Goal: Task Accomplishment & Management: Manage account settings

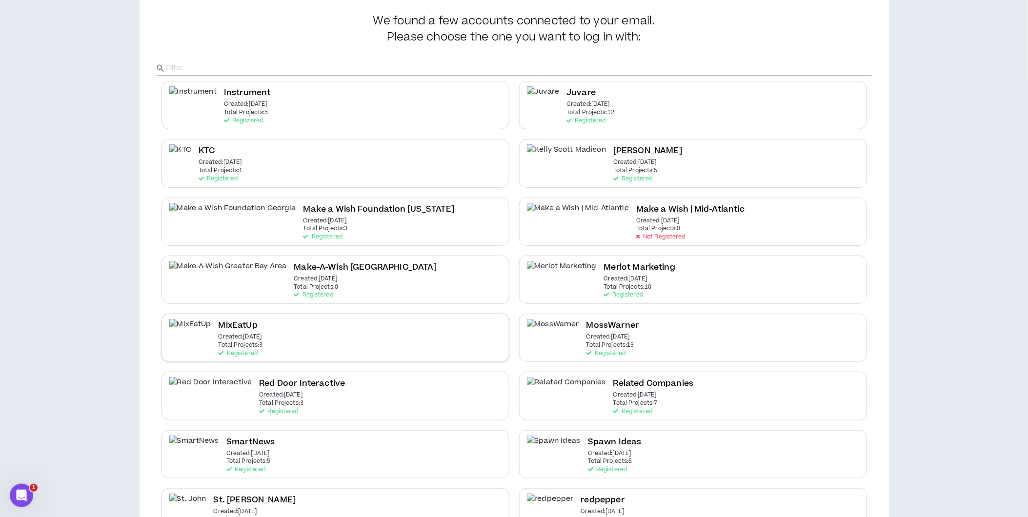
scroll to position [83, 0]
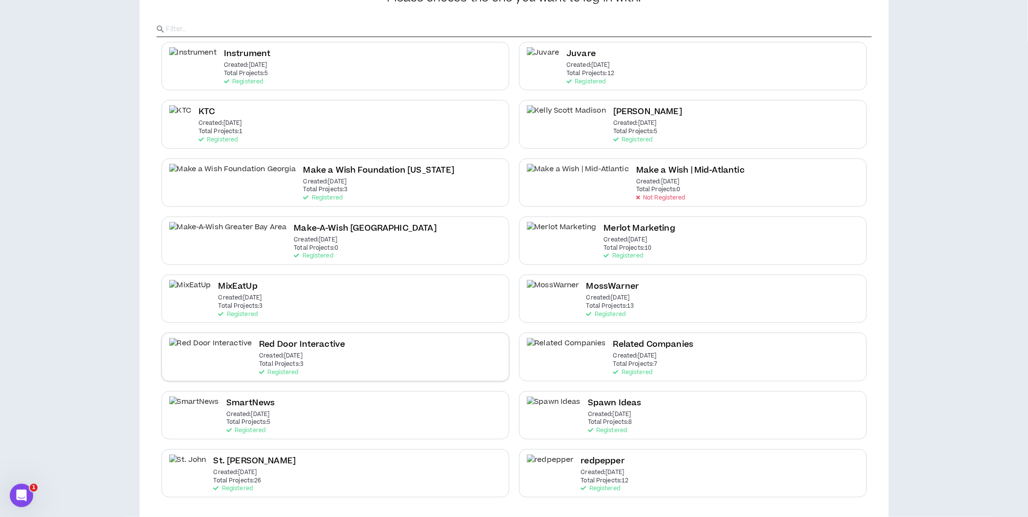
click at [316, 357] on div "Red Door Interactive Created: [DATE] Total Projects: 3 Registered" at bounding box center [335, 357] width 348 height 48
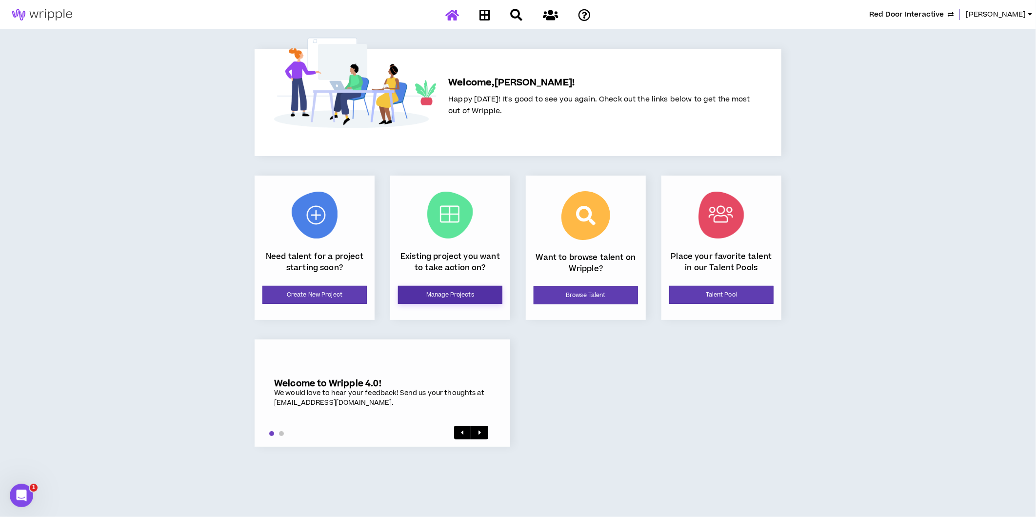
click at [489, 293] on link "Manage Projects" at bounding box center [450, 295] width 104 height 18
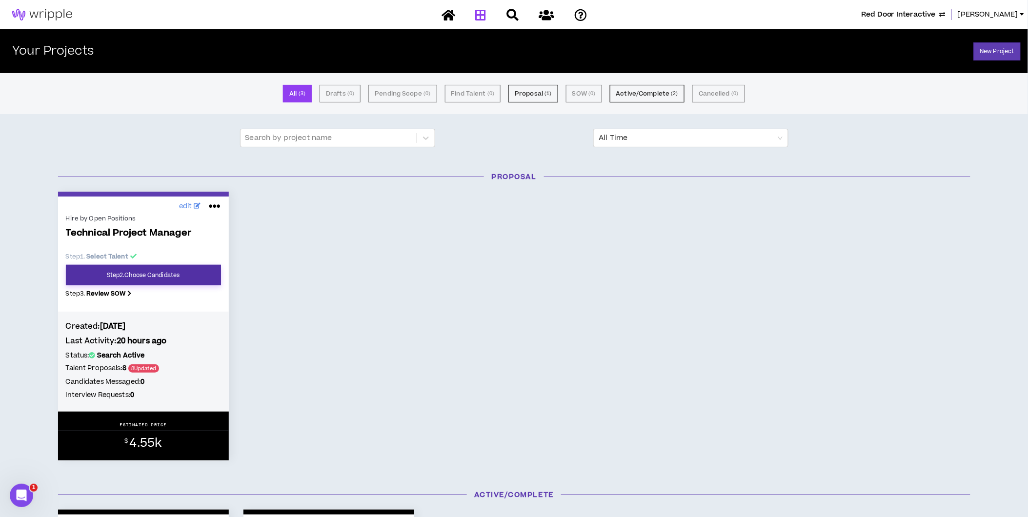
click at [164, 279] on link "Step 2 . Choose Candidates" at bounding box center [143, 275] width 155 height 20
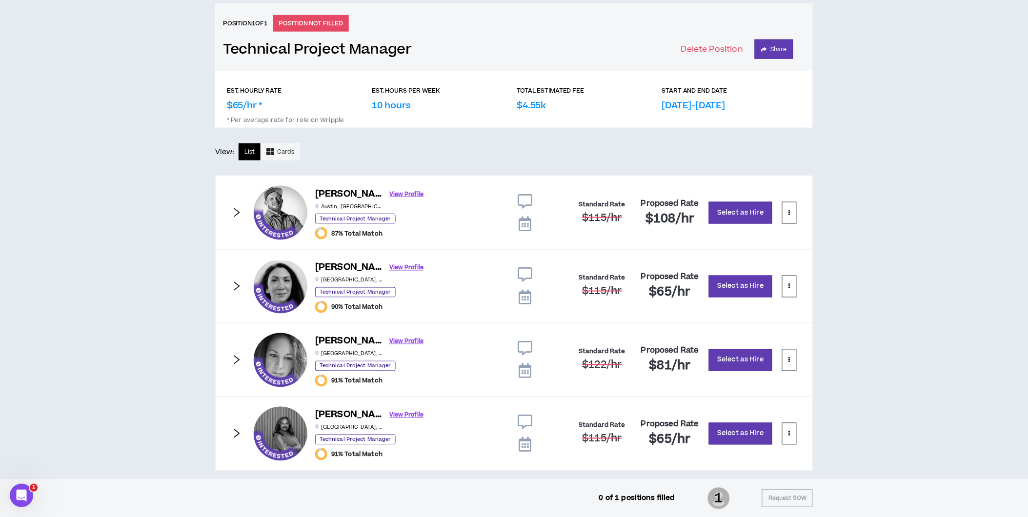
scroll to position [408, 0]
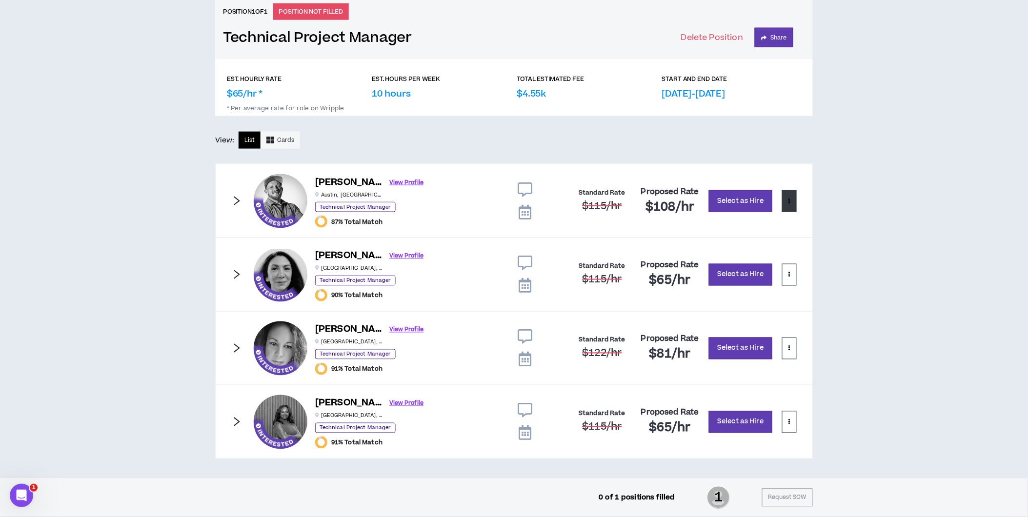
click at [792, 202] on button at bounding box center [789, 201] width 15 height 22
click at [757, 223] on span "Remove from shortlist" at bounding box center [750, 224] width 81 height 11
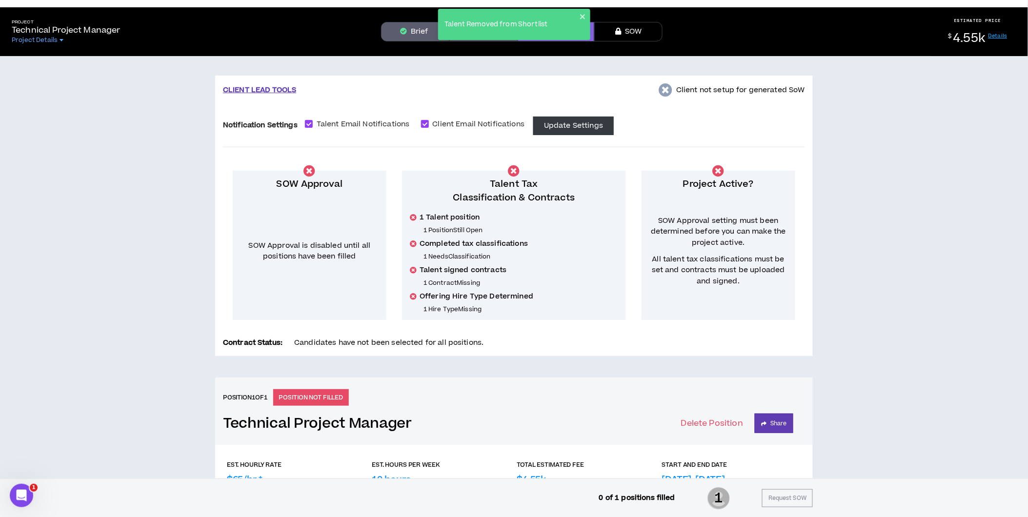
scroll to position [0, 0]
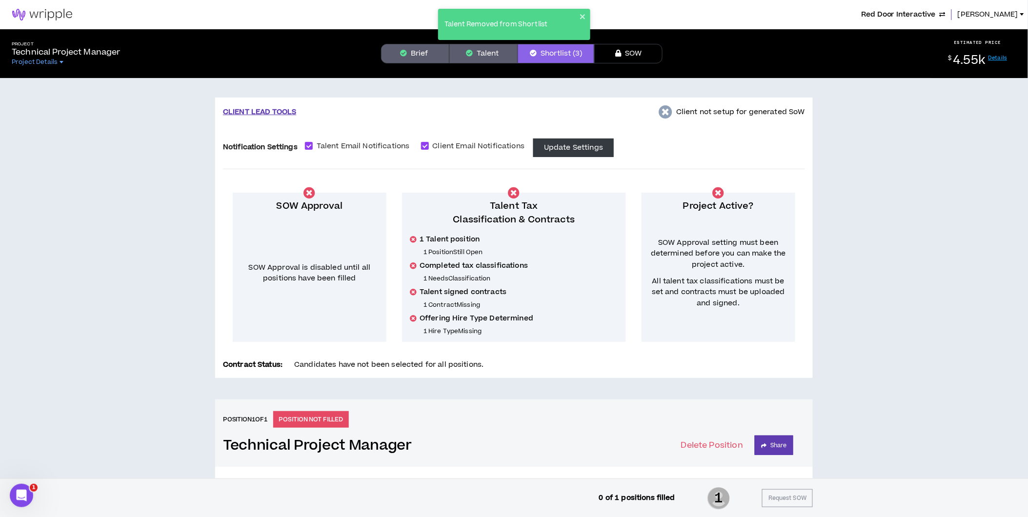
click at [482, 58] on button "Talent" at bounding box center [483, 54] width 68 height 20
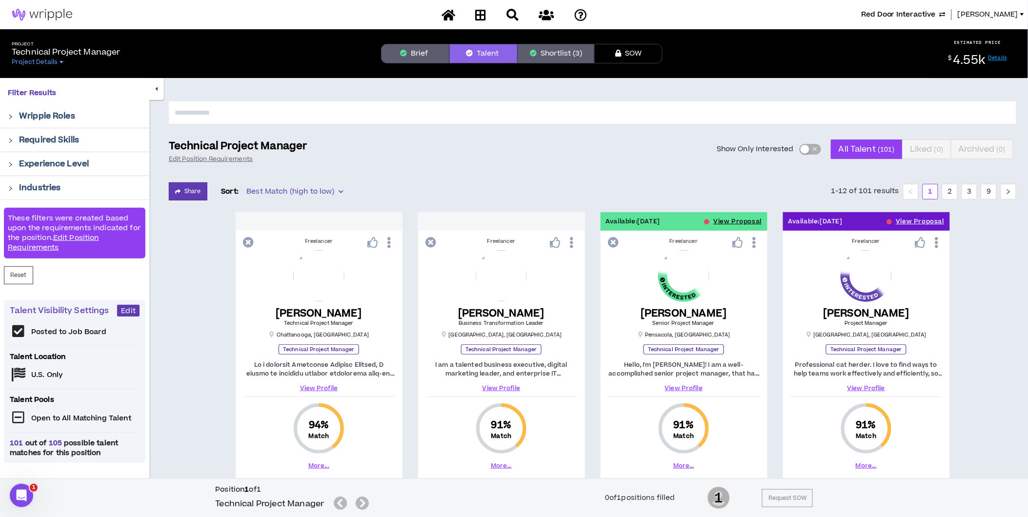
click at [818, 149] on button "Show Only Interested" at bounding box center [809, 149] width 21 height 11
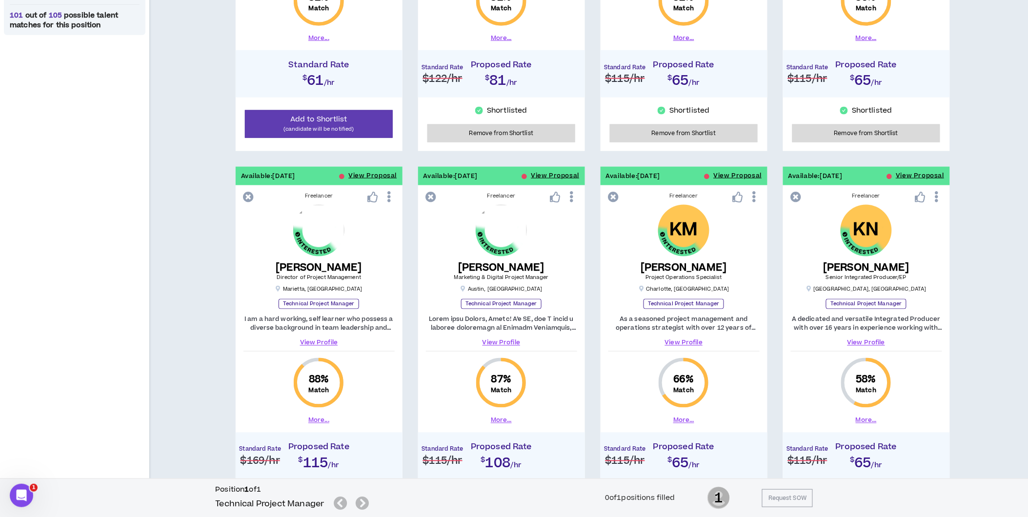
scroll to position [433, 0]
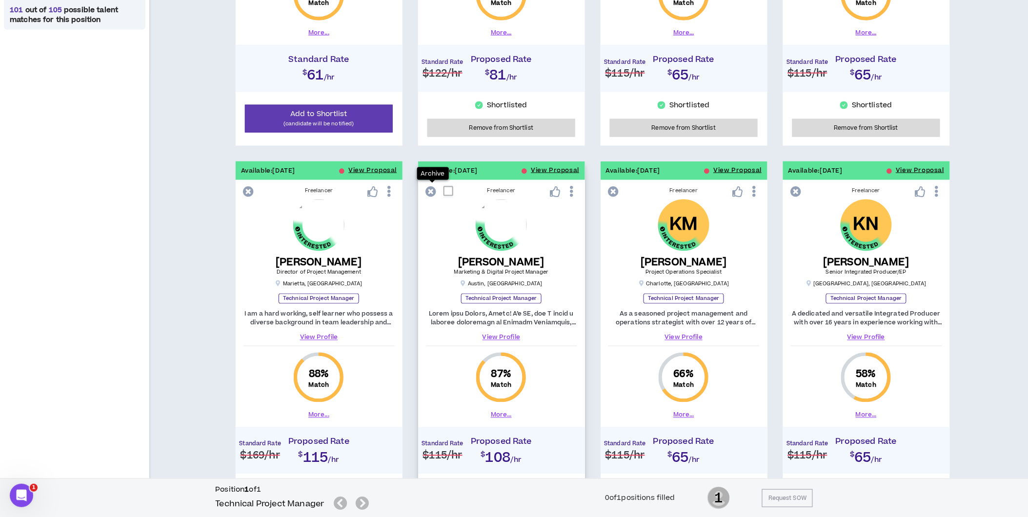
click at [430, 191] on icon at bounding box center [431, 191] width 11 height 11
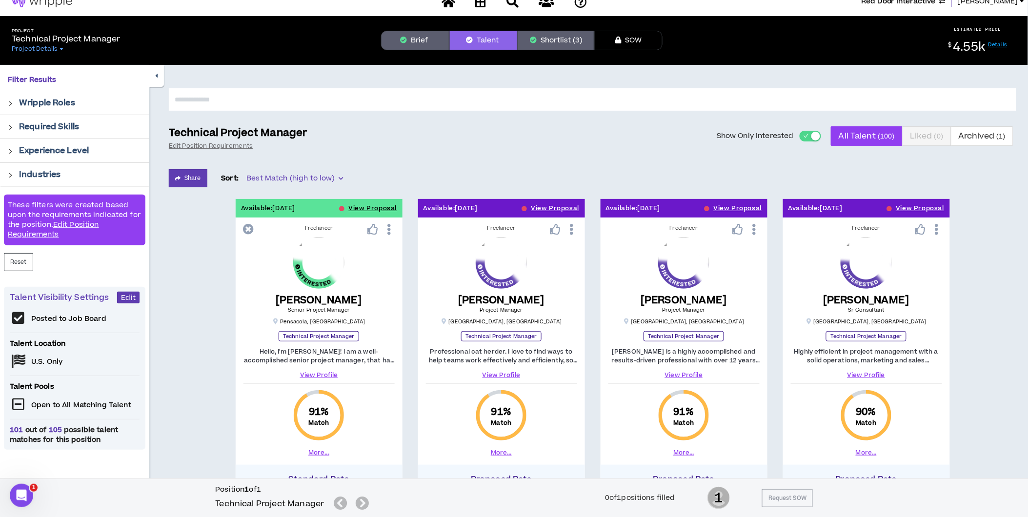
scroll to position [0, 0]
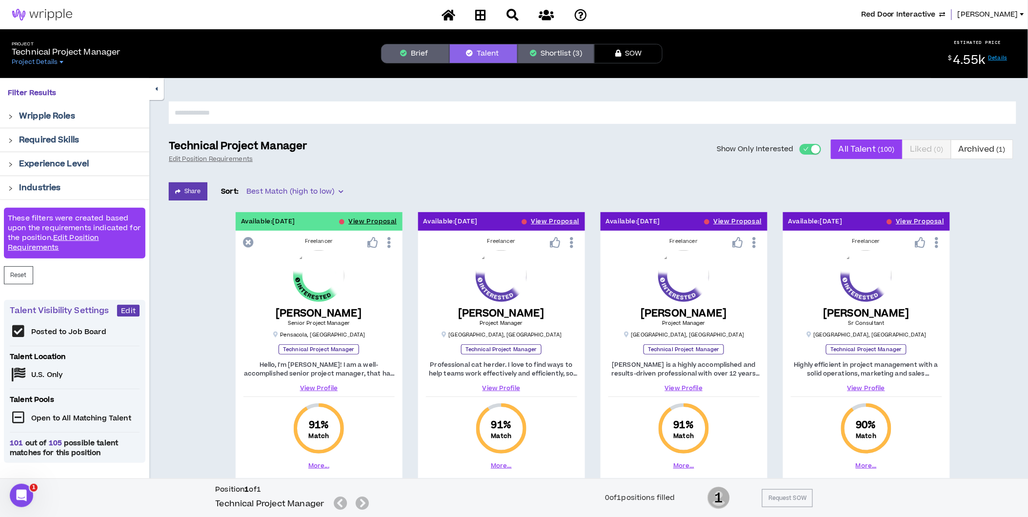
click at [553, 52] on button "Shortlist (3)" at bounding box center [555, 54] width 77 height 20
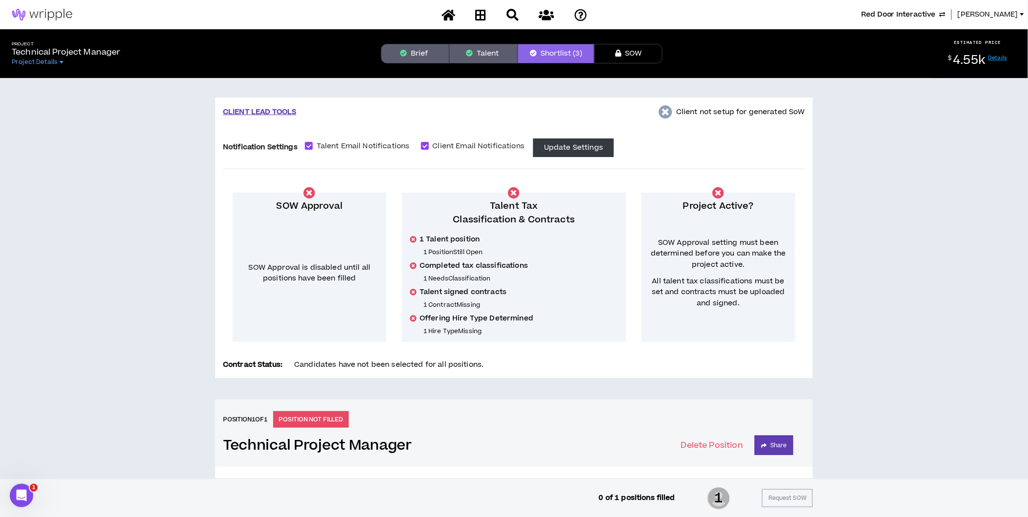
click at [406, 45] on button "Brief" at bounding box center [415, 54] width 68 height 20
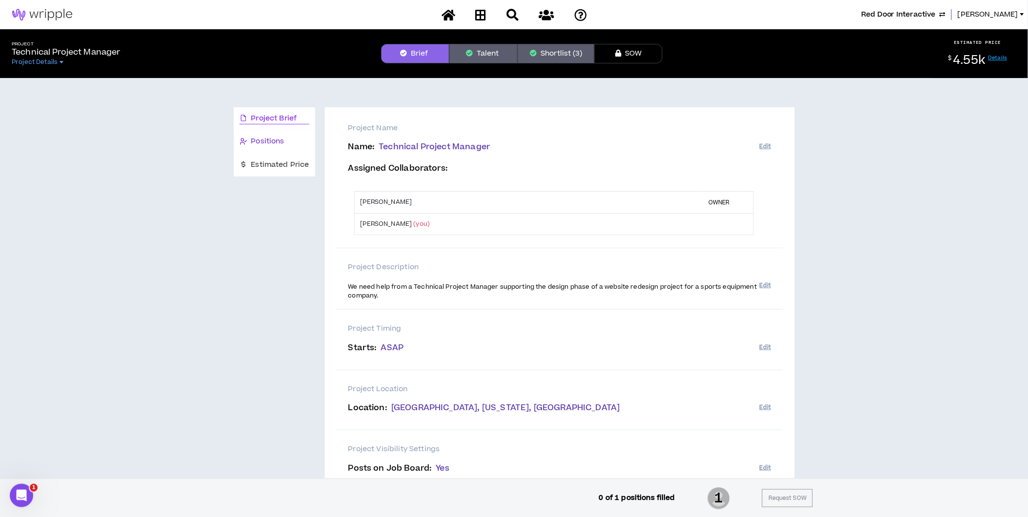
click at [267, 144] on span "Positions" at bounding box center [267, 141] width 33 height 11
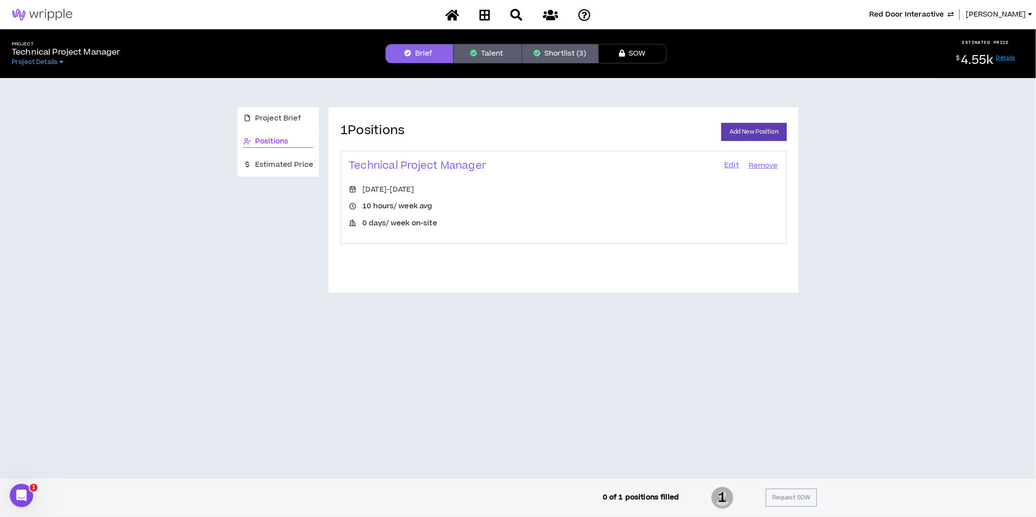
click at [726, 163] on link "Edit" at bounding box center [731, 166] width 17 height 14
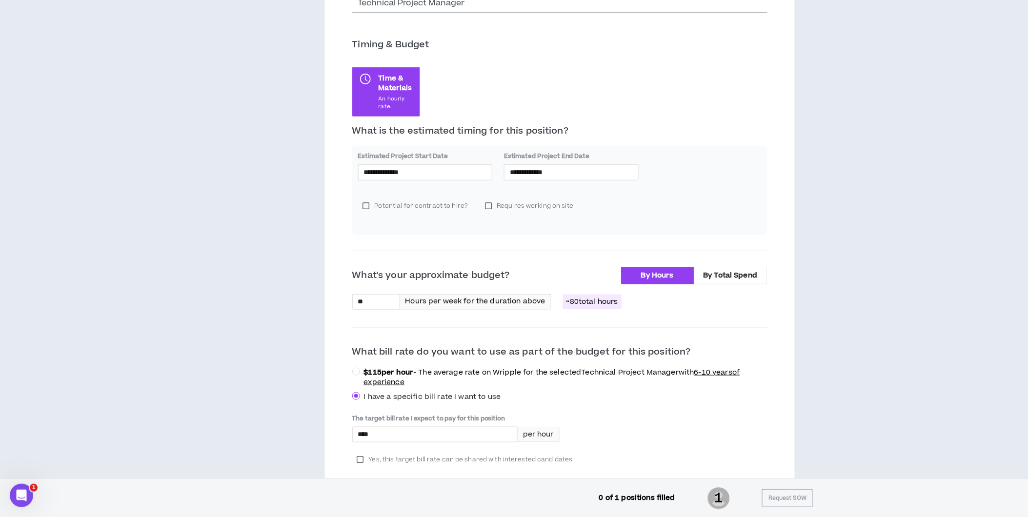
scroll to position [169, 0]
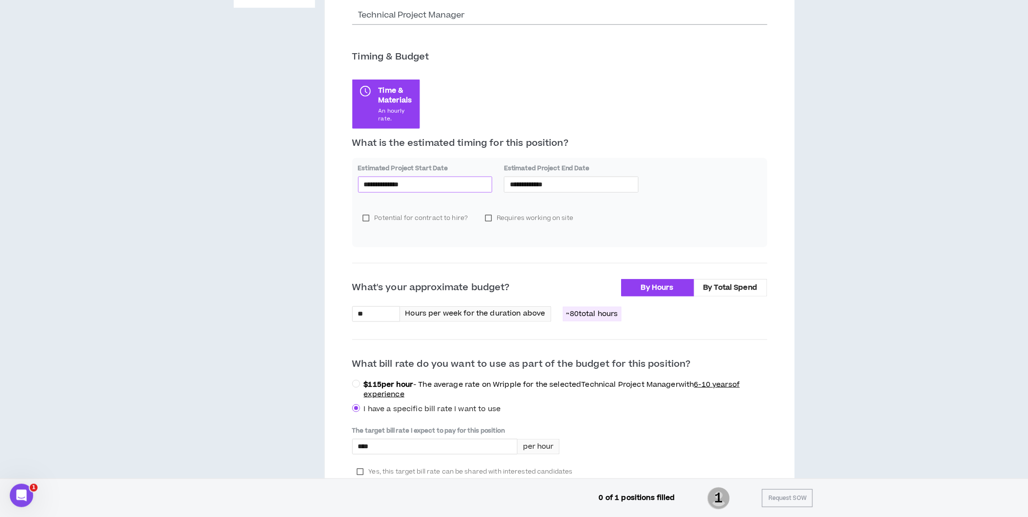
click at [416, 181] on input "**********" at bounding box center [425, 184] width 123 height 11
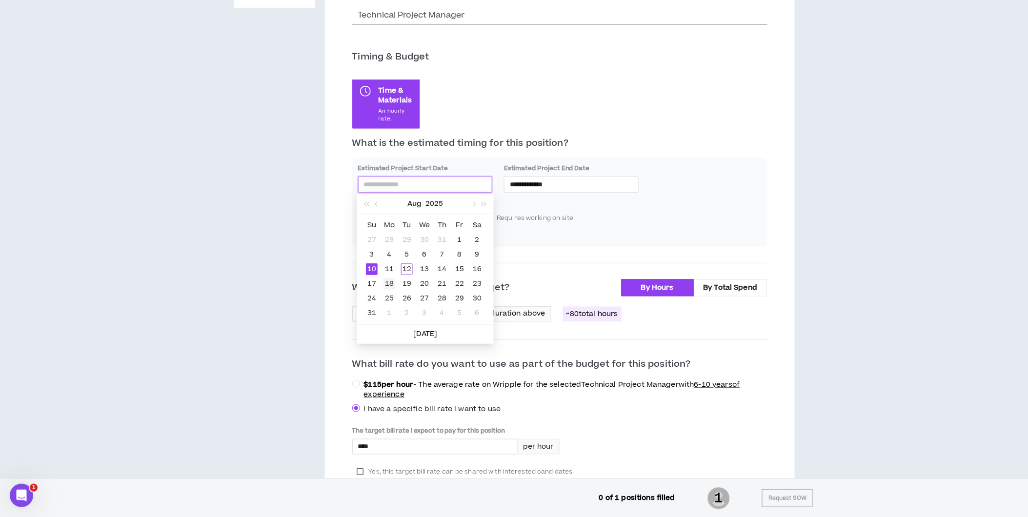
type input "**********"
click at [391, 281] on div "18" at bounding box center [389, 284] width 12 height 12
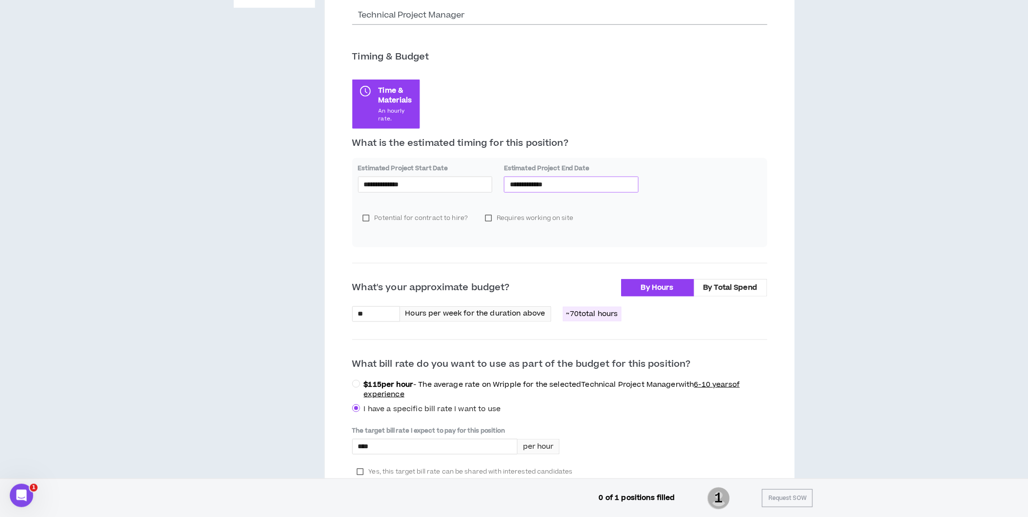
click at [565, 181] on input "**********" at bounding box center [571, 184] width 123 height 11
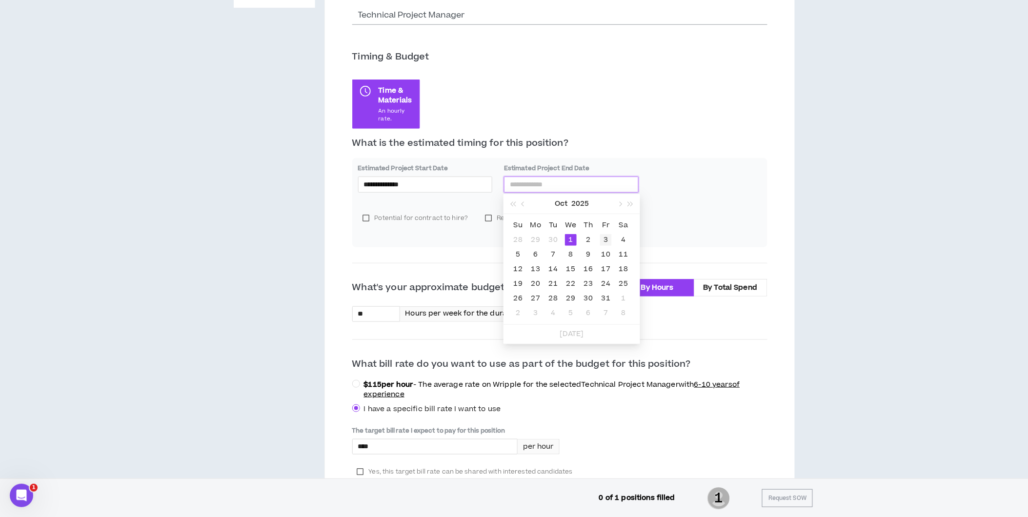
type input "**********"
click at [607, 236] on div "3" at bounding box center [606, 240] width 12 height 12
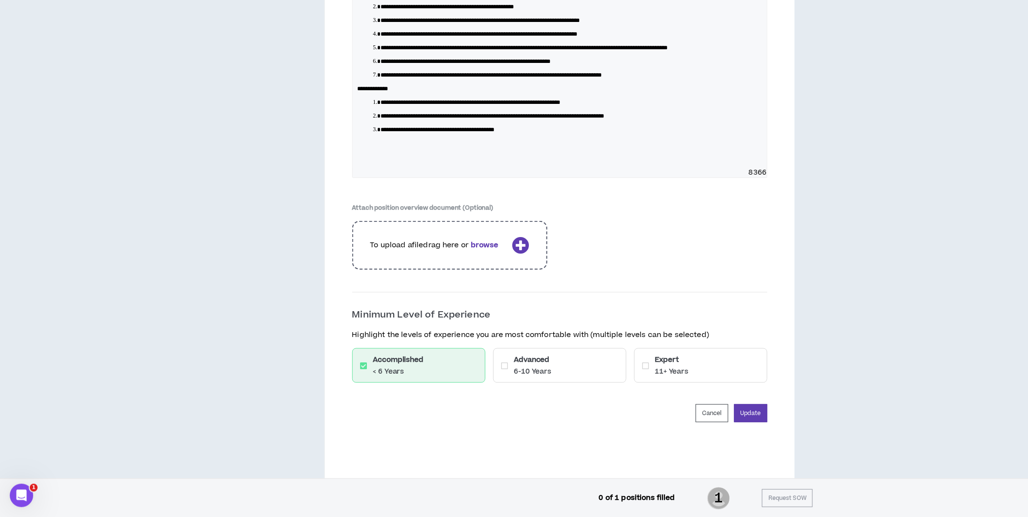
scroll to position [1547, 0]
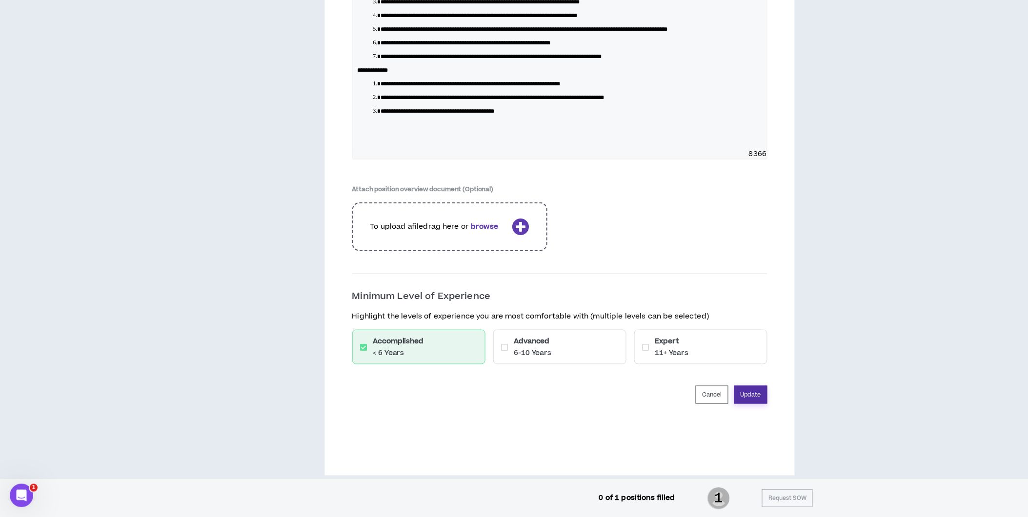
click at [755, 404] on button "Update" at bounding box center [750, 395] width 33 height 18
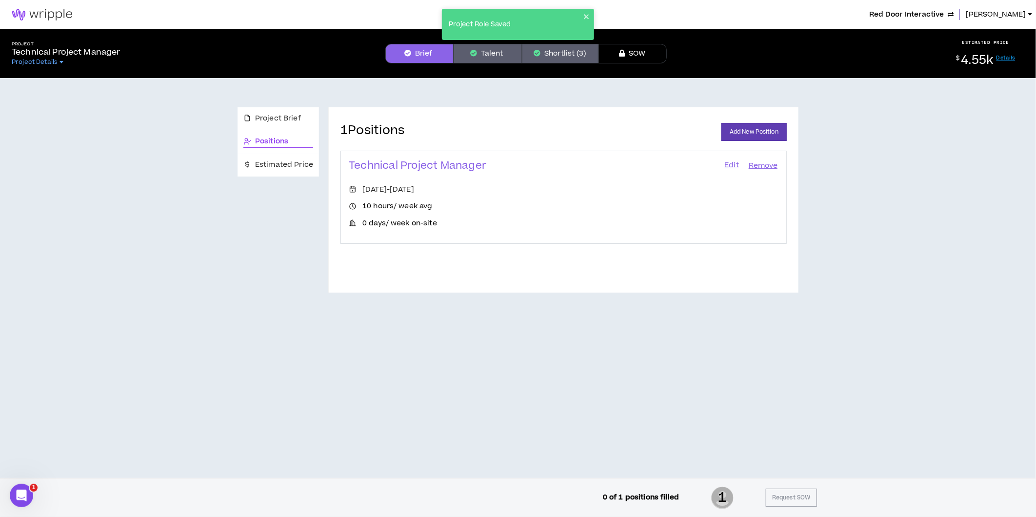
click at [556, 57] on button "Shortlist (3)" at bounding box center [560, 54] width 77 height 20
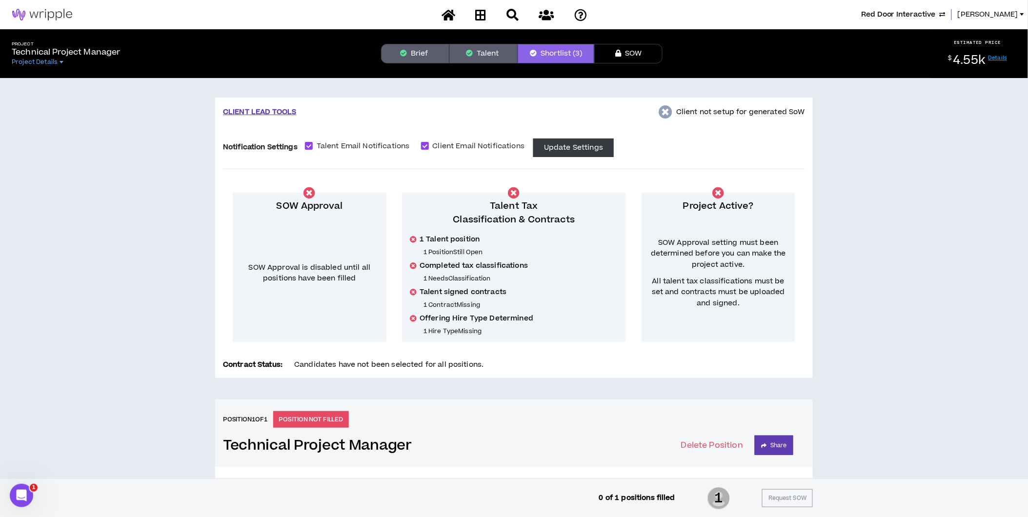
click at [483, 56] on button "Talent" at bounding box center [483, 54] width 68 height 20
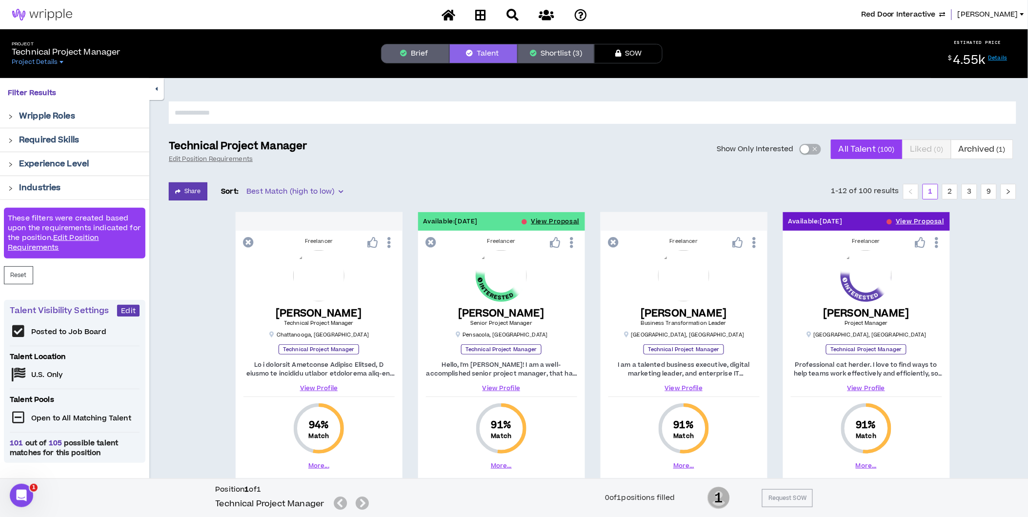
click at [813, 149] on span "button" at bounding box center [815, 149] width 6 height 11
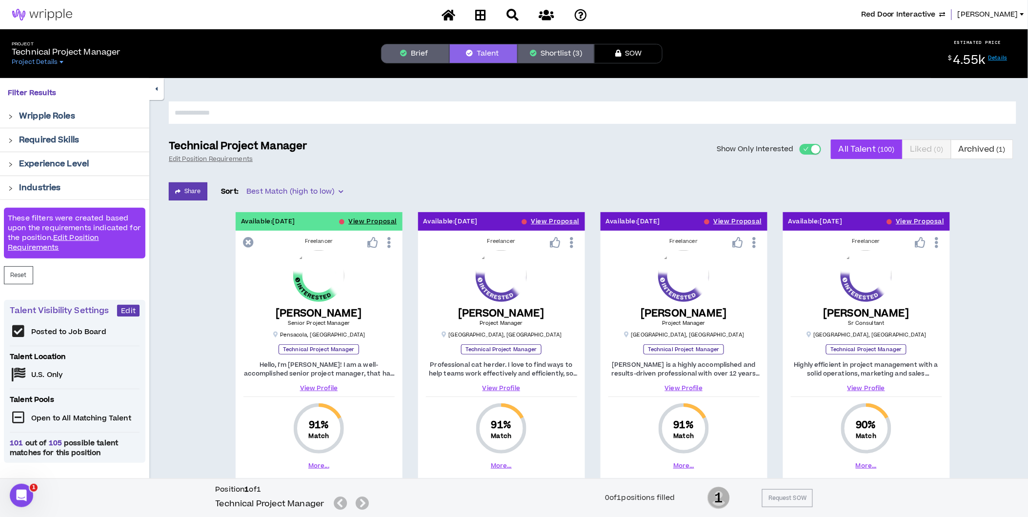
click at [805, 148] on span "button" at bounding box center [806, 149] width 6 height 11
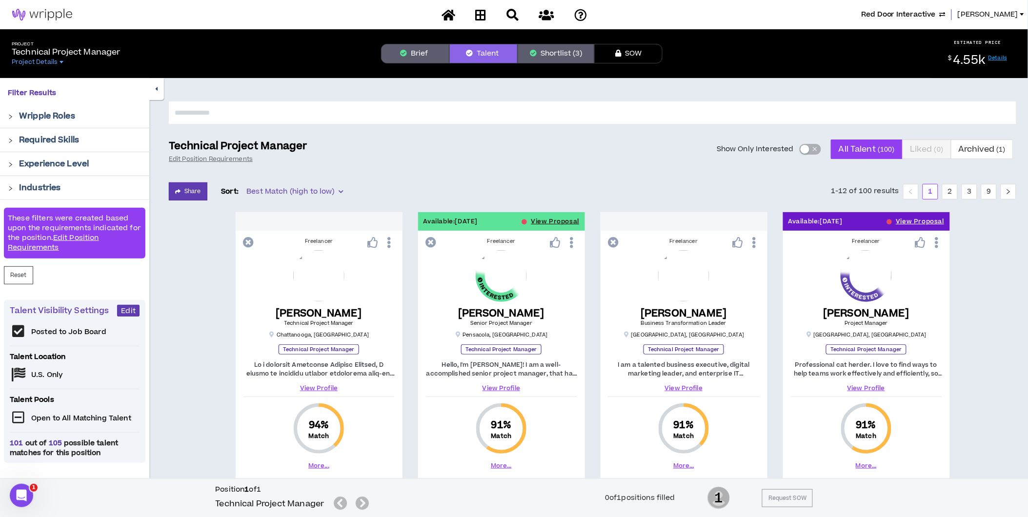
click at [577, 51] on button "Shortlist (3)" at bounding box center [555, 54] width 77 height 20
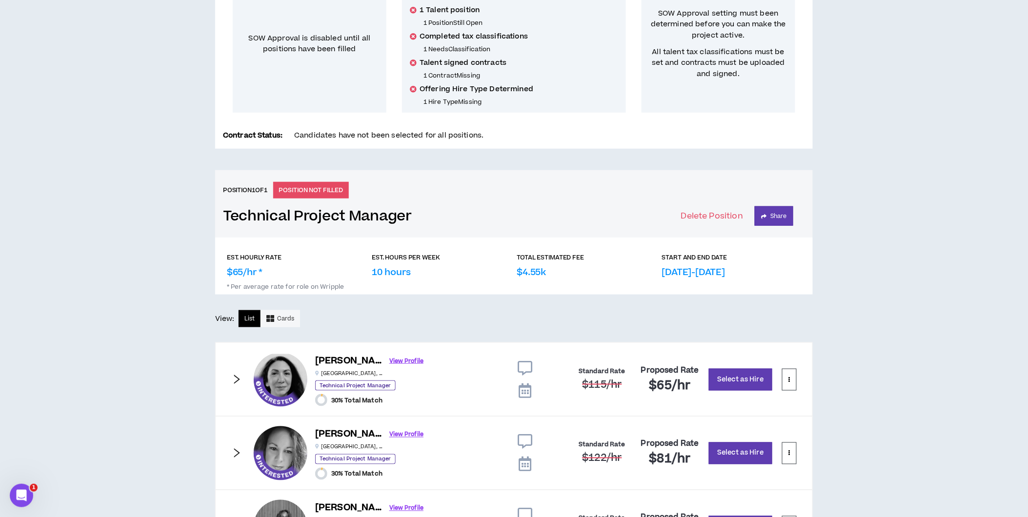
scroll to position [335, 0]
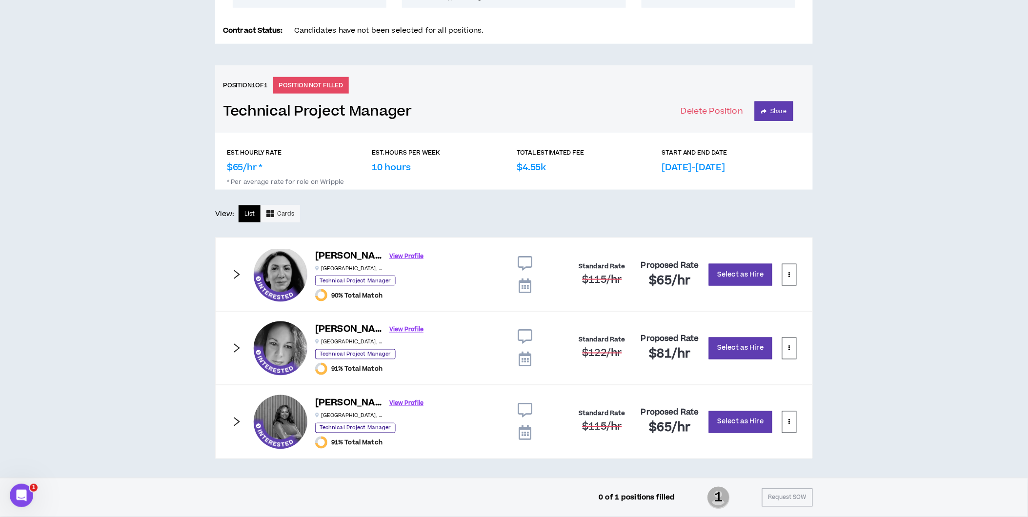
click at [525, 264] on icon at bounding box center [524, 263] width 15 height 15
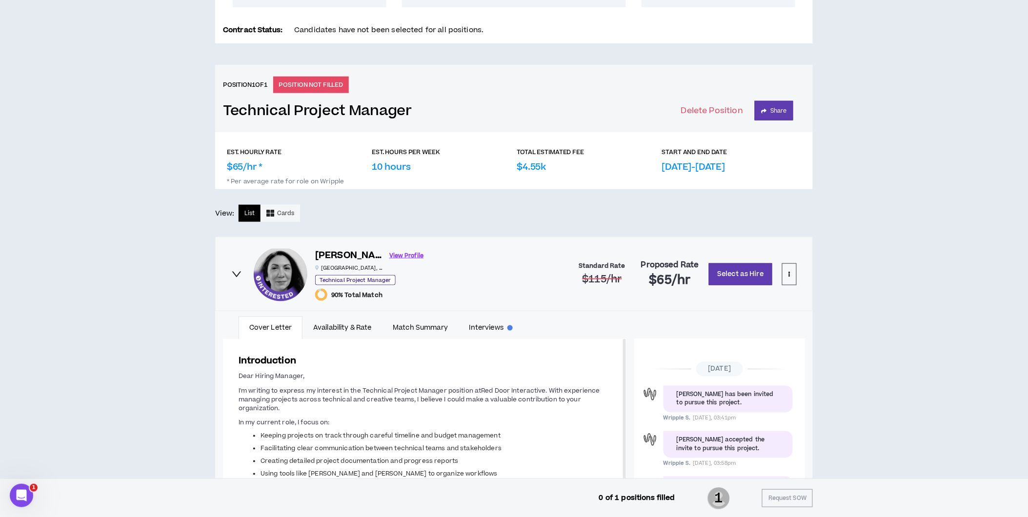
scroll to position [67, 0]
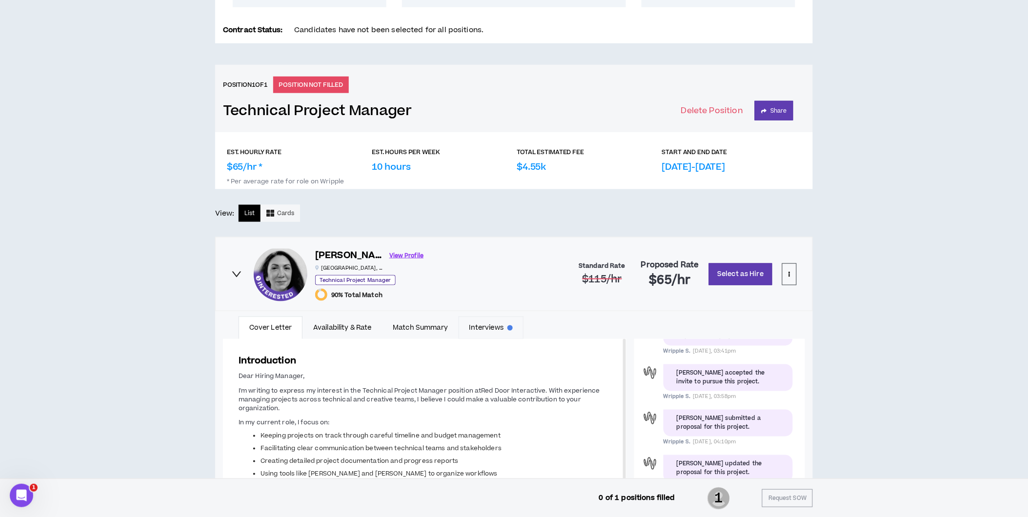
click at [499, 324] on link "Interviews" at bounding box center [490, 328] width 65 height 22
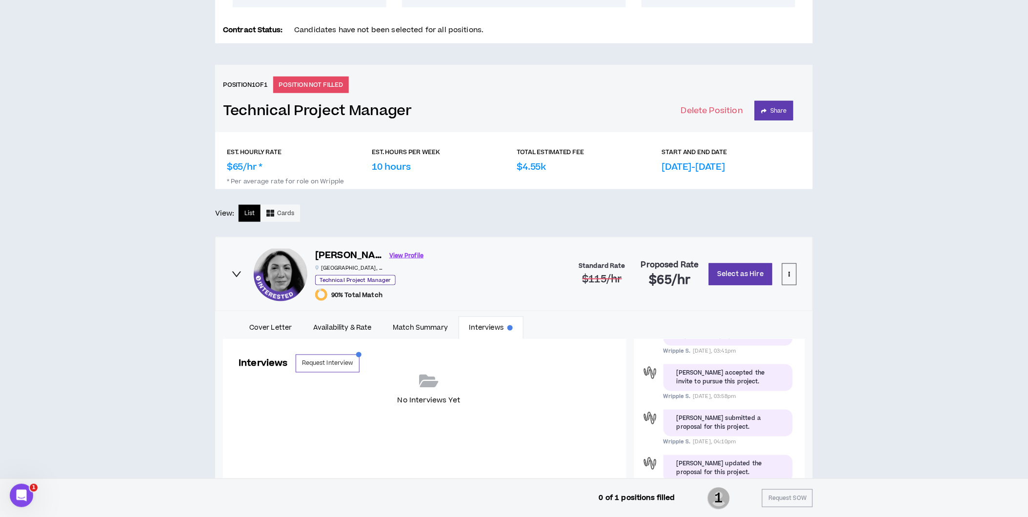
click at [230, 271] on div "Emmanuelle D. View Profile Minneapolis , MN Technical Project Manager 90% Total…" at bounding box center [513, 274] width 597 height 74
click at [234, 270] on icon "right" at bounding box center [236, 274] width 11 height 11
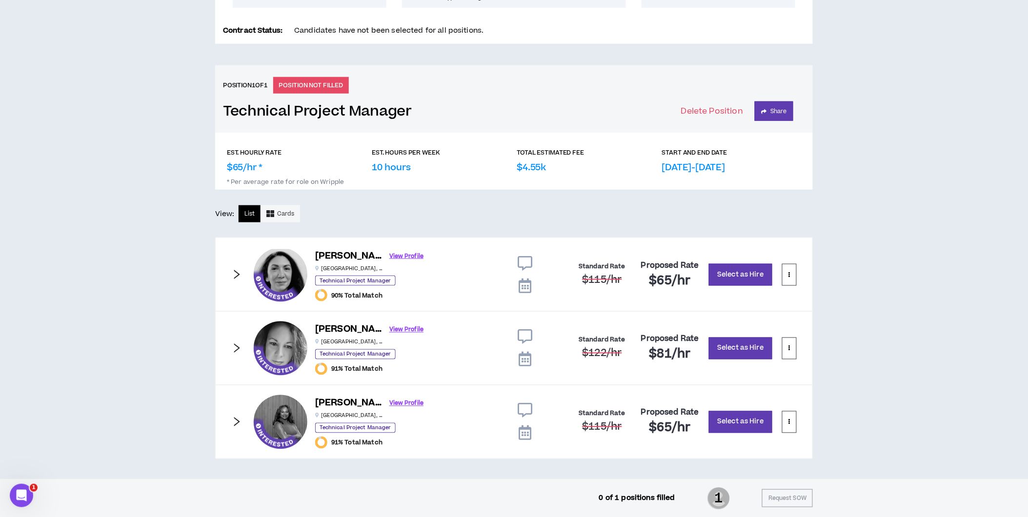
click at [521, 336] on icon at bounding box center [524, 337] width 15 height 15
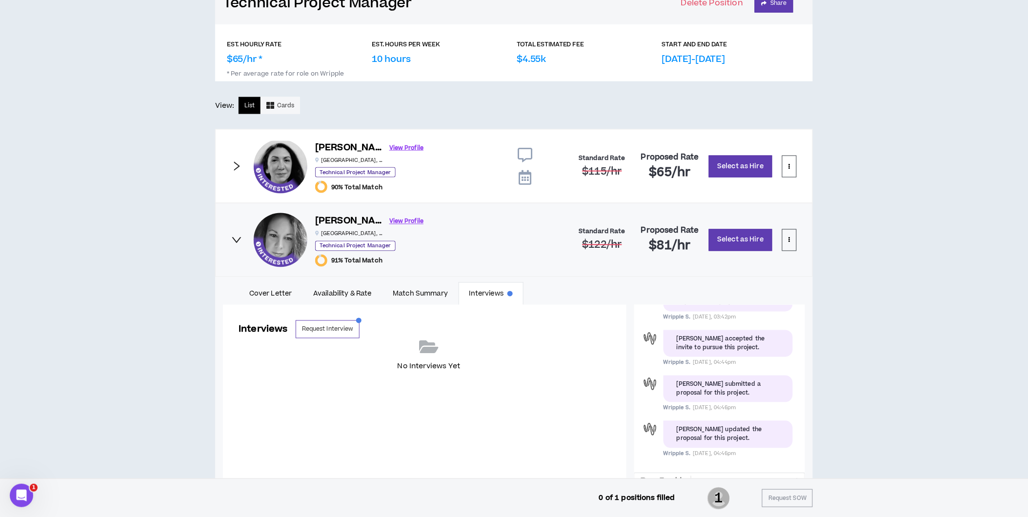
click at [237, 238] on icon "right" at bounding box center [236, 240] width 11 height 11
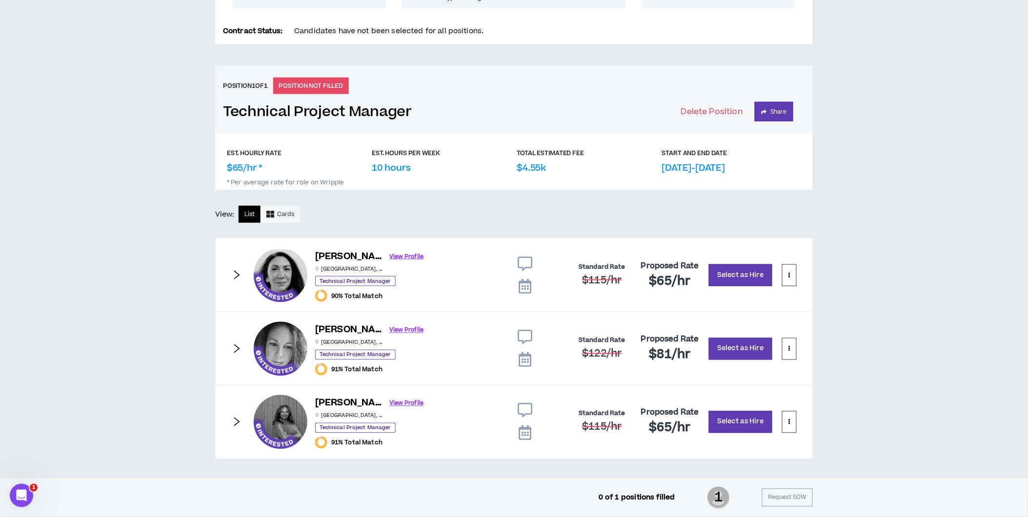
scroll to position [335, 0]
click at [526, 406] on icon at bounding box center [524, 410] width 15 height 15
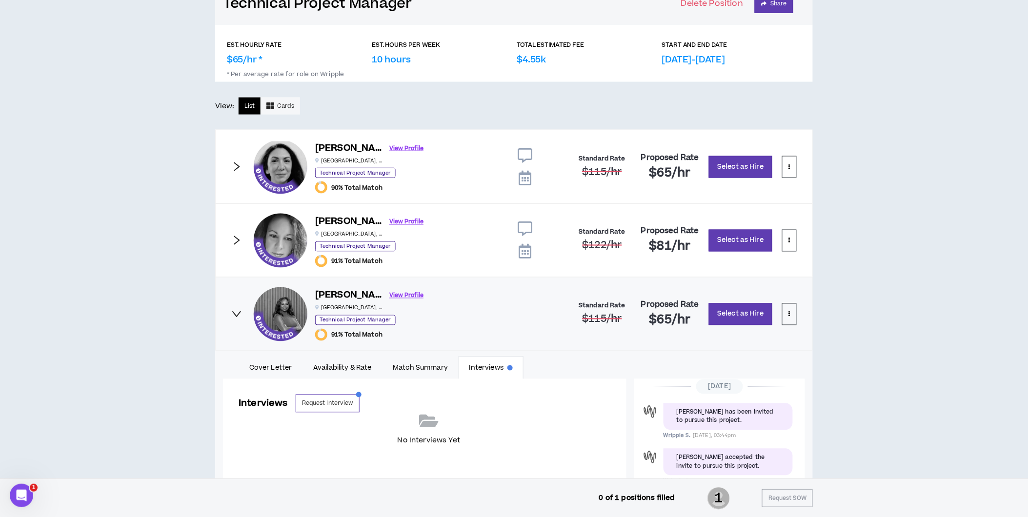
scroll to position [552, 0]
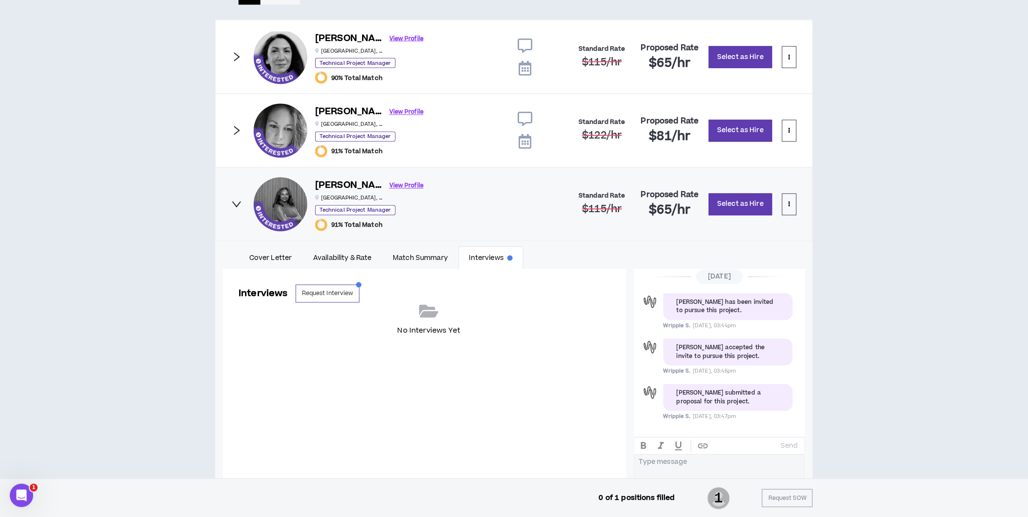
click at [233, 205] on icon "right" at bounding box center [236, 204] width 11 height 11
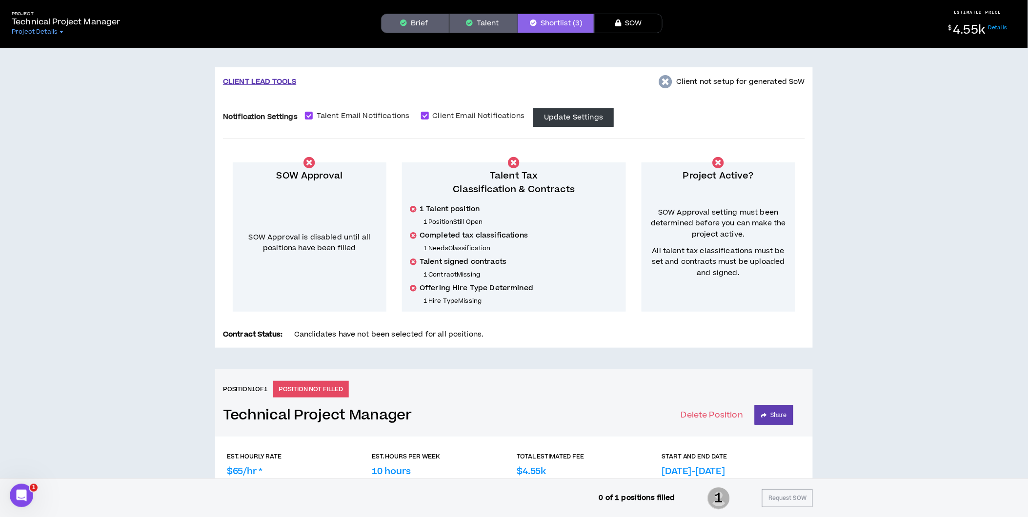
scroll to position [0, 0]
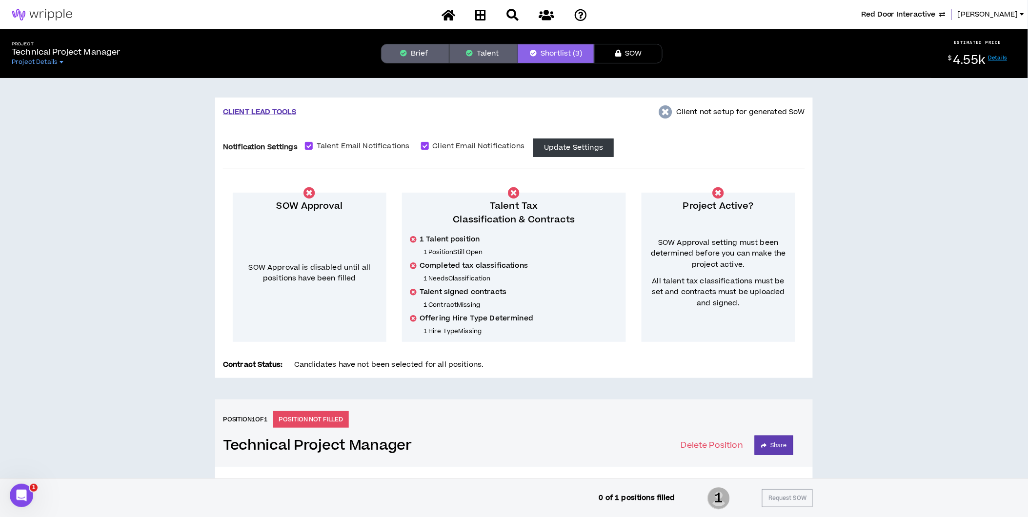
click at [474, 56] on button "Talent" at bounding box center [483, 54] width 68 height 20
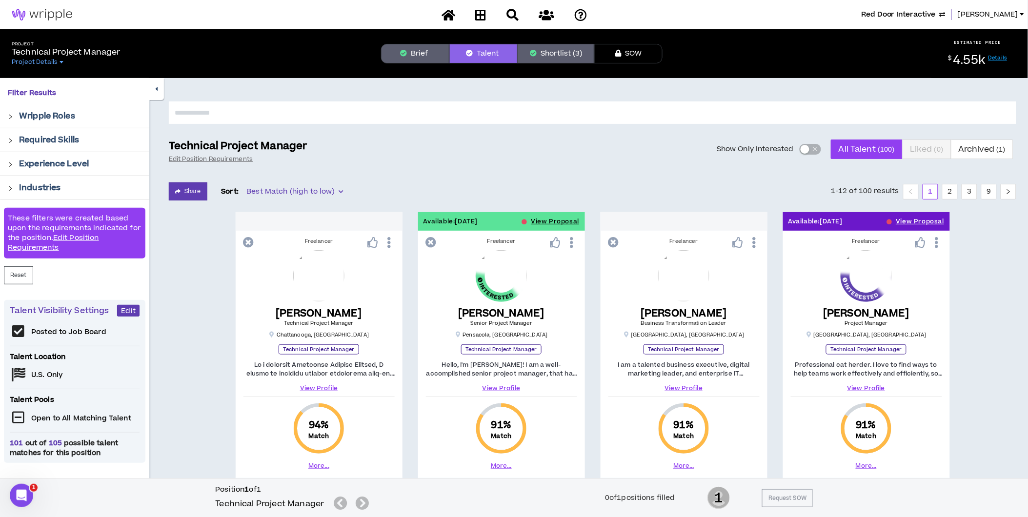
click at [812, 147] on span "button" at bounding box center [815, 149] width 6 height 11
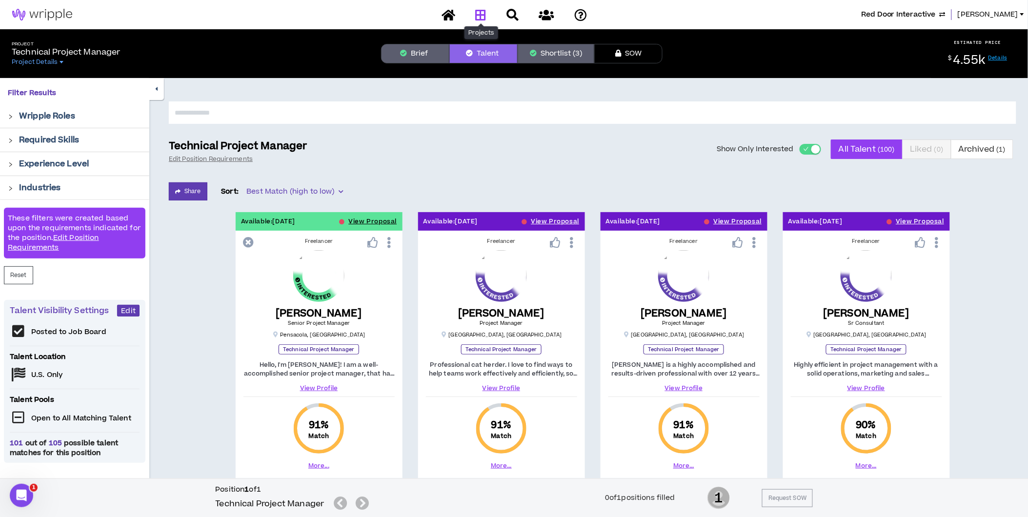
click at [482, 15] on icon at bounding box center [480, 15] width 11 height 12
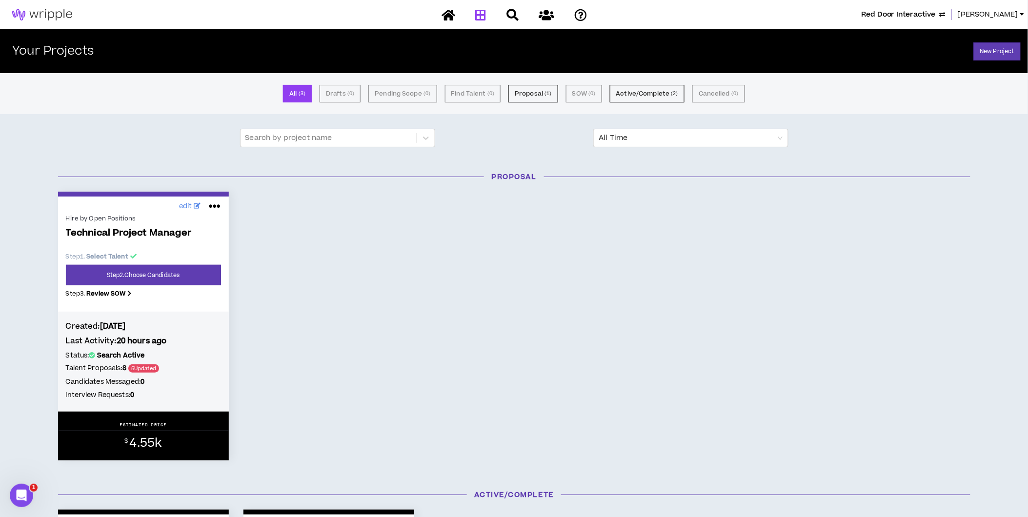
click at [1003, 13] on span "Morgan" at bounding box center [987, 14] width 60 height 11
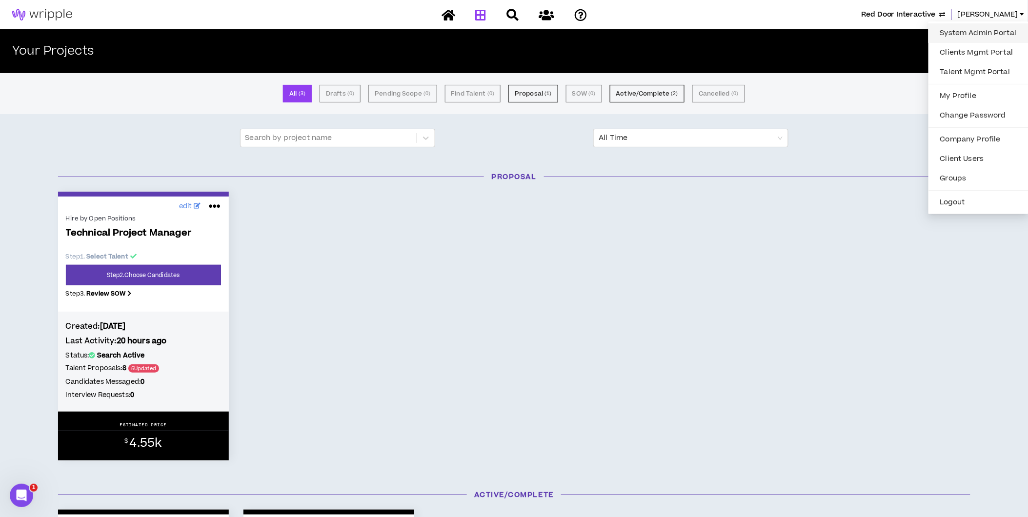
click at [991, 30] on link "System Admin Portal" at bounding box center [978, 33] width 88 height 15
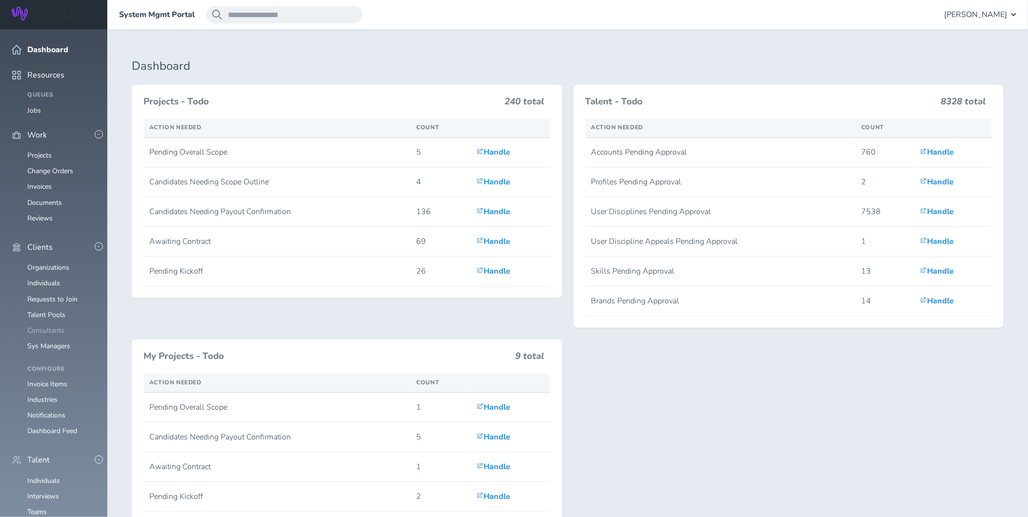
click at [45, 326] on link "Consultants" at bounding box center [45, 330] width 37 height 9
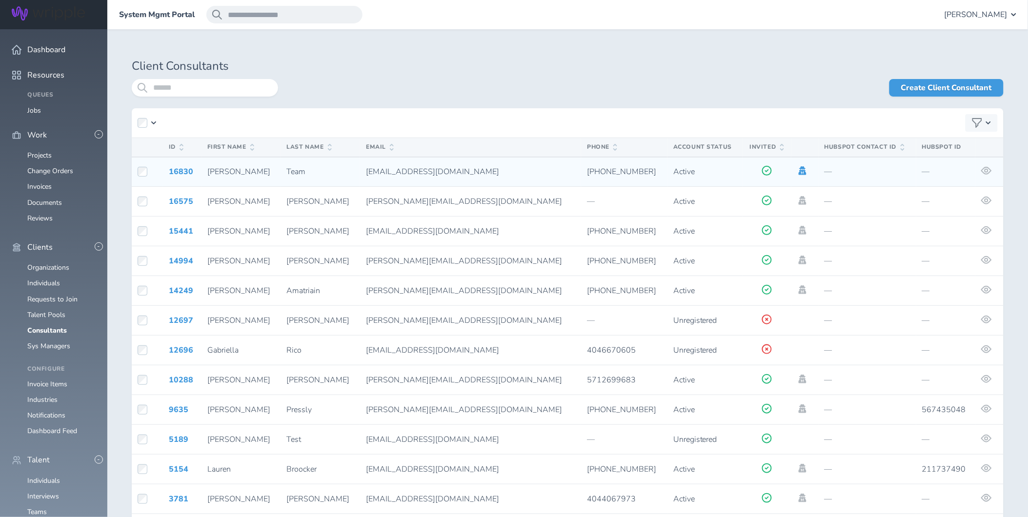
click at [798, 168] on icon at bounding box center [802, 170] width 8 height 9
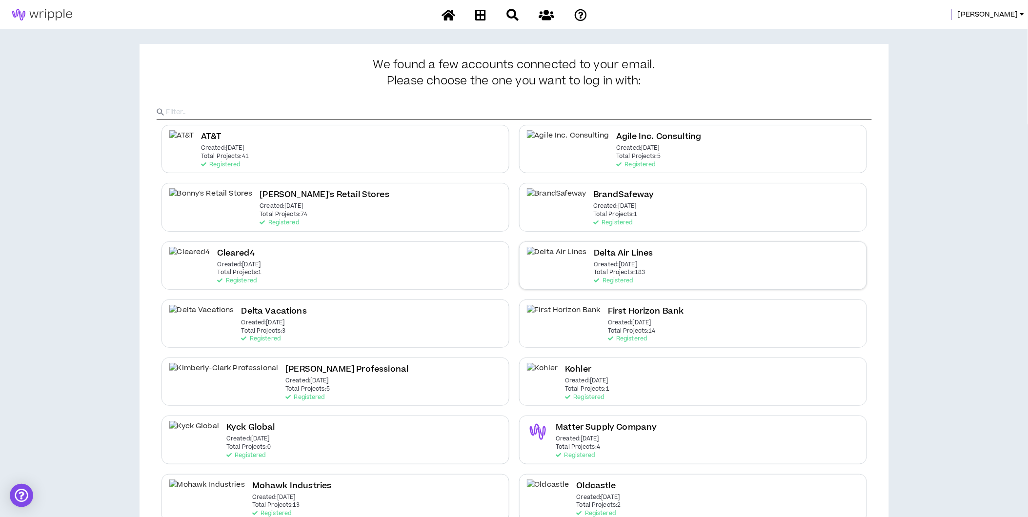
click at [613, 269] on div "Delta Air Lines Created: Dec 7 2020 Total Projects: 183 Registered" at bounding box center [623, 266] width 59 height 38
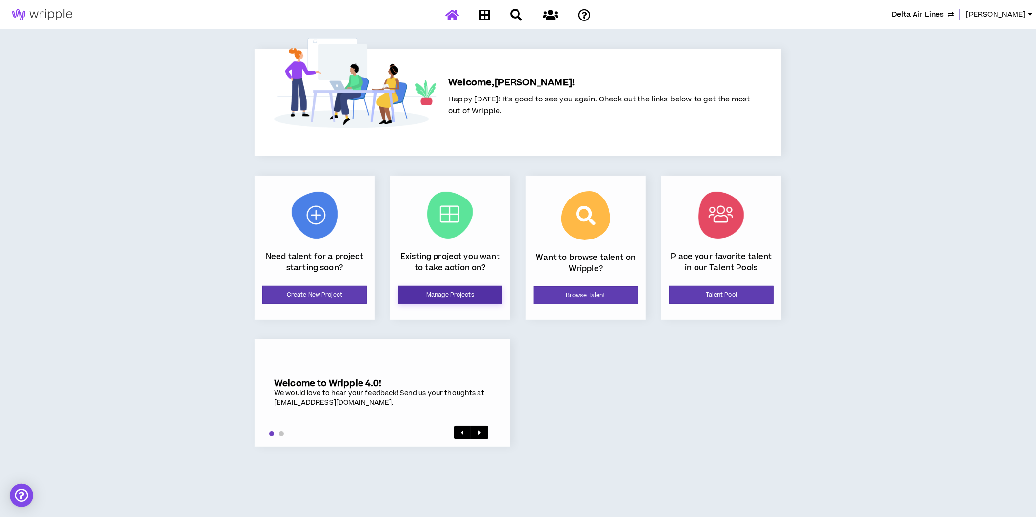
click at [435, 286] on link "Manage Projects" at bounding box center [450, 295] width 104 height 18
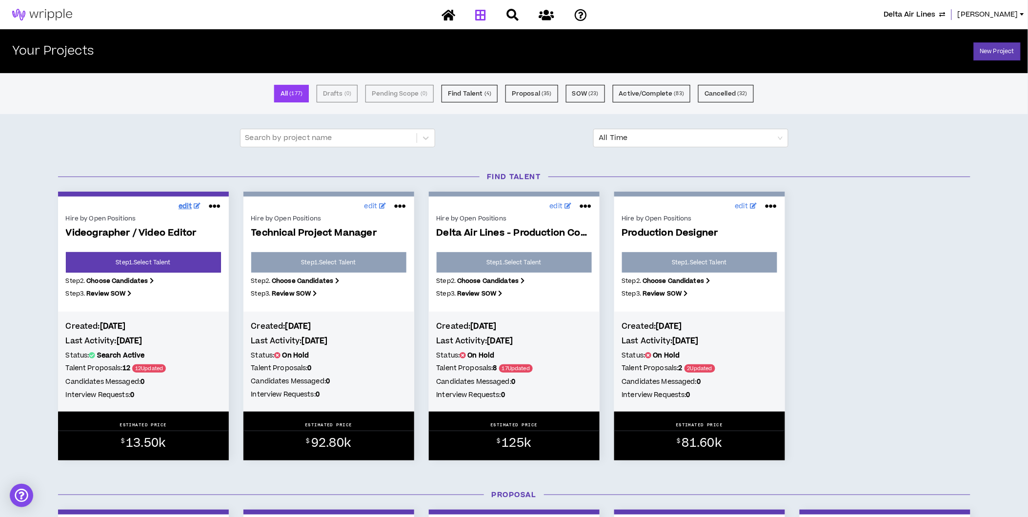
click at [188, 205] on span "edit" at bounding box center [186, 206] width 14 height 10
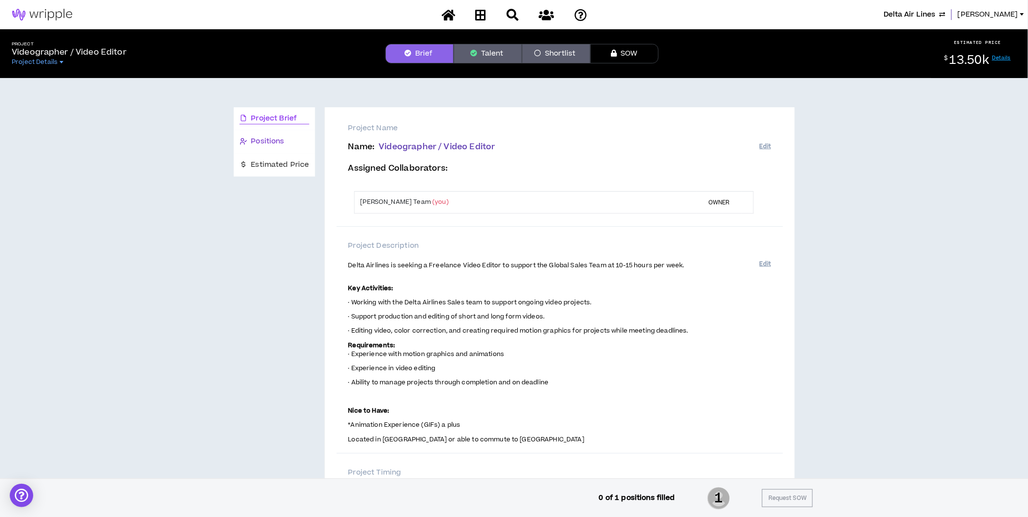
click at [276, 144] on span "Positions" at bounding box center [267, 141] width 33 height 11
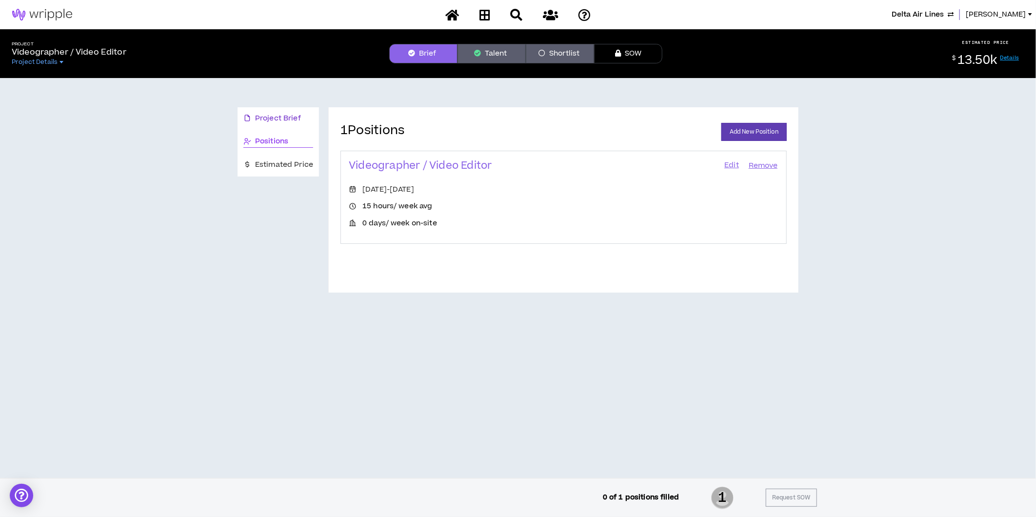
click at [289, 119] on span "Project Brief" at bounding box center [278, 118] width 46 height 11
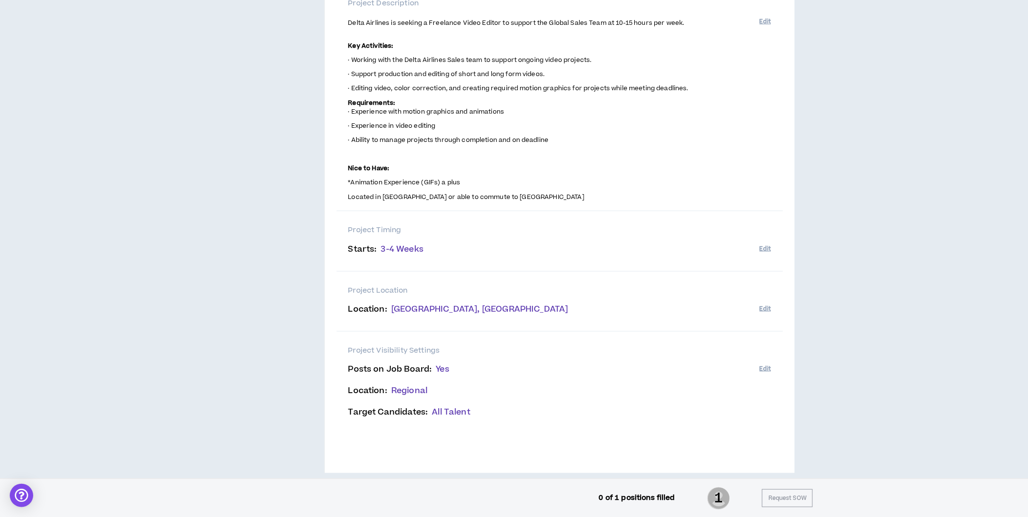
scroll to position [255, 0]
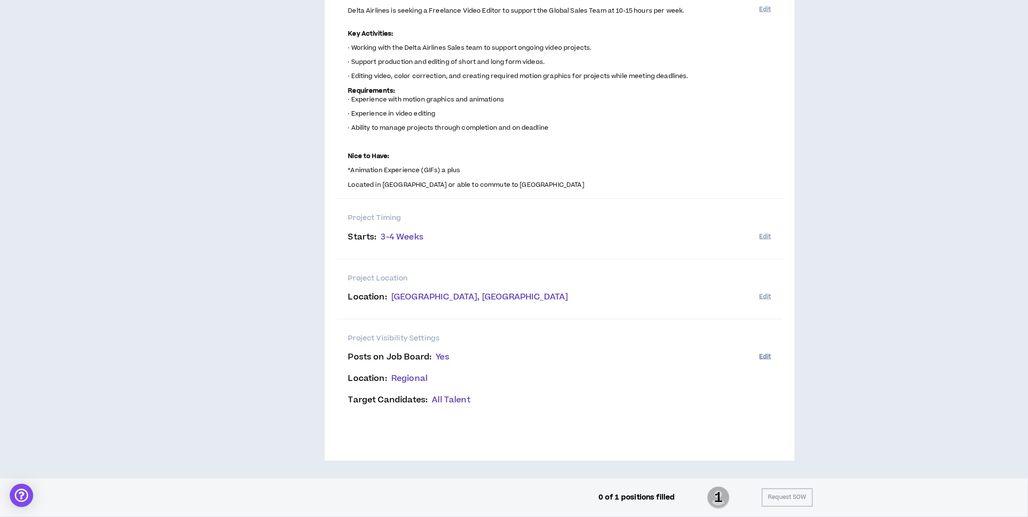
click at [763, 350] on button "Edit" at bounding box center [764, 357] width 11 height 16
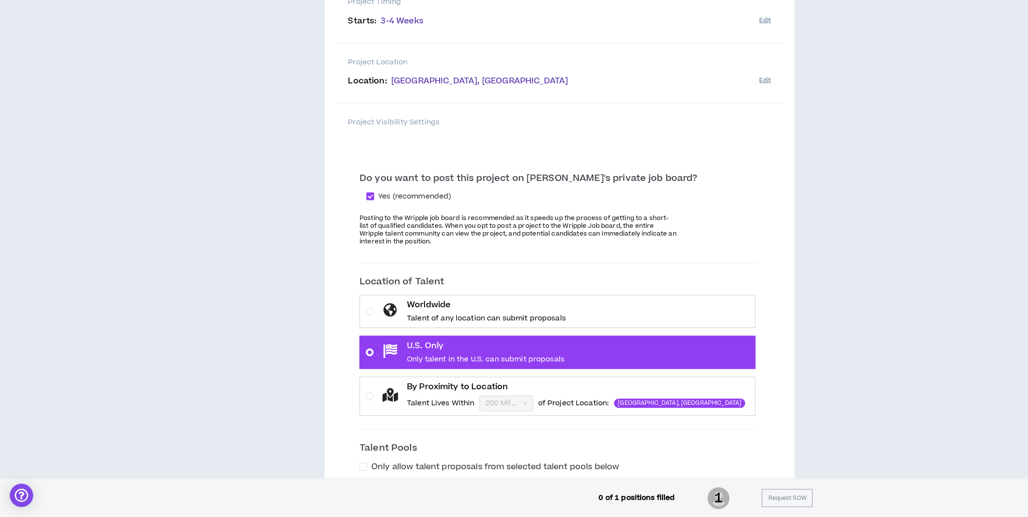
scroll to position [472, 0]
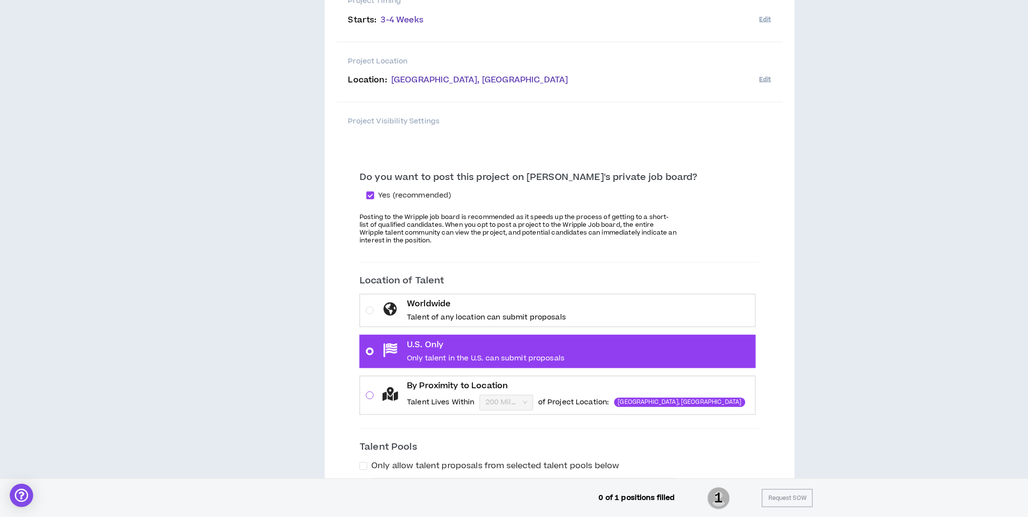
click at [374, 393] on span at bounding box center [370, 396] width 8 height 8
click at [485, 396] on input "By Proximity to Location Talent Lives Within 200 Miles of Project Location: Atl…" at bounding box center [502, 403] width 35 height 15
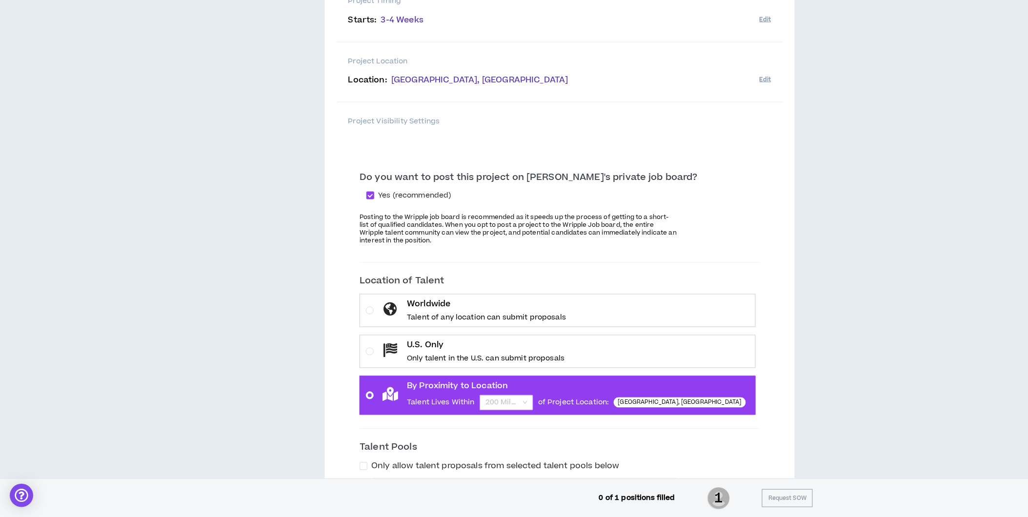
click at [527, 397] on span "200 Miles" at bounding box center [506, 403] width 42 height 15
click at [520, 397] on input "By Proximity to Location Talent Lives Within 200 Miles of Project Location: Atl…" at bounding box center [502, 403] width 35 height 15
click at [553, 432] on div "50 Miles" at bounding box center [547, 437] width 42 height 11
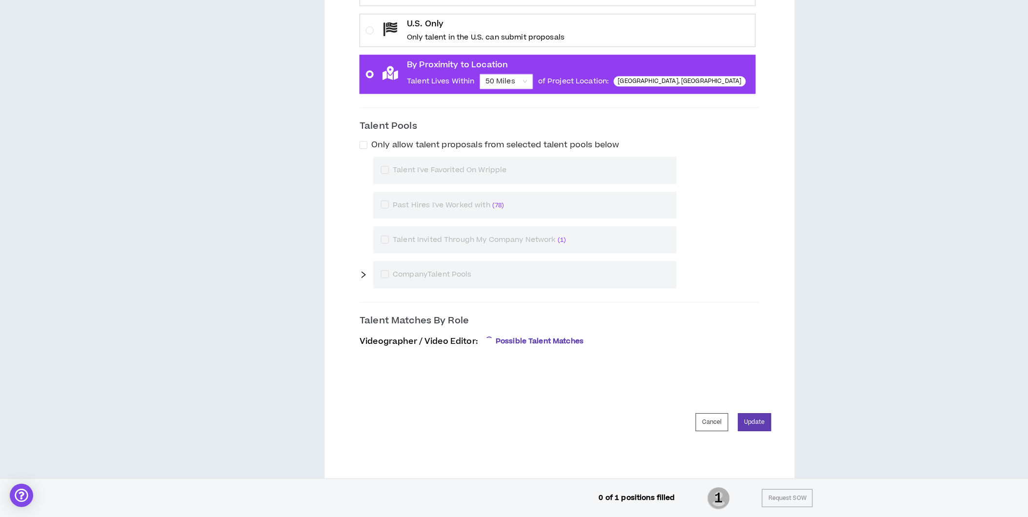
scroll to position [813, 0]
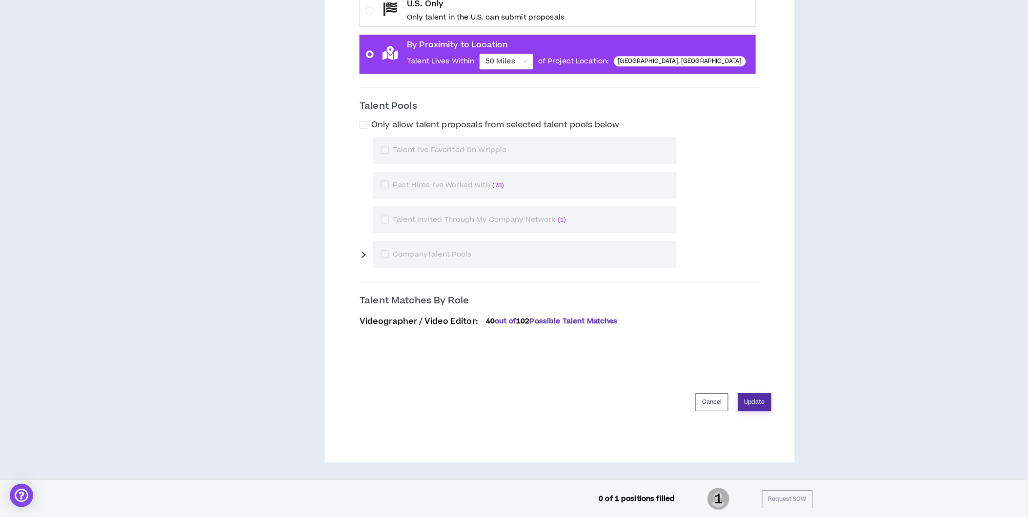
click at [753, 401] on button "Update" at bounding box center [754, 402] width 33 height 18
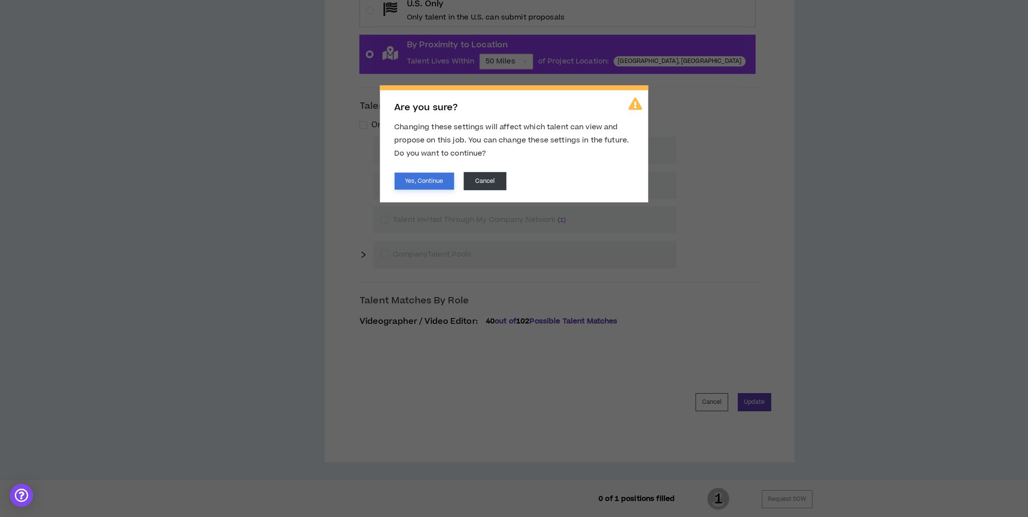
click at [418, 180] on button "Yes, Continue" at bounding box center [425, 181] width 60 height 17
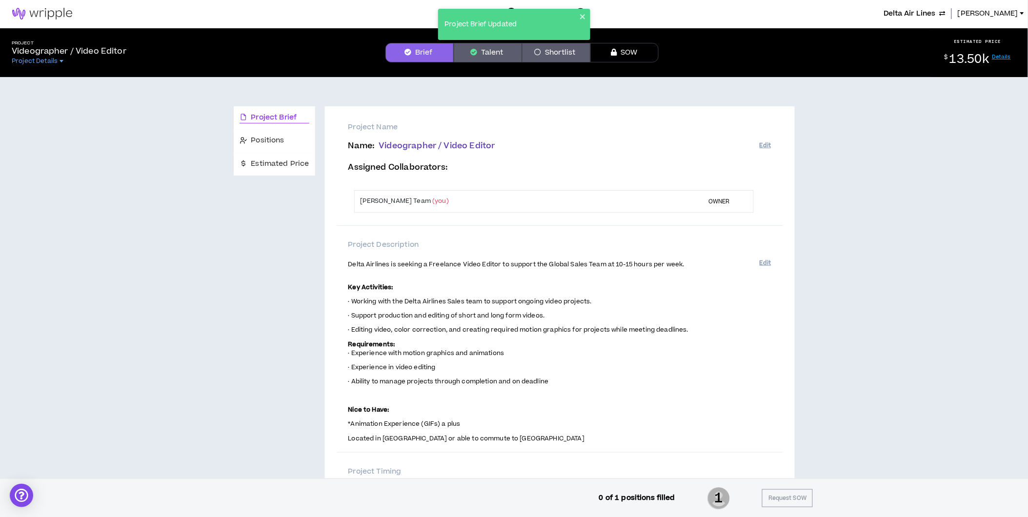
scroll to position [0, 0]
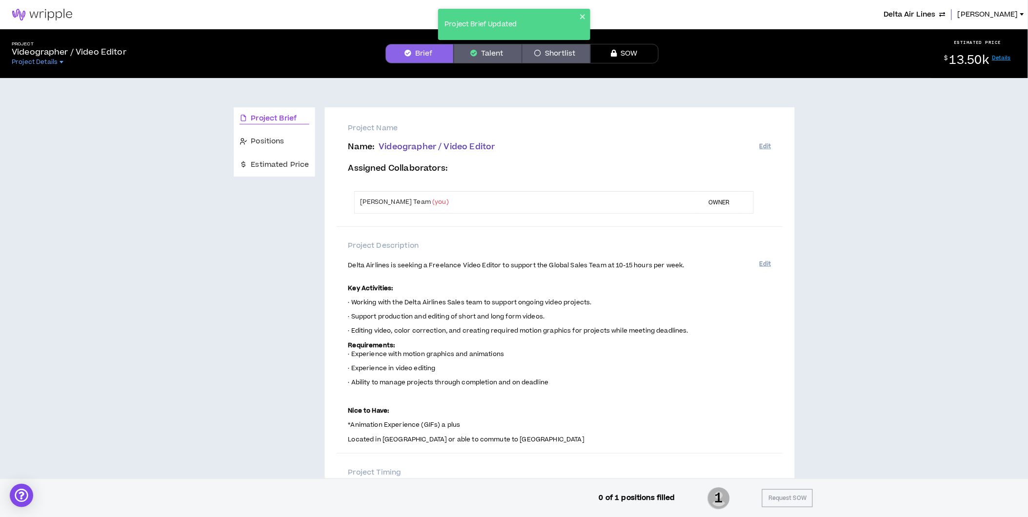
click at [484, 50] on button "Talent" at bounding box center [488, 54] width 68 height 20
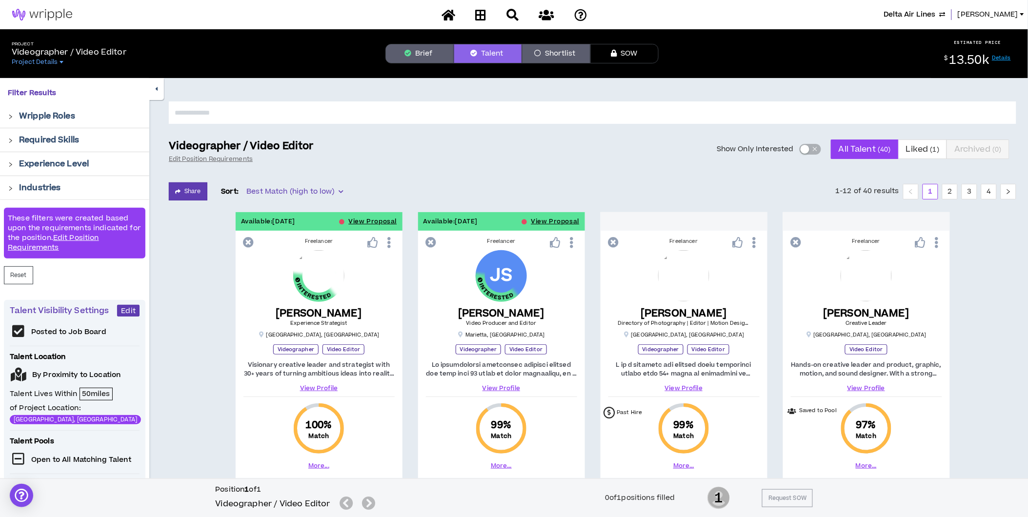
click at [815, 150] on span "button" at bounding box center [815, 149] width 6 height 11
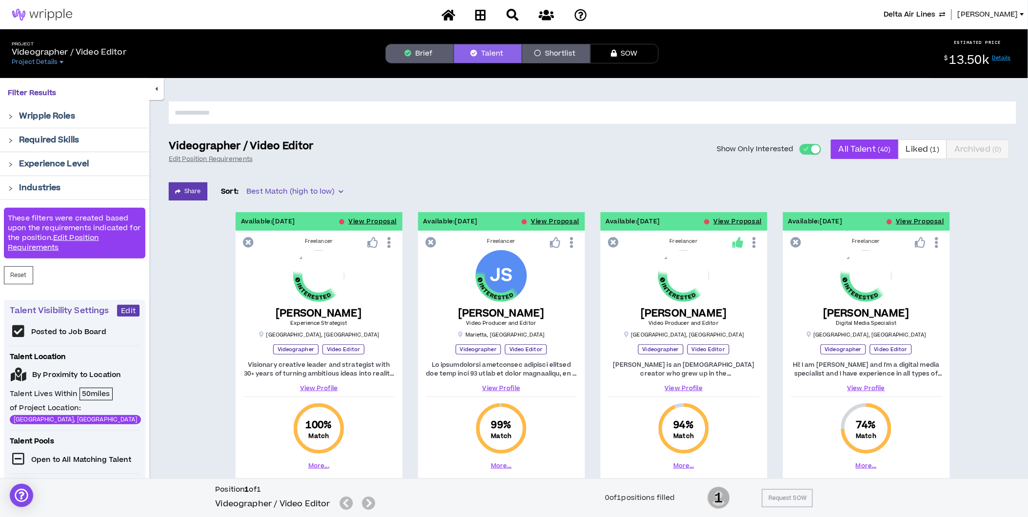
click at [806, 148] on span "button" at bounding box center [806, 149] width 6 height 11
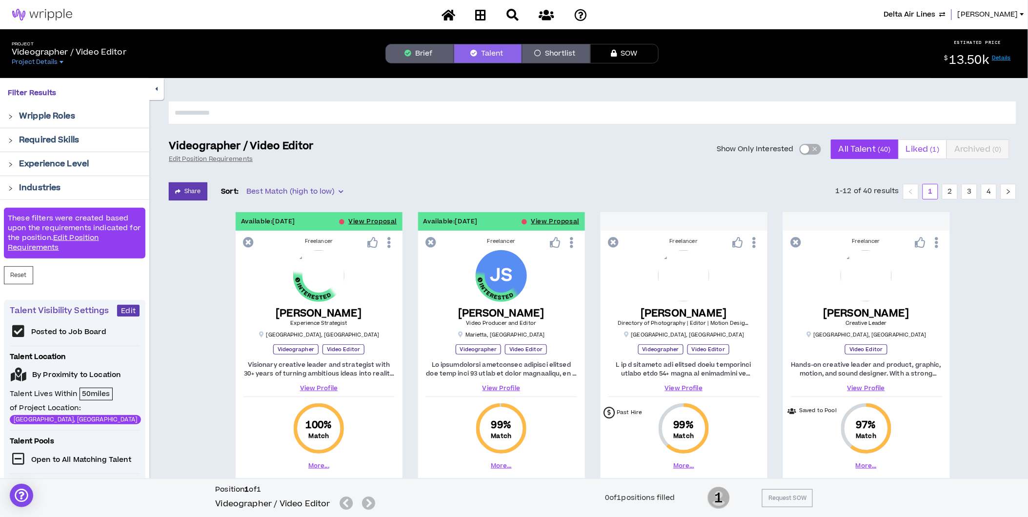
click at [911, 144] on span "Liked ( 1 )" at bounding box center [922, 149] width 33 height 23
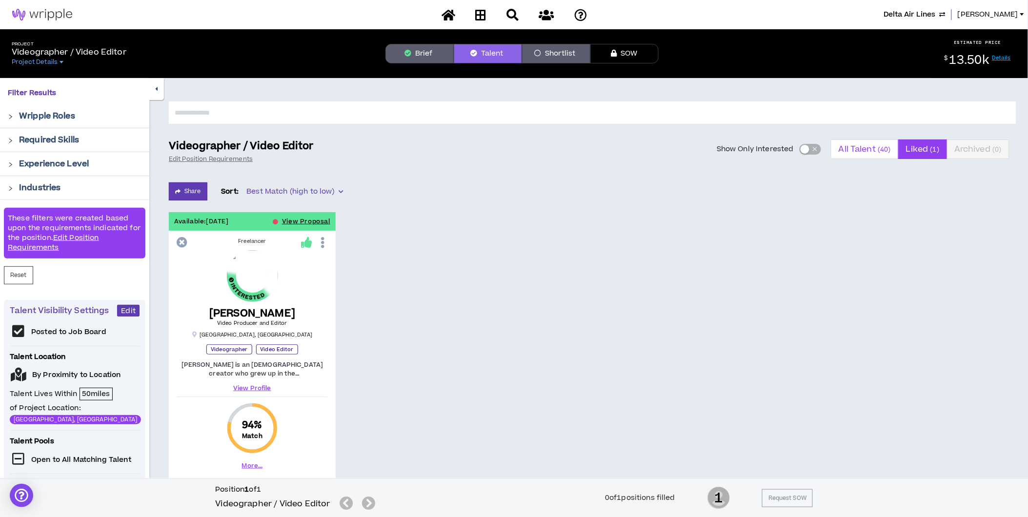
click at [854, 147] on span "All Talent ( 40 )" at bounding box center [864, 149] width 52 height 23
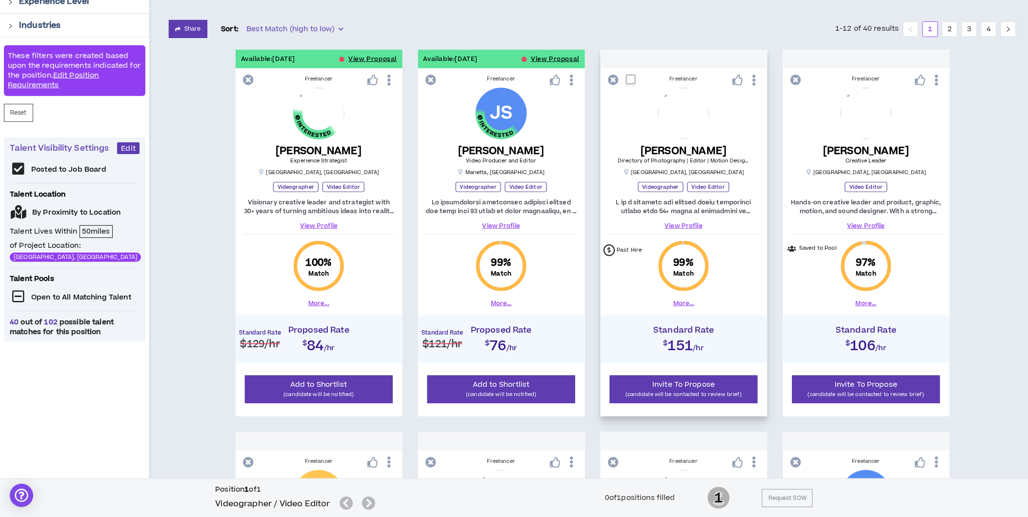
scroll to position [108, 0]
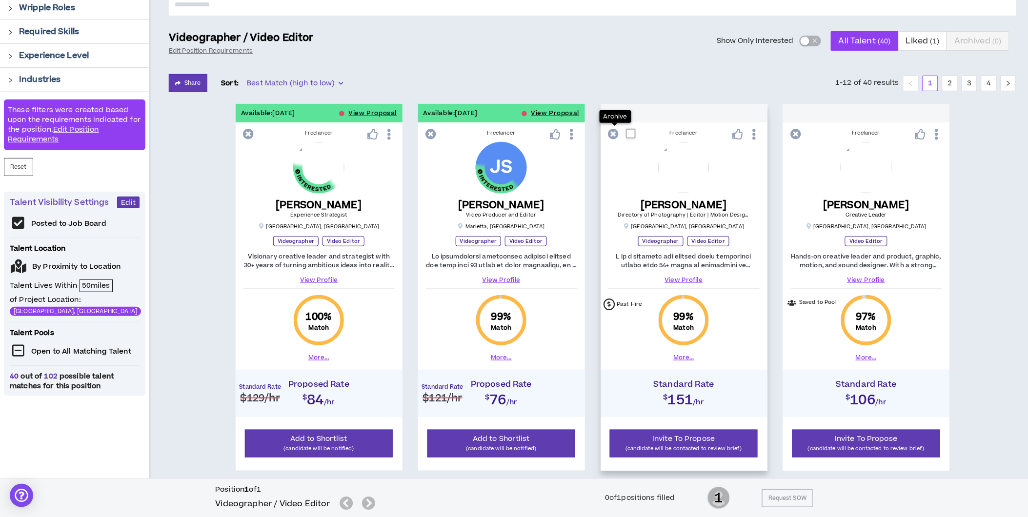
click at [612, 132] on icon at bounding box center [613, 134] width 11 height 11
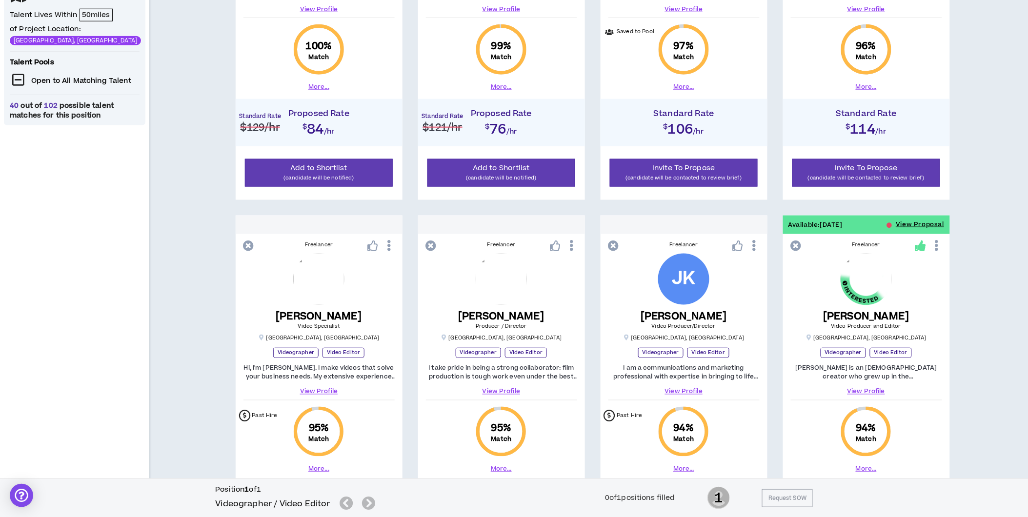
scroll to position [433, 0]
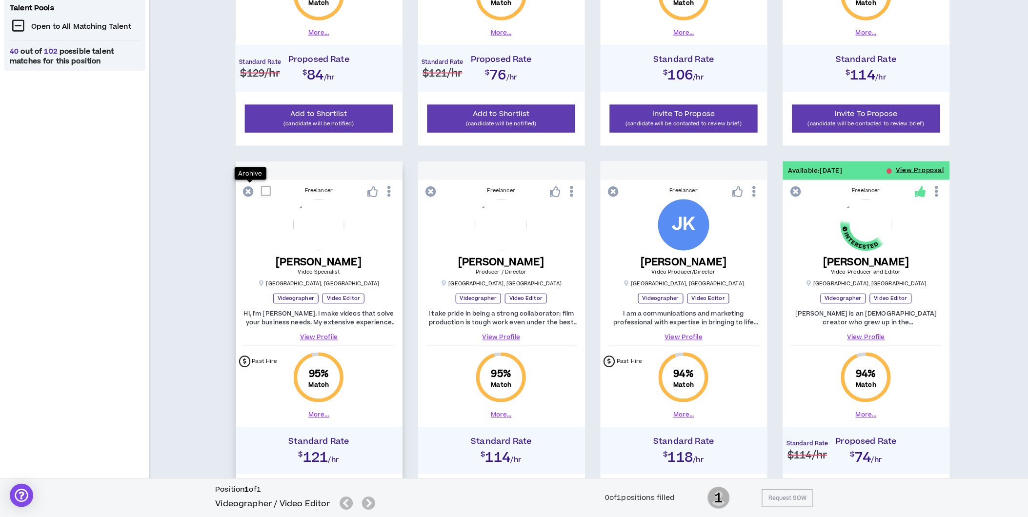
click at [249, 188] on icon at bounding box center [248, 191] width 11 height 11
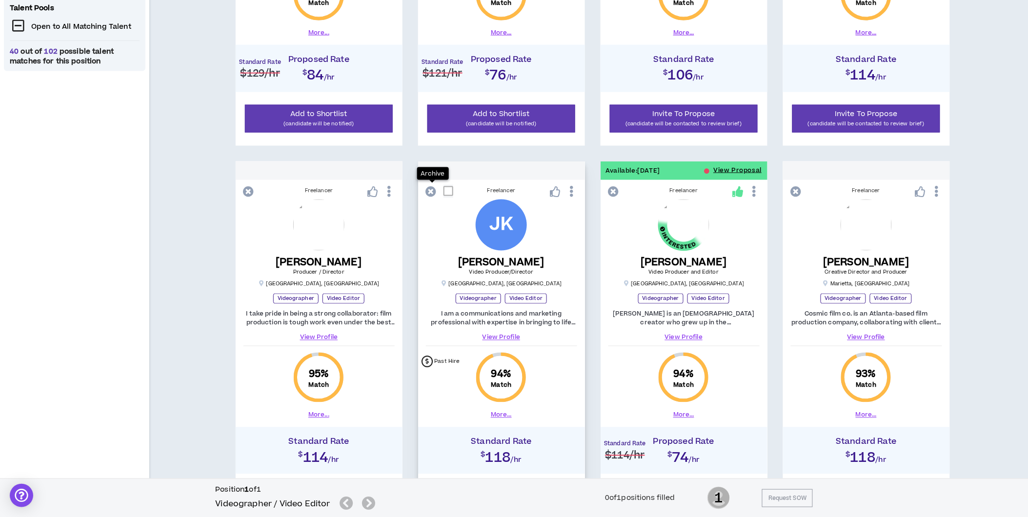
click at [433, 187] on icon at bounding box center [431, 191] width 11 height 11
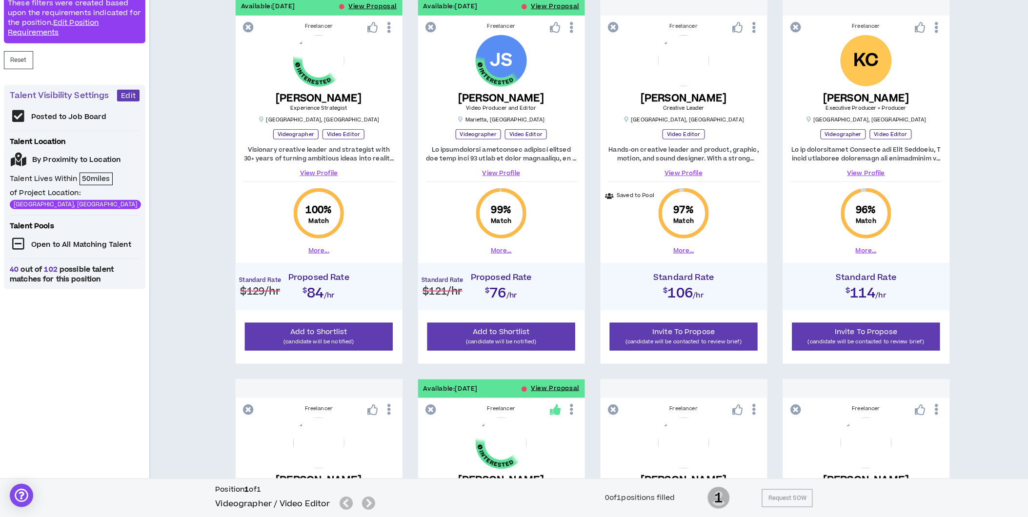
scroll to position [0, 0]
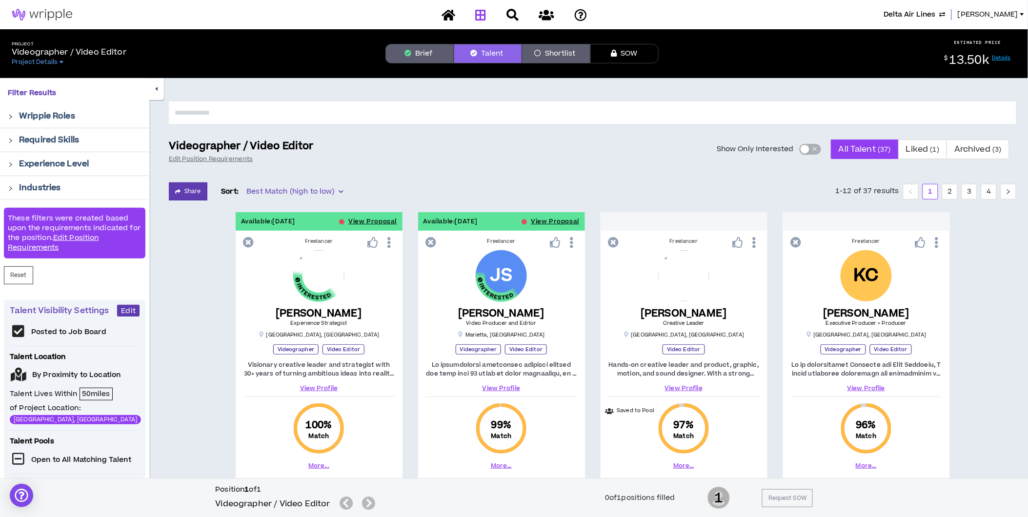
click at [481, 12] on icon at bounding box center [480, 15] width 11 height 12
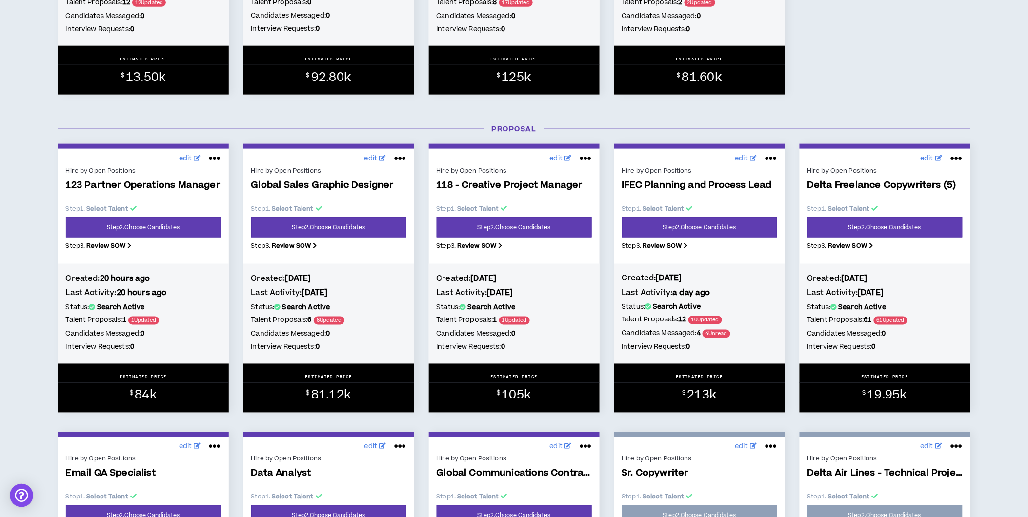
scroll to position [379, 0]
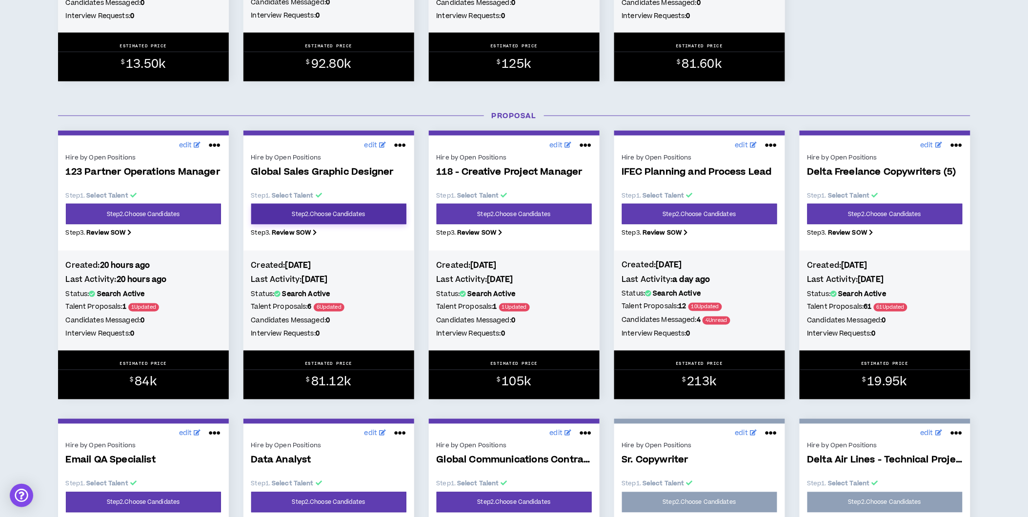
click at [343, 213] on link "Step 2 . Choose Candidates" at bounding box center [328, 214] width 155 height 20
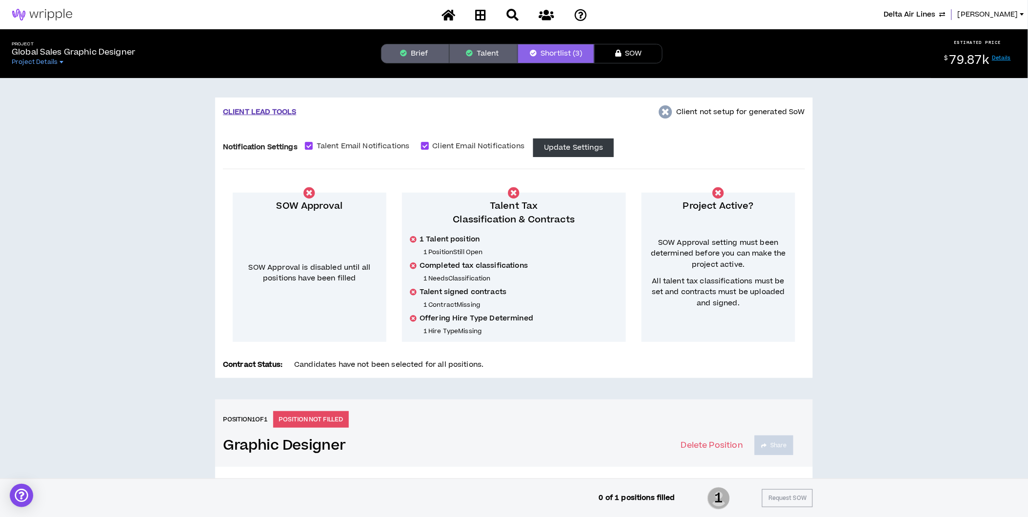
click at [477, 50] on button "Talent" at bounding box center [483, 54] width 68 height 20
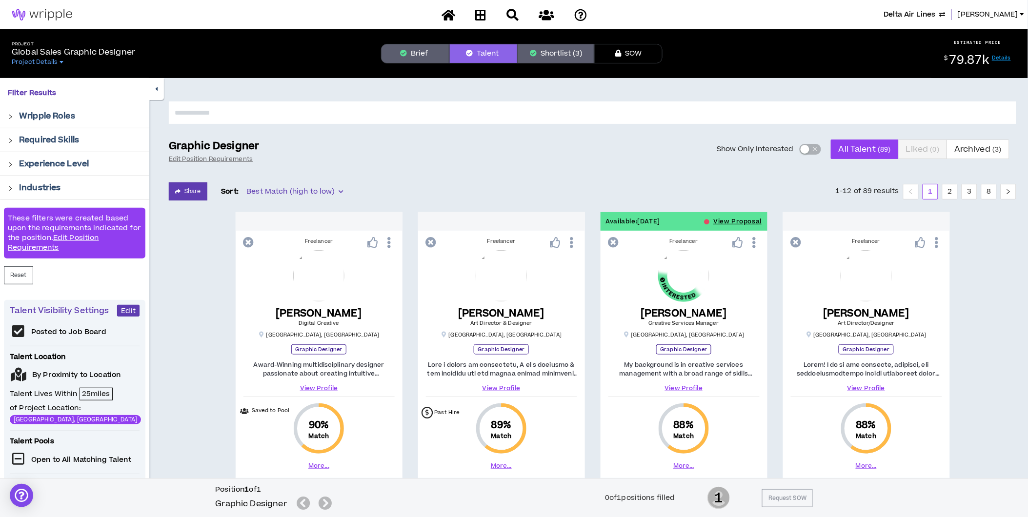
click at [287, 118] on input "text" at bounding box center [592, 112] width 847 height 22
type input "*"
type input "*****"
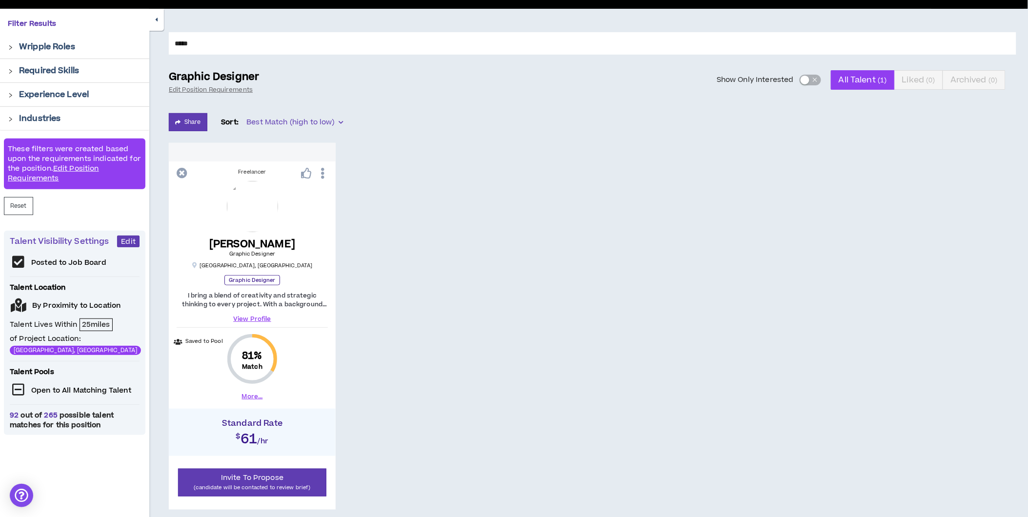
scroll to position [150, 0]
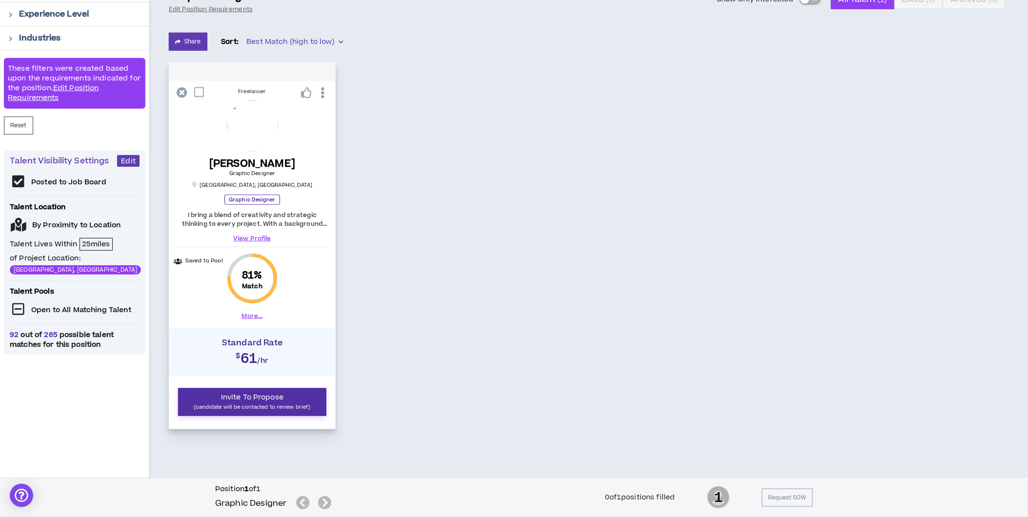
click at [280, 398] on span "Invite To Propose" at bounding box center [252, 397] width 62 height 10
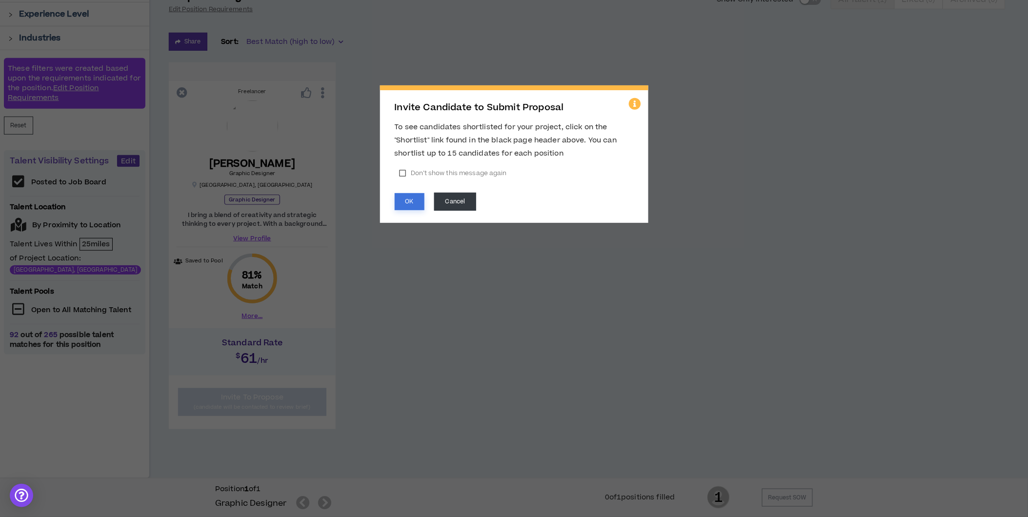
click at [406, 206] on button "OK" at bounding box center [410, 201] width 30 height 17
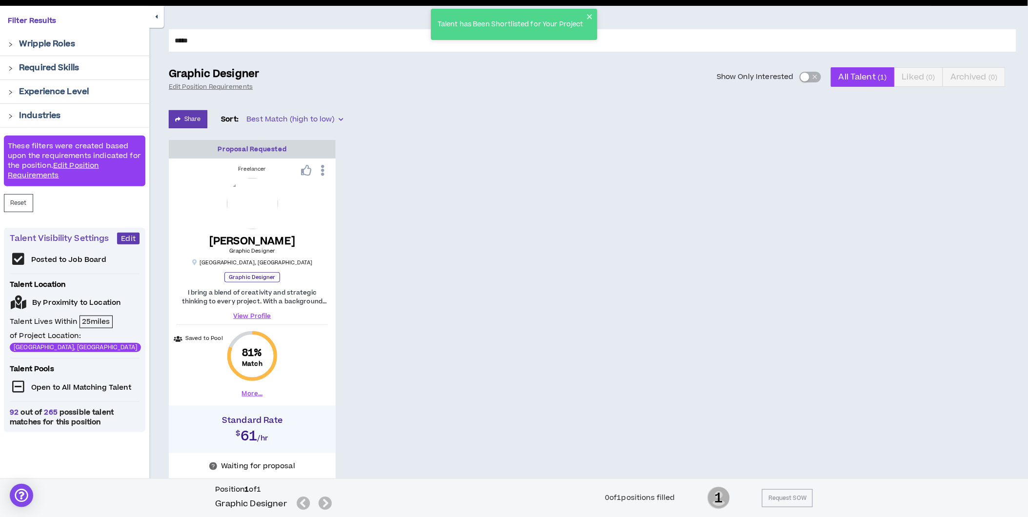
scroll to position [0, 0]
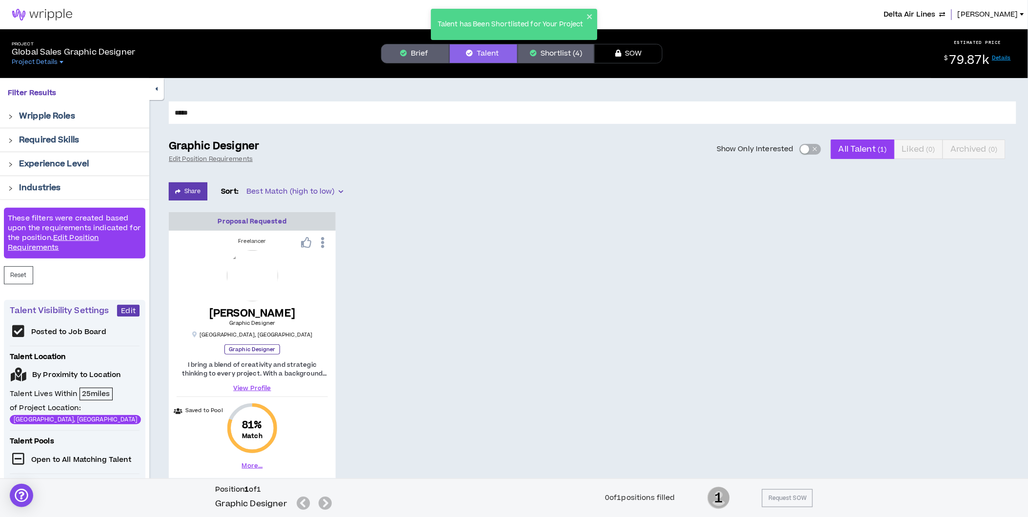
click at [562, 59] on button "Shortlist (4)" at bounding box center [555, 54] width 77 height 20
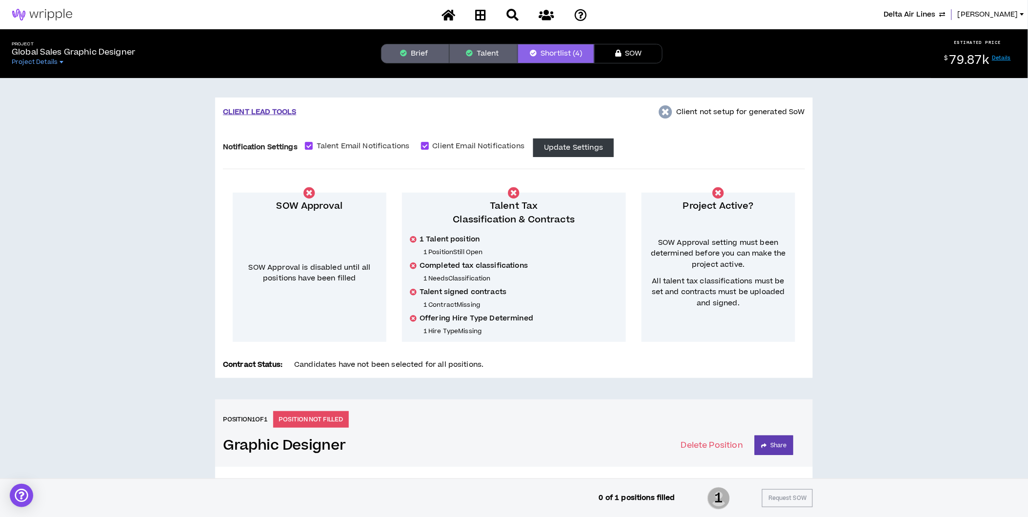
click at [423, 49] on button "Brief" at bounding box center [415, 54] width 68 height 20
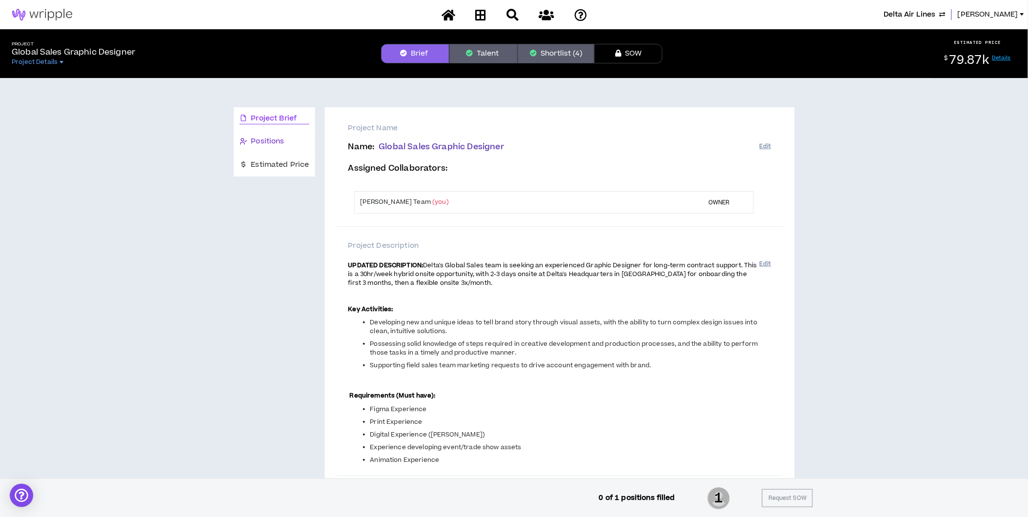
click at [276, 143] on span "Positions" at bounding box center [267, 141] width 33 height 11
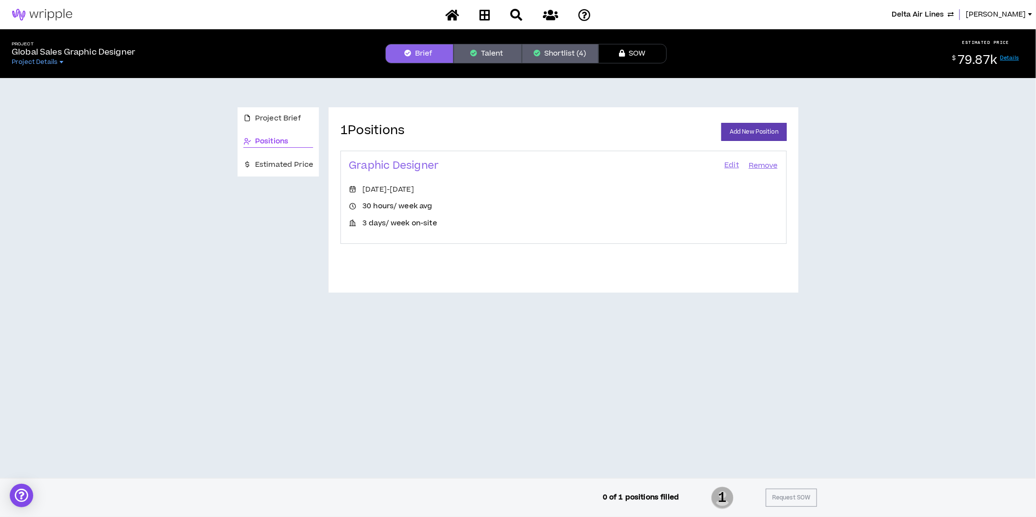
click at [734, 163] on link "Edit" at bounding box center [731, 166] width 17 height 14
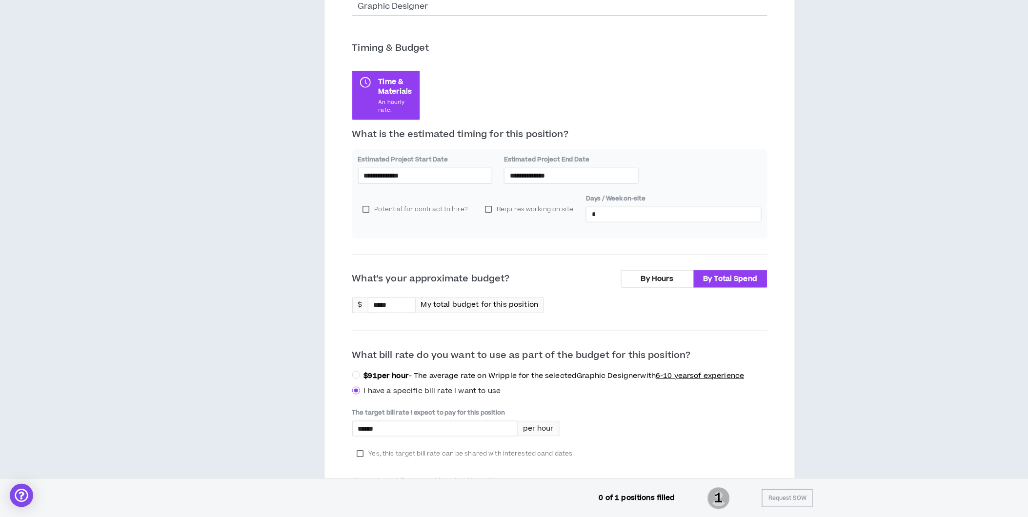
scroll to position [141, 0]
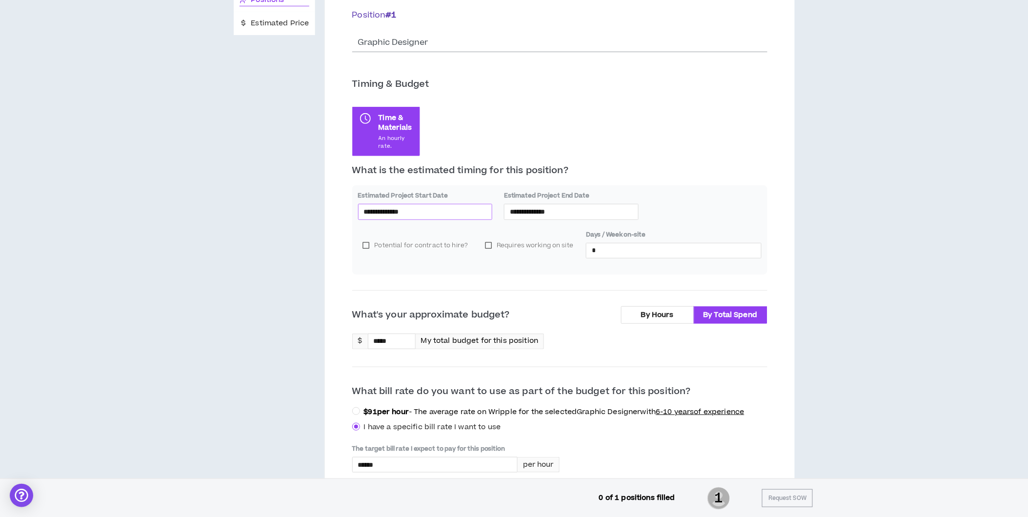
click at [417, 210] on input "**********" at bounding box center [425, 211] width 123 height 11
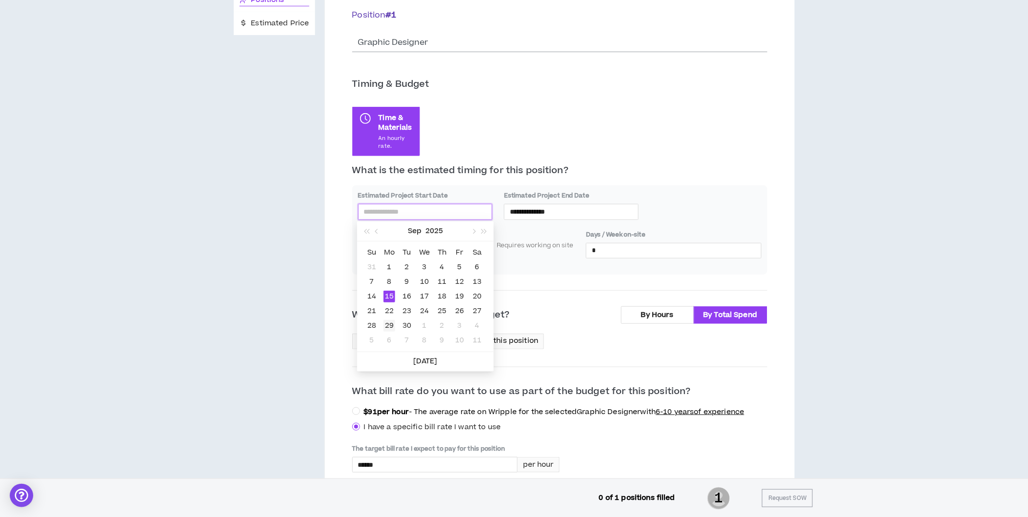
type input "**********"
click at [389, 323] on div "29" at bounding box center [389, 326] width 12 height 12
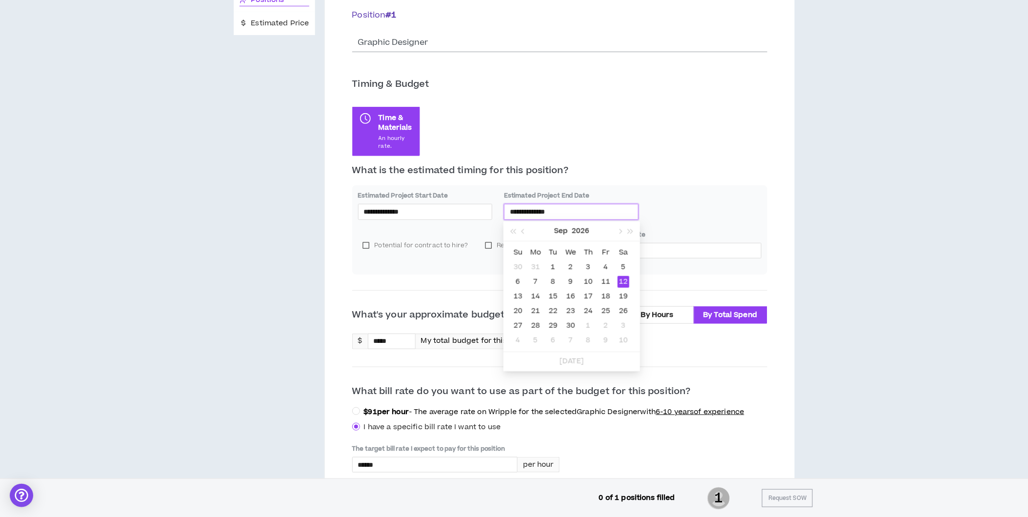
click at [537, 211] on input "**********" at bounding box center [571, 211] width 123 height 11
type input "**********"
click at [608, 311] on div "25" at bounding box center [606, 311] width 12 height 12
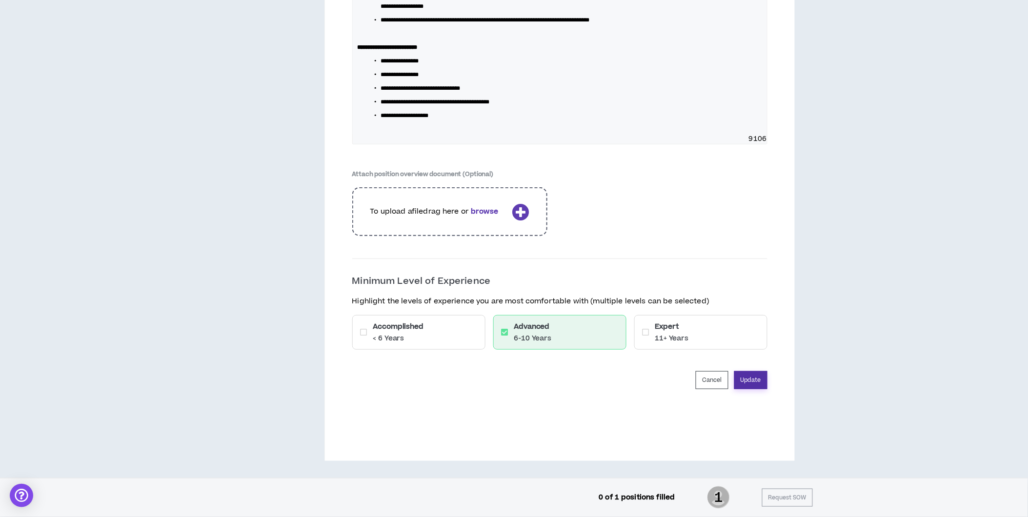
click at [742, 377] on button "Update" at bounding box center [750, 380] width 33 height 18
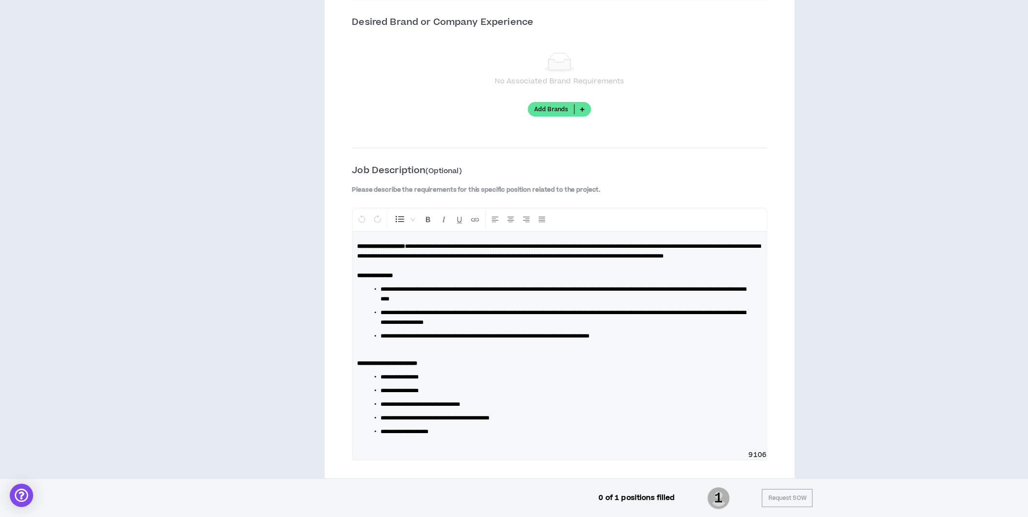
scroll to position [1459, 0]
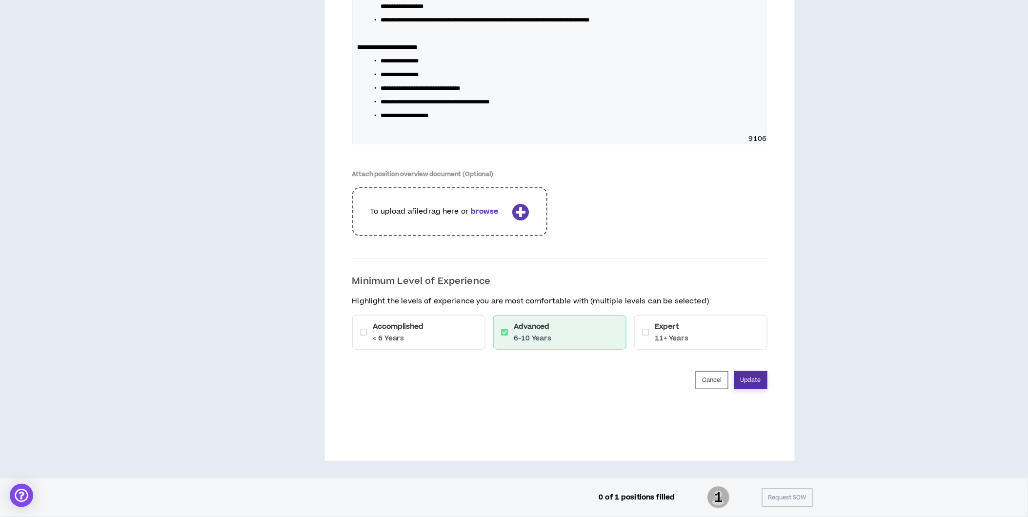
click at [753, 378] on button "Update" at bounding box center [750, 380] width 33 height 18
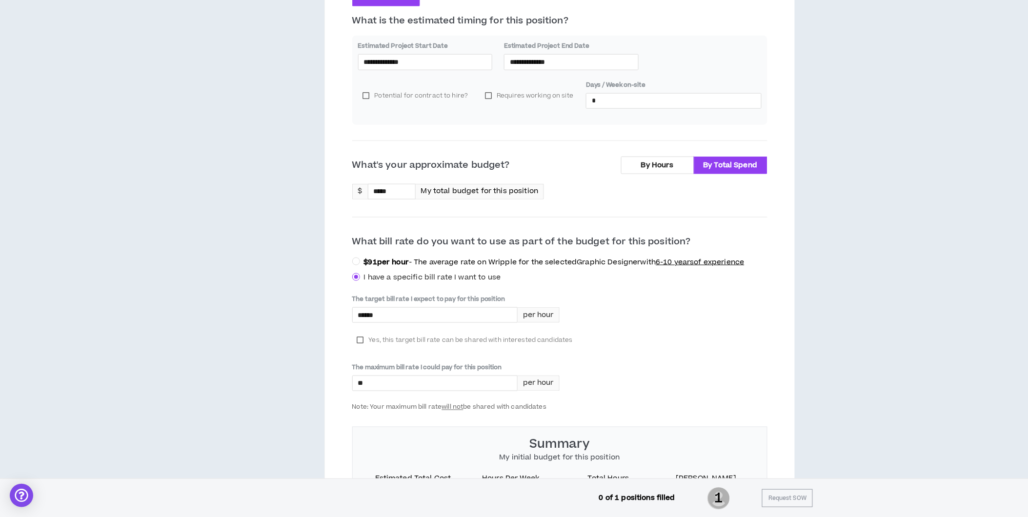
scroll to position [264, 0]
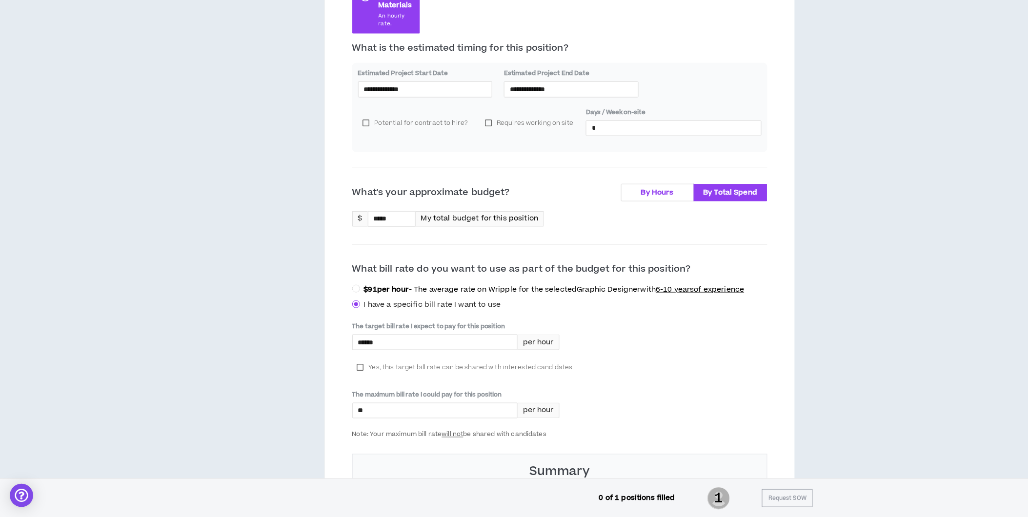
click at [646, 194] on span "By Hours" at bounding box center [657, 192] width 33 height 10
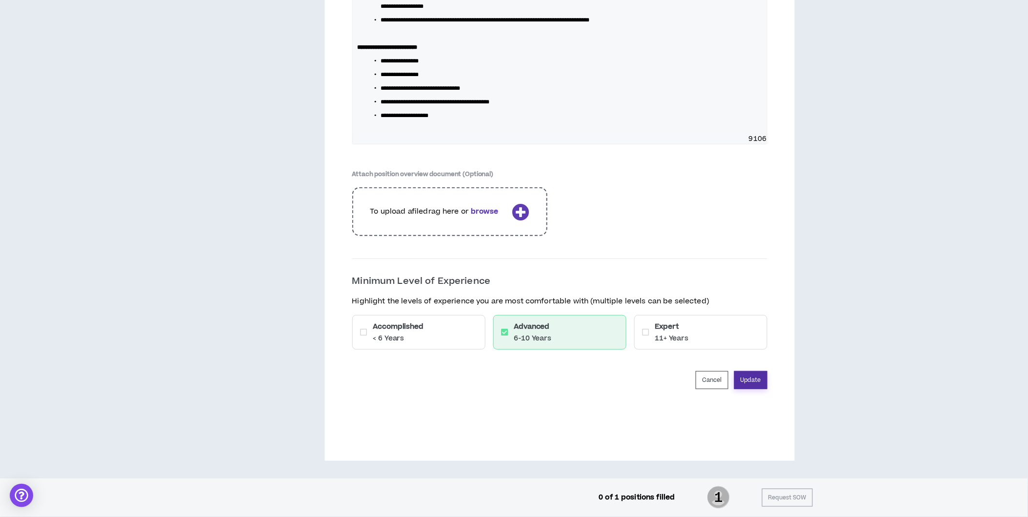
click at [759, 377] on button "Update" at bounding box center [750, 380] width 33 height 18
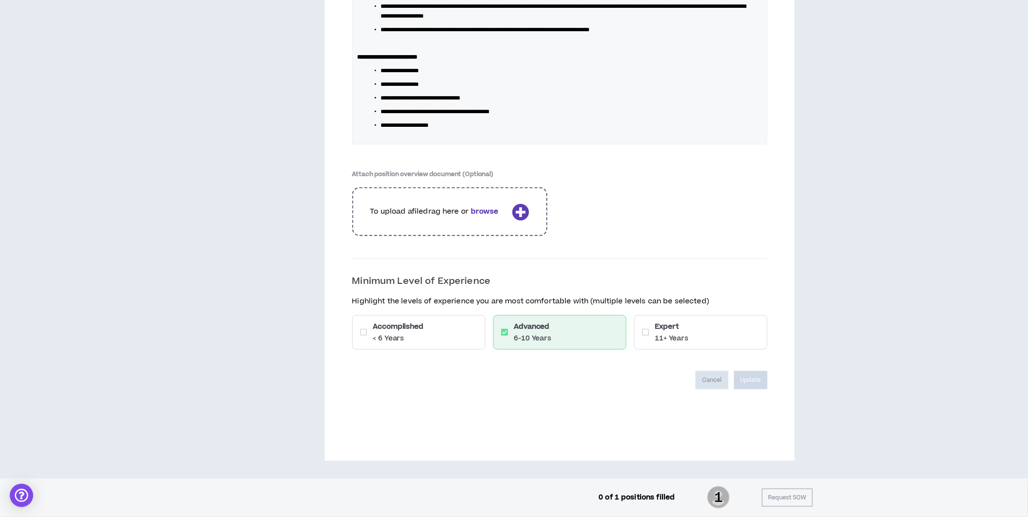
scroll to position [1427, 0]
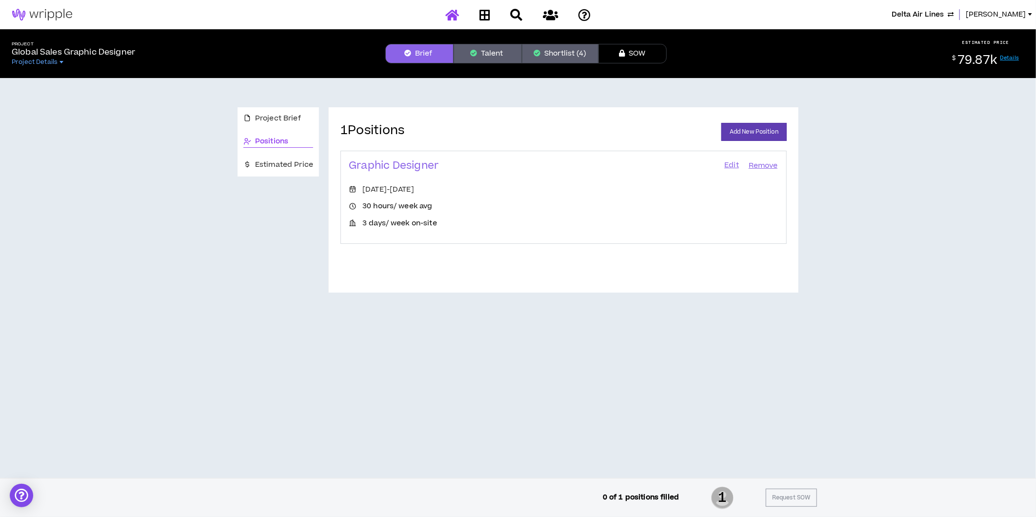
click at [450, 16] on icon at bounding box center [452, 15] width 14 height 12
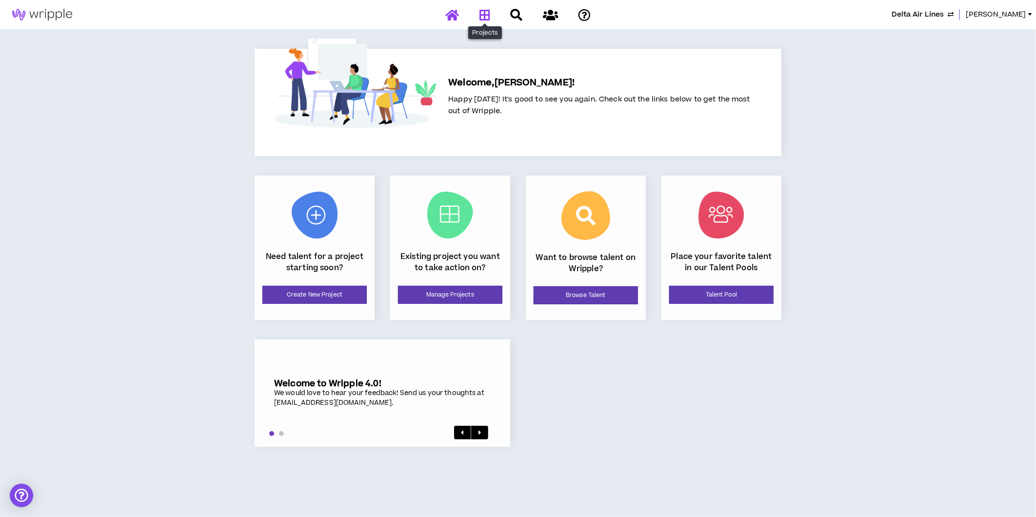
click at [484, 9] on icon at bounding box center [484, 15] width 11 height 12
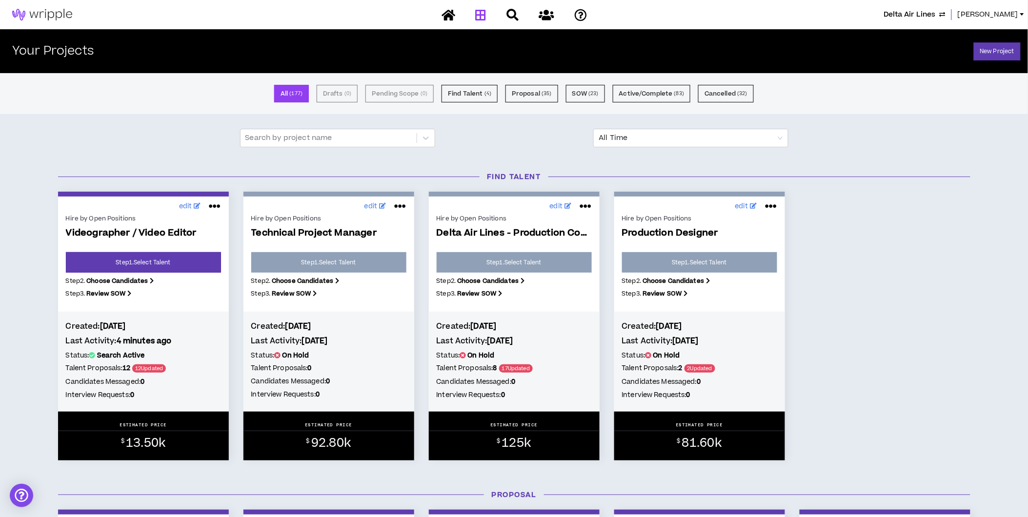
click at [985, 17] on span "Lauren-Bridget" at bounding box center [987, 14] width 60 height 11
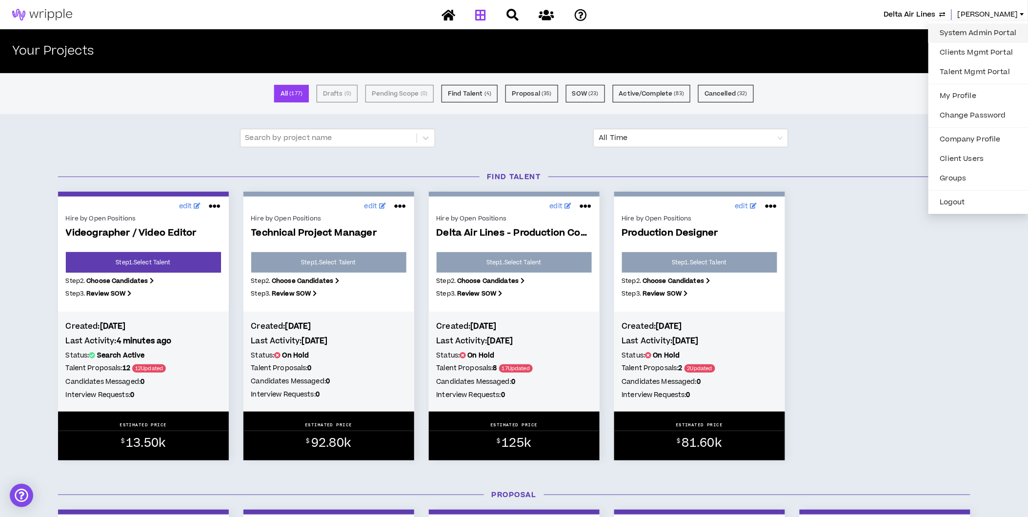
click at [971, 33] on link "System Admin Portal" at bounding box center [978, 33] width 88 height 15
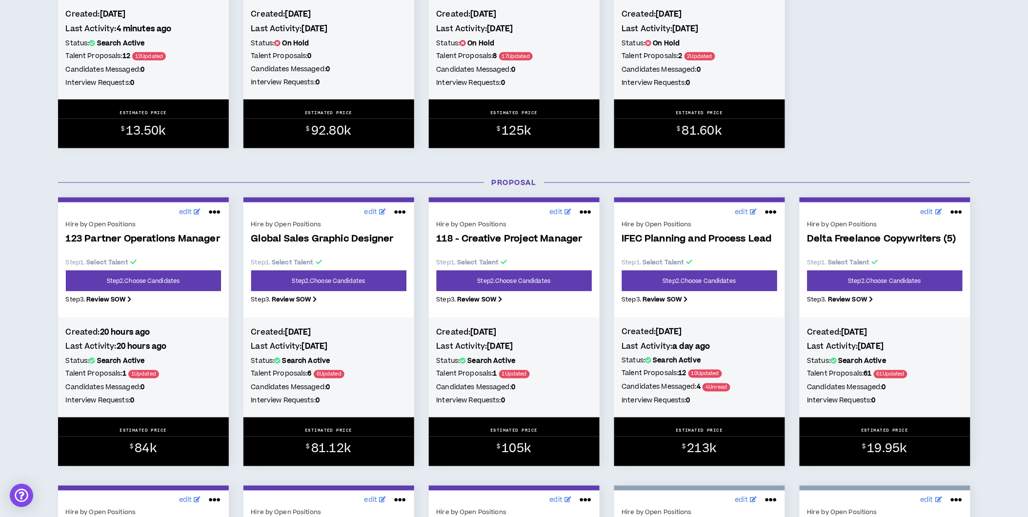
scroll to position [325, 0]
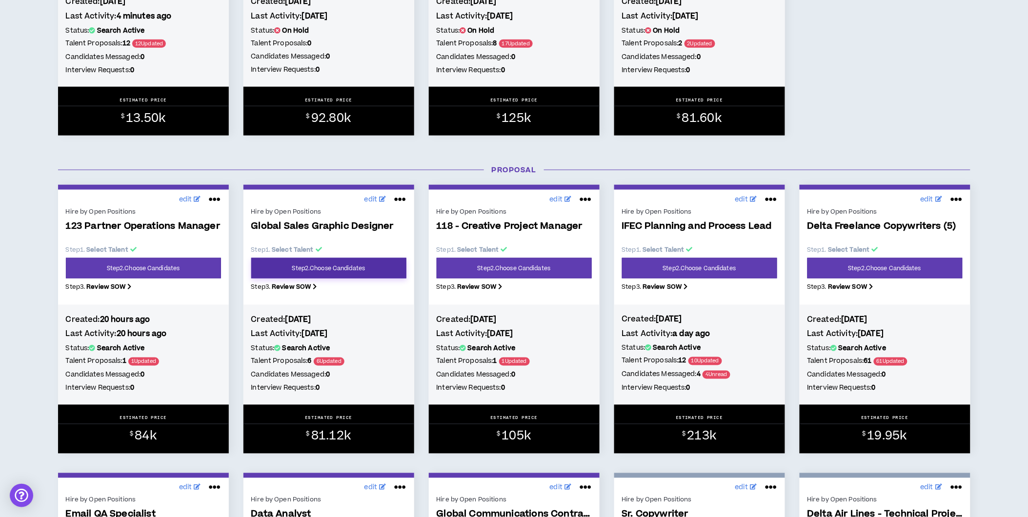
click at [351, 262] on link "Step 2 . Choose Candidates" at bounding box center [328, 268] width 155 height 20
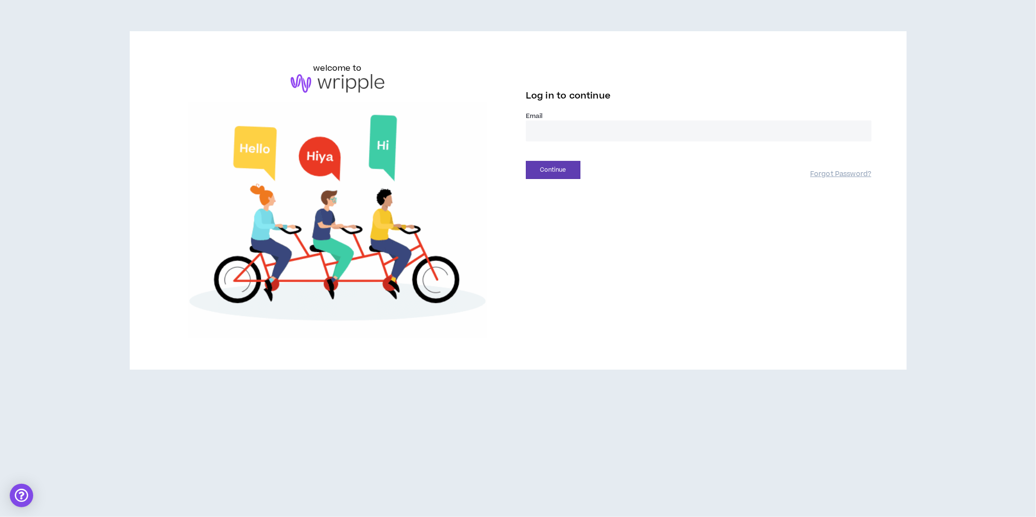
click at [542, 133] on input "email" at bounding box center [699, 130] width 346 height 21
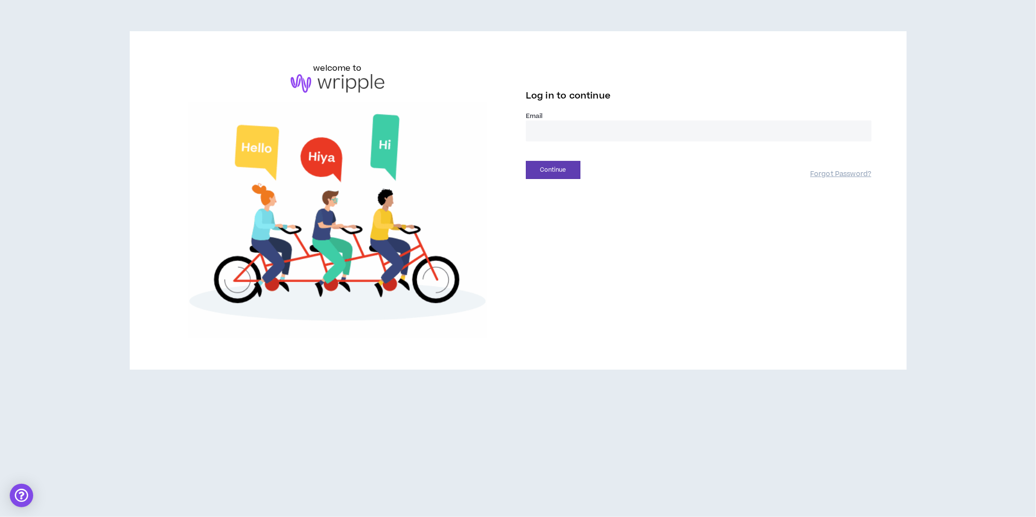
type input "**********"
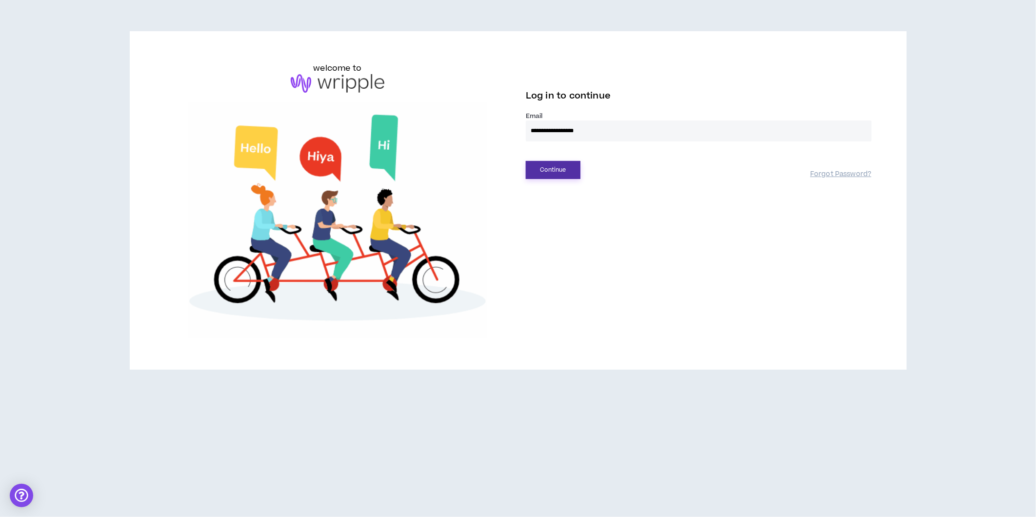
click at [554, 171] on button "Continue" at bounding box center [553, 170] width 55 height 18
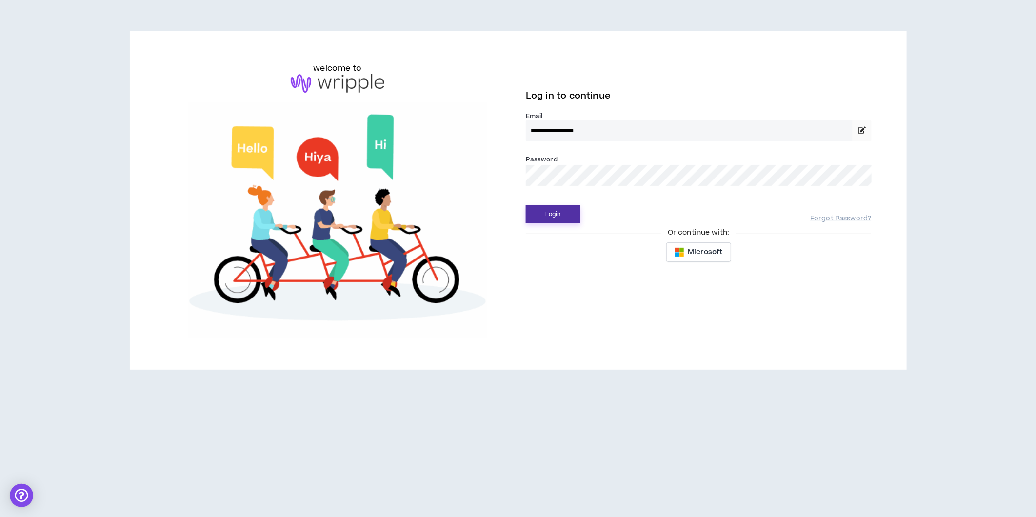
click at [538, 210] on button "Login" at bounding box center [553, 214] width 55 height 18
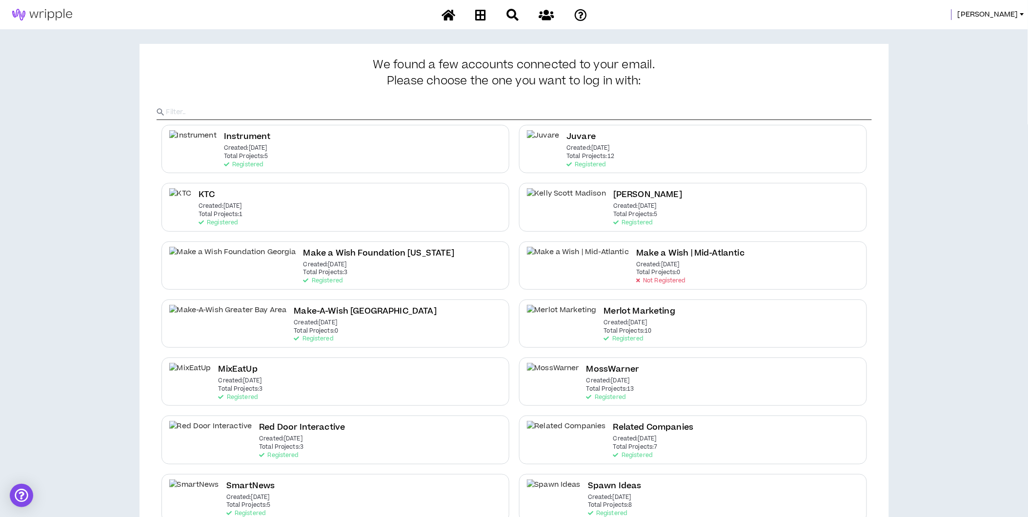
click at [999, 4] on div "Morgan" at bounding box center [514, 14] width 1028 height 29
click at [999, 11] on span "Morgan" at bounding box center [987, 14] width 60 height 11
click at [978, 30] on link "System Admin Portal" at bounding box center [978, 33] width 88 height 15
click at [1006, 14] on span "Morgan" at bounding box center [987, 14] width 60 height 11
click at [983, 30] on link "System Admin Portal" at bounding box center [978, 33] width 88 height 15
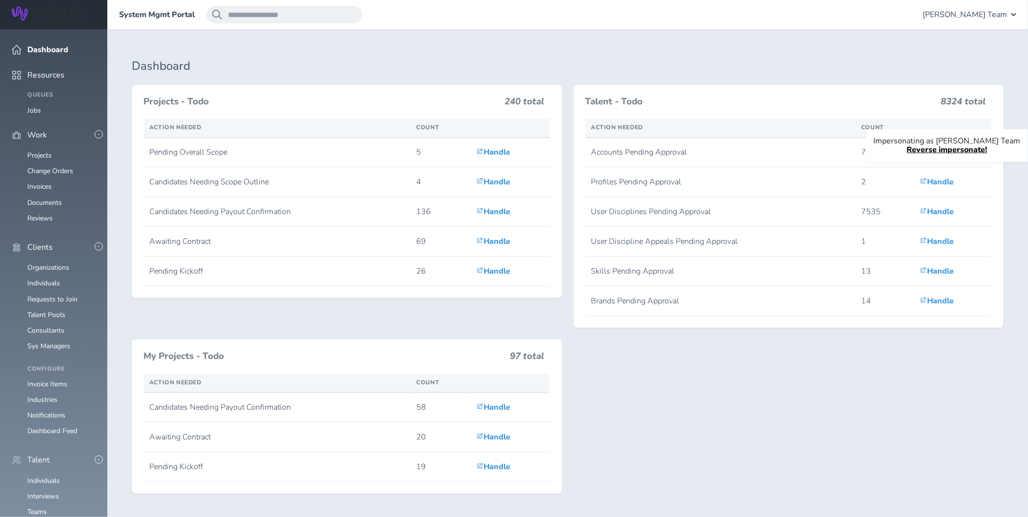
scroll to position [108, 0]
click at [52, 476] on link "Individuals" at bounding box center [43, 480] width 33 height 9
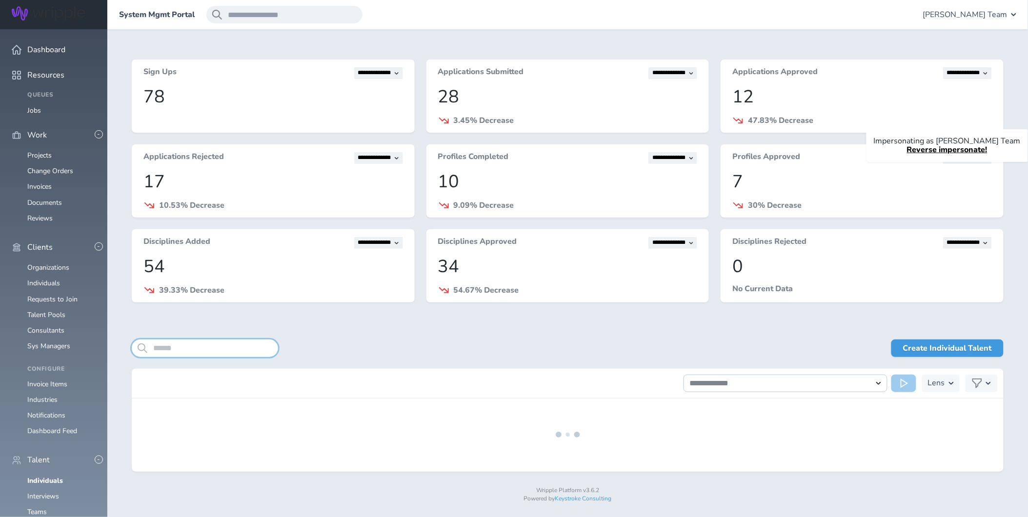
click at [220, 344] on input "search" at bounding box center [205, 348] width 146 height 18
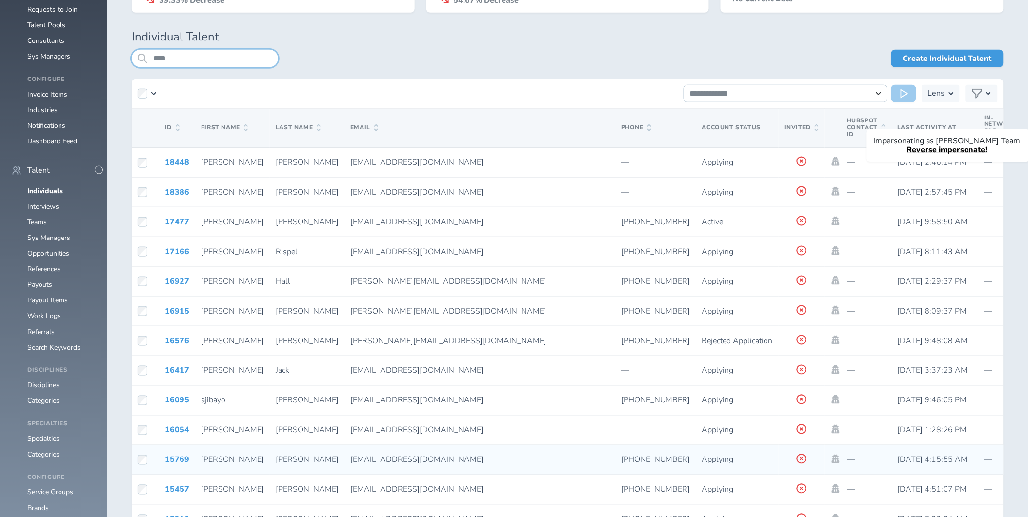
scroll to position [271, 0]
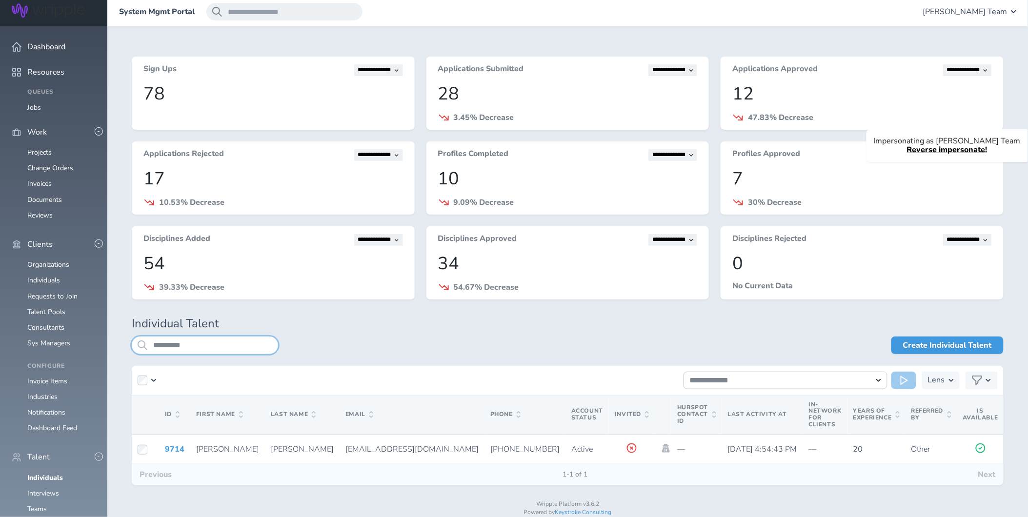
scroll to position [27, 0]
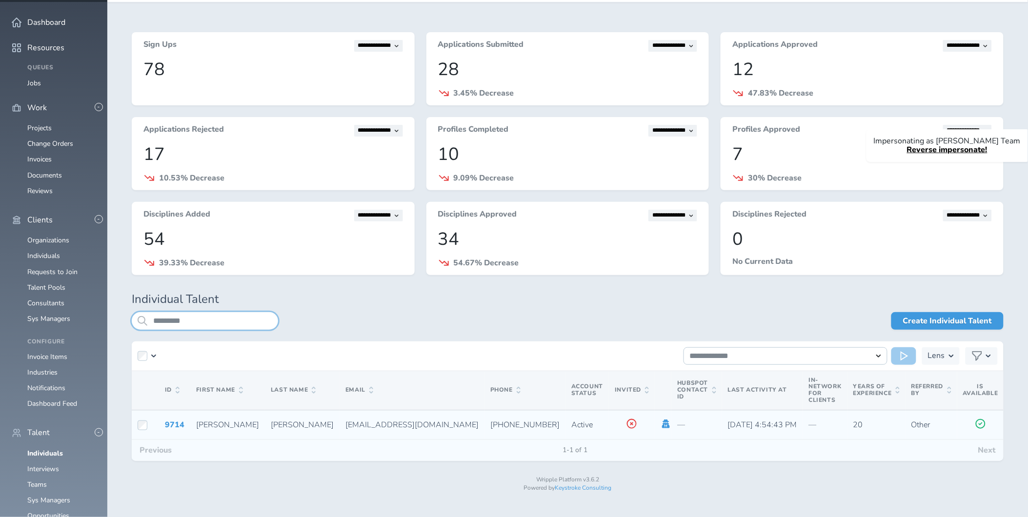
type input "*********"
click at [662, 423] on icon at bounding box center [666, 423] width 8 height 9
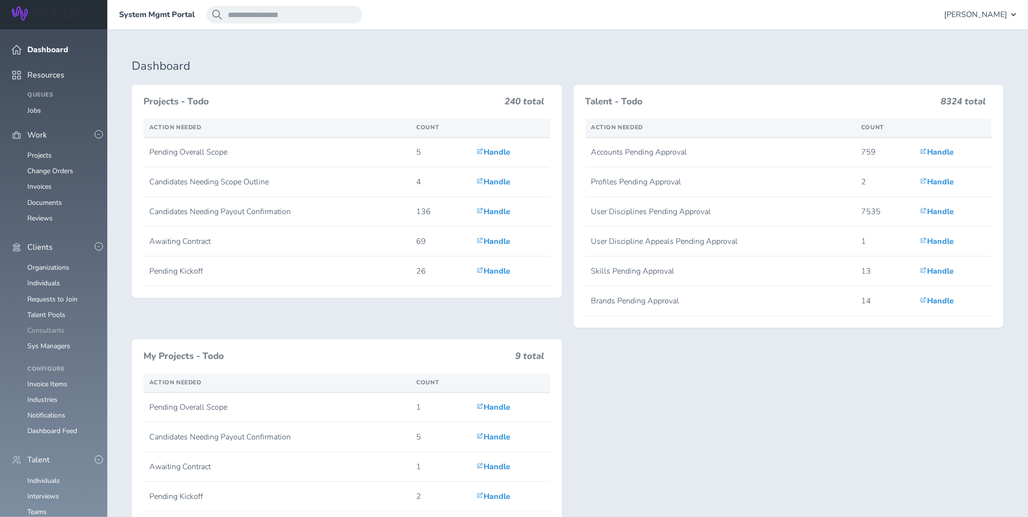
click at [50, 326] on link "Consultants" at bounding box center [45, 330] width 37 height 9
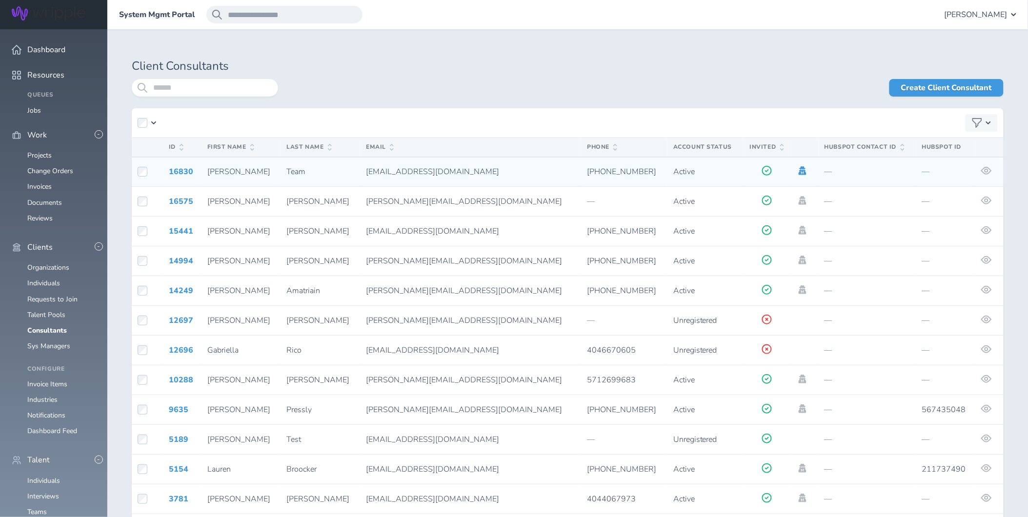
click at [797, 173] on icon at bounding box center [802, 170] width 11 height 9
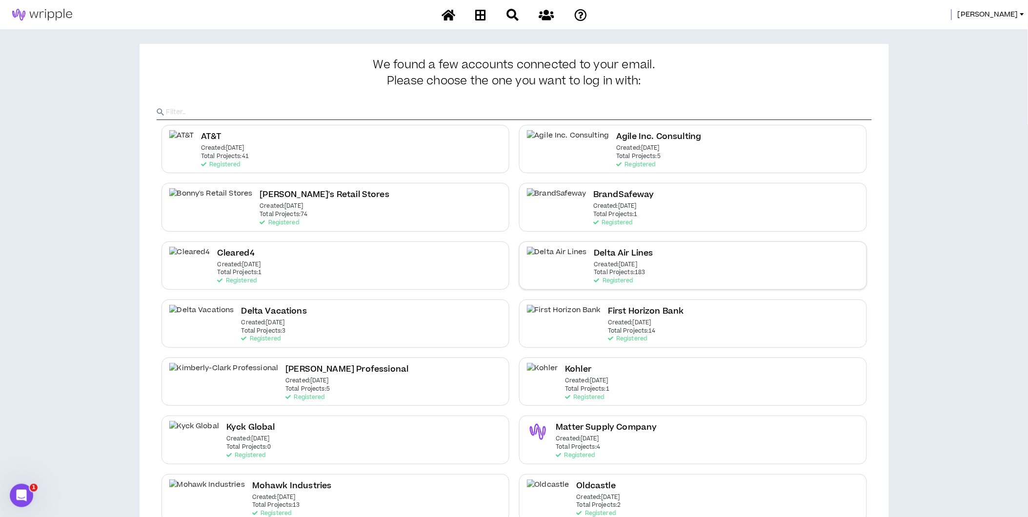
click at [655, 255] on div "Delta Air Lines Created: [DATE] Total Projects: 183 Registered" at bounding box center [693, 265] width 348 height 48
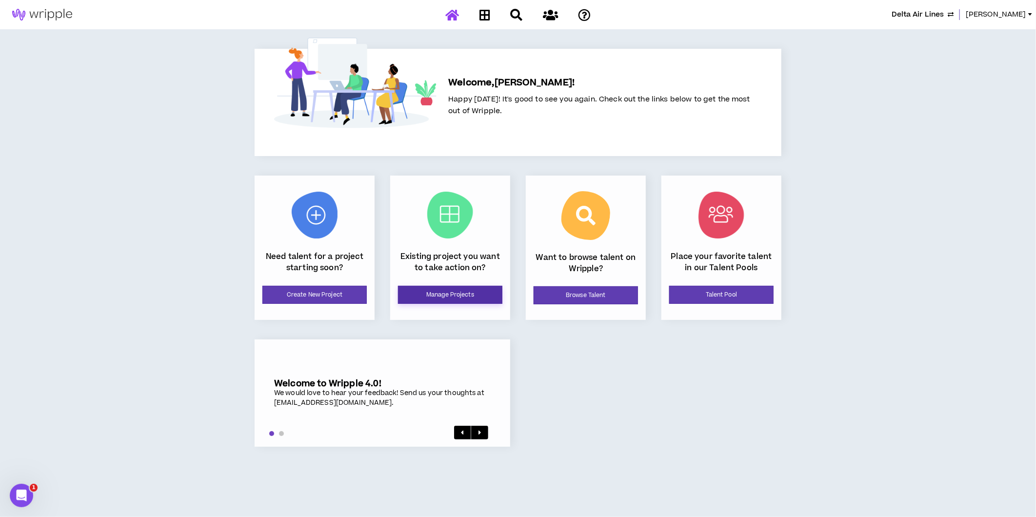
click at [460, 292] on link "Manage Projects" at bounding box center [450, 295] width 104 height 18
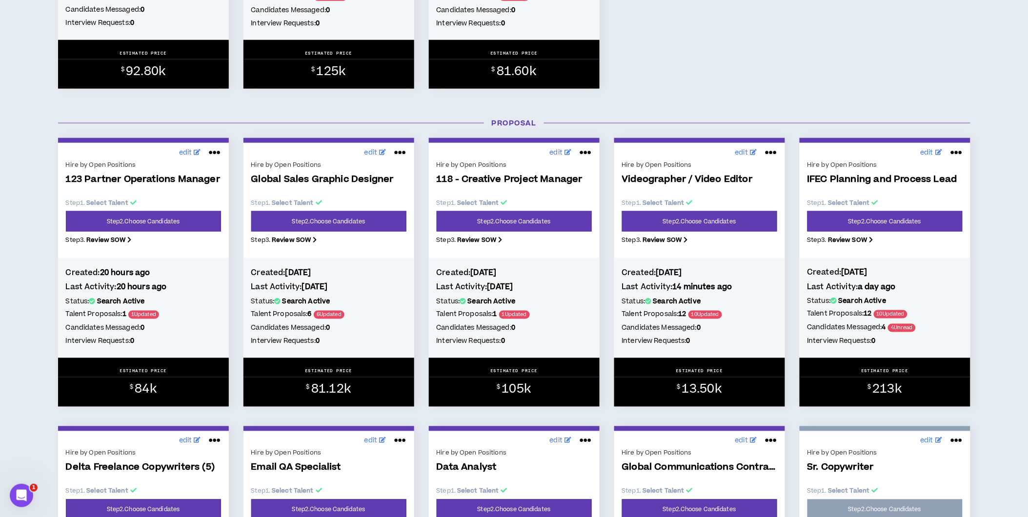
scroll to position [379, 0]
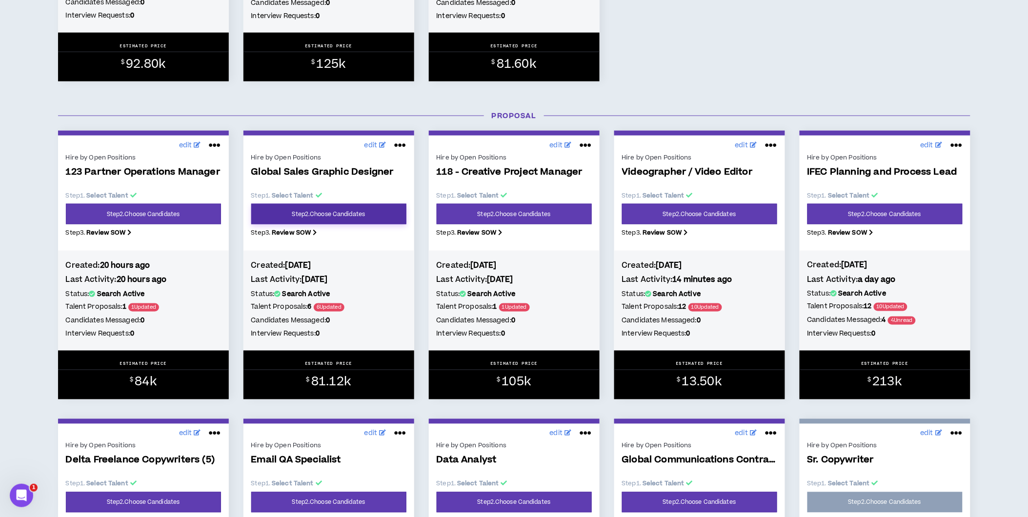
click at [346, 212] on link "Step 2 . Choose Candidates" at bounding box center [328, 214] width 155 height 20
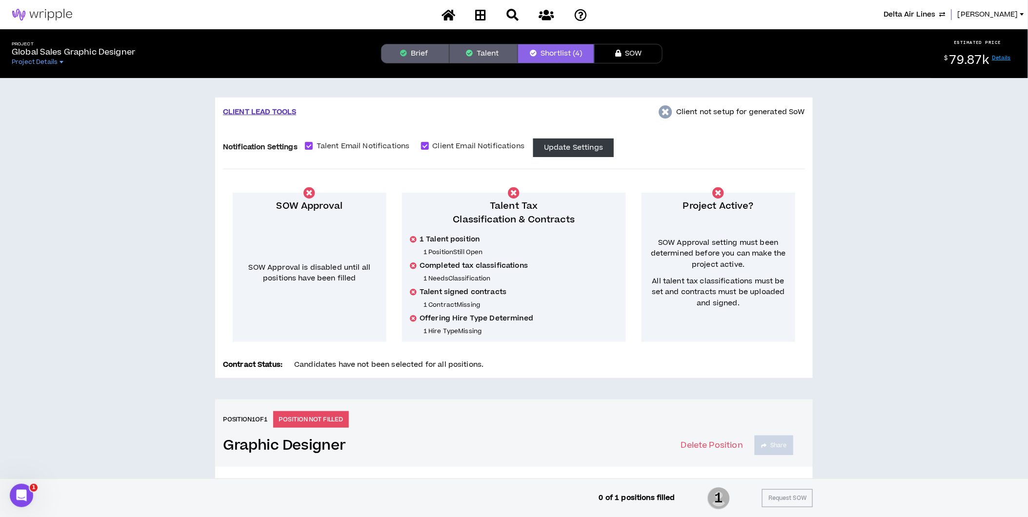
click at [405, 56] on icon "button" at bounding box center [403, 53] width 7 height 7
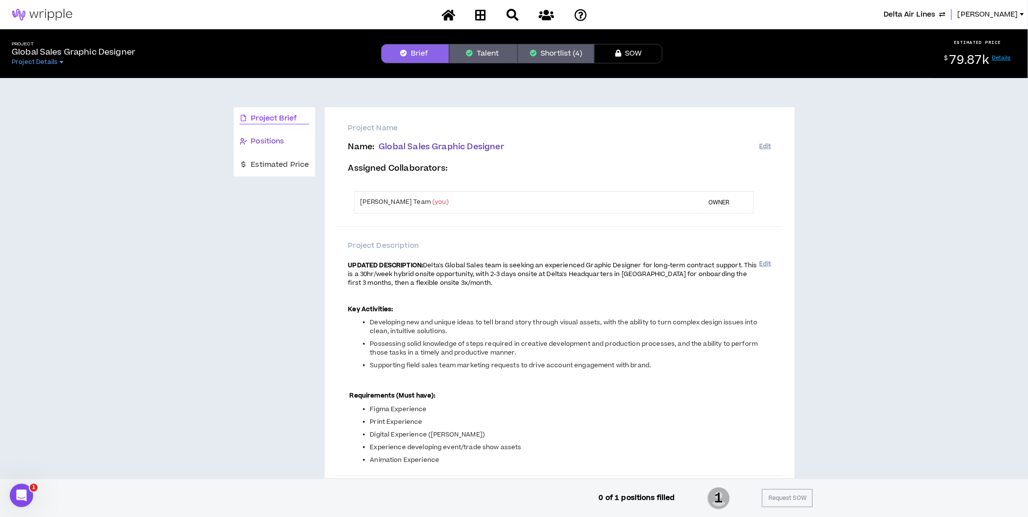
click at [286, 144] on div "Positions" at bounding box center [274, 141] width 70 height 11
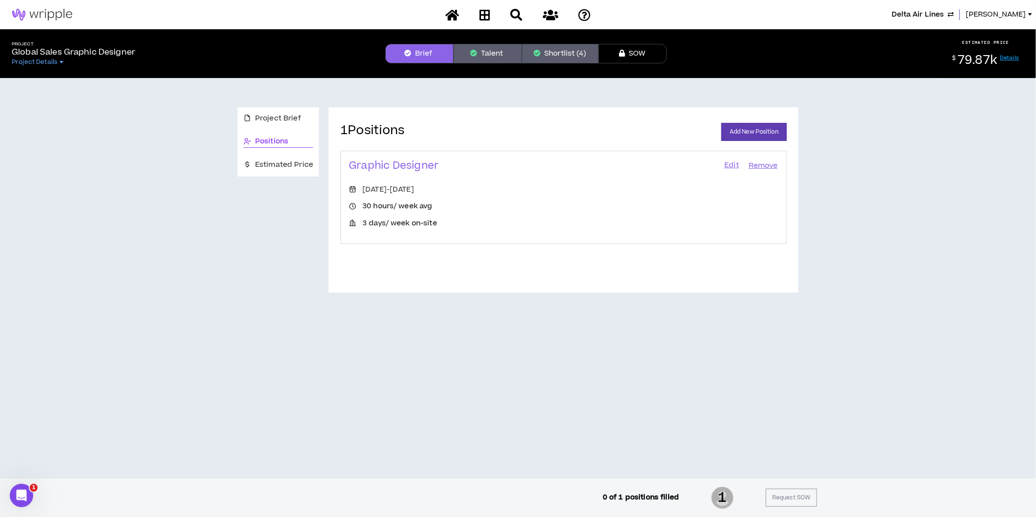
click at [734, 165] on link "Edit" at bounding box center [731, 166] width 17 height 14
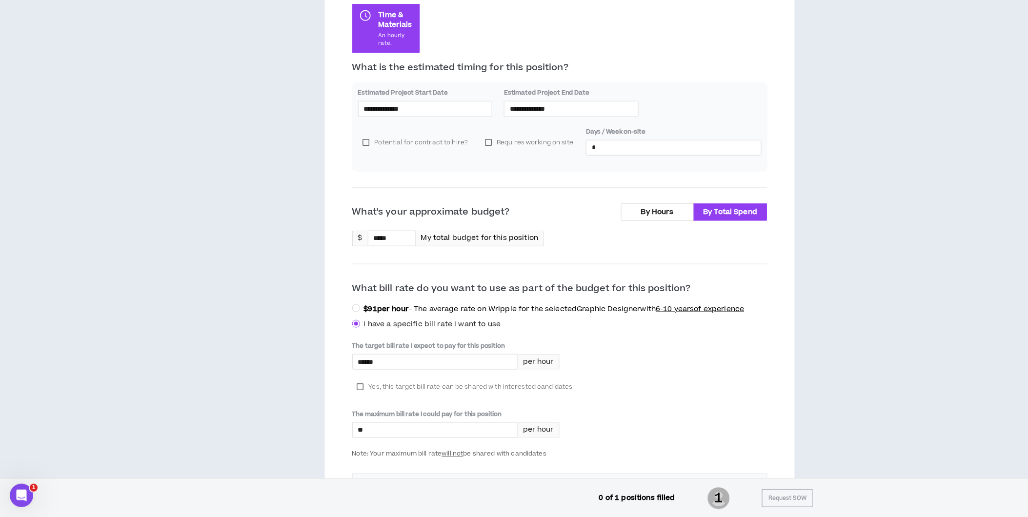
scroll to position [250, 0]
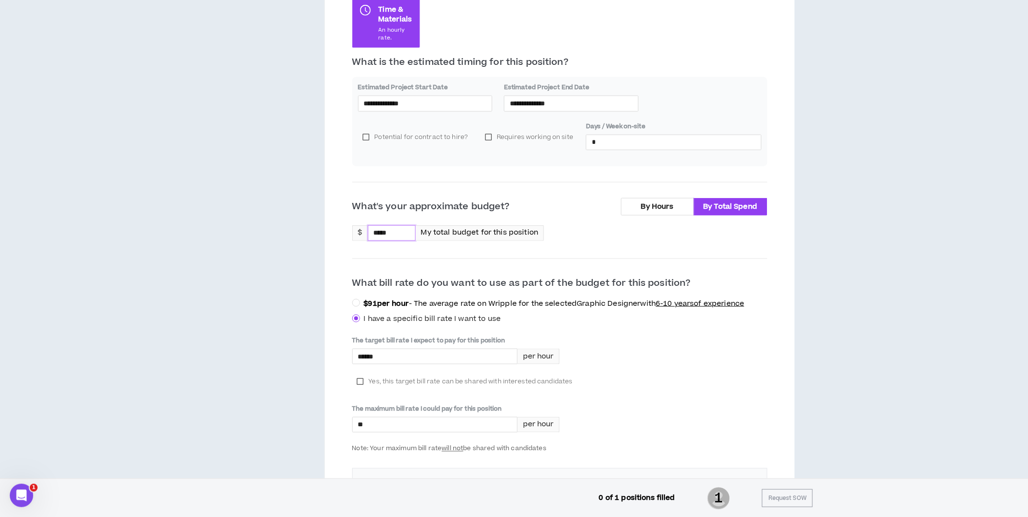
drag, startPoint x: 377, startPoint y: 231, endPoint x: 217, endPoint y: 228, distance: 160.0
type input "******"
click at [655, 200] on label "By Hours" at bounding box center [657, 207] width 73 height 18
click at [376, 234] on input "**" at bounding box center [376, 233] width 47 height 15
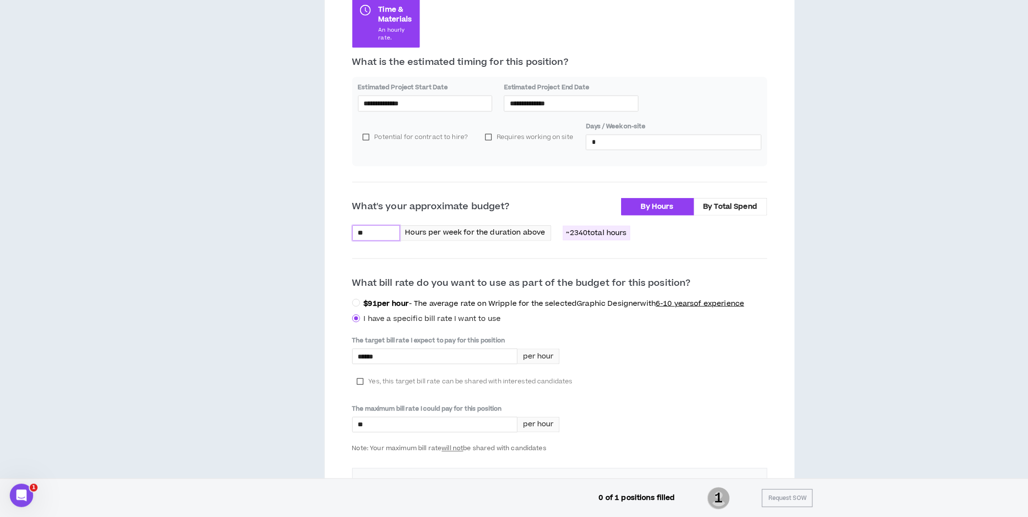
type input "*"
type input "**"
click at [486, 255] on div "What's your approximate budget? By Hours By Total Spend ** Hours per week for t…" at bounding box center [559, 377] width 415 height 358
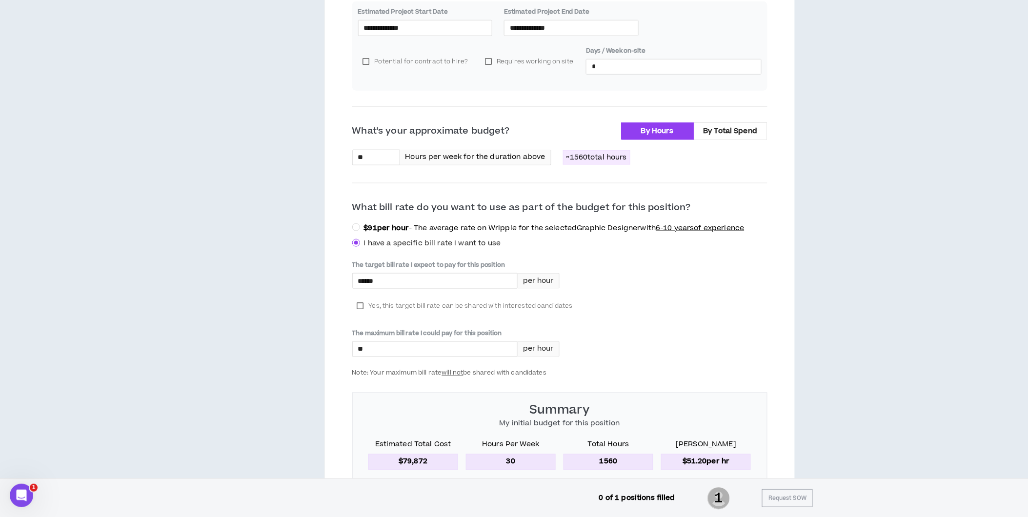
scroll to position [358, 0]
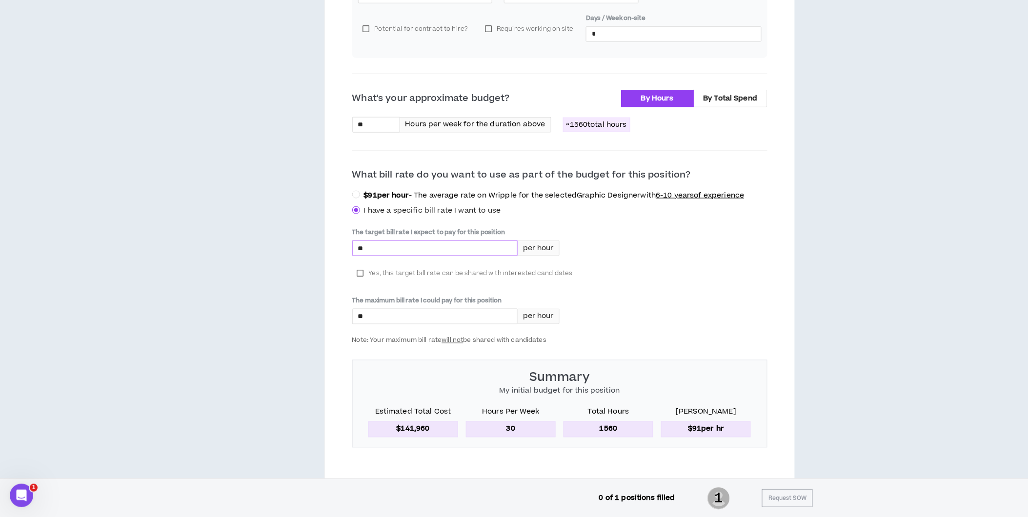
click at [384, 247] on input "*" at bounding box center [435, 248] width 164 height 15
click at [638, 291] on div "The target bill rate I expect to pay for this position **** per hour Yes, this …" at bounding box center [559, 286] width 415 height 117
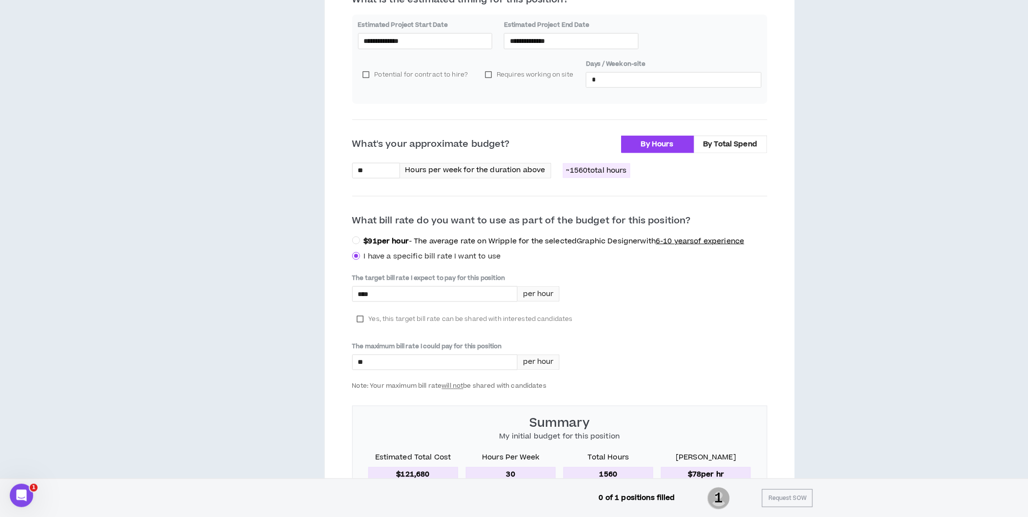
scroll to position [250, 0]
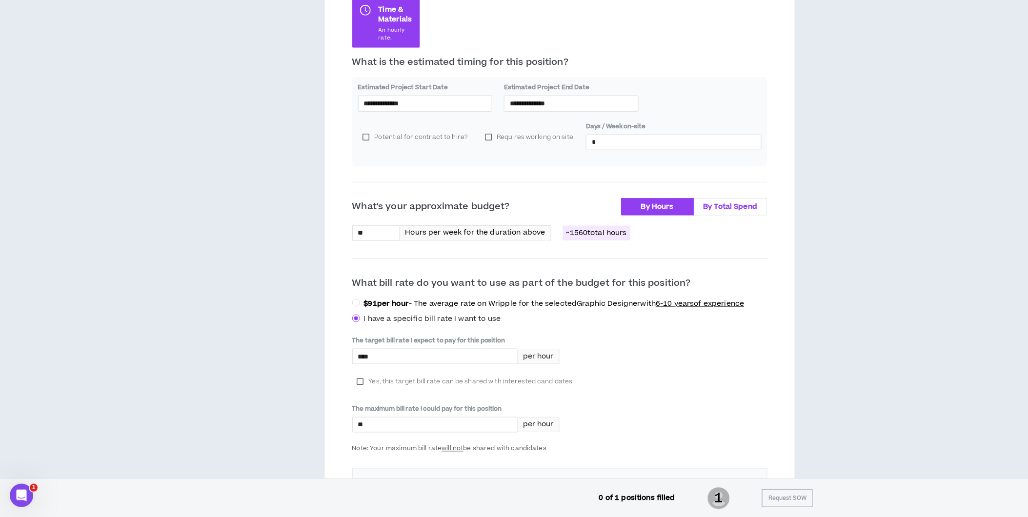
click at [727, 202] on span "By Total Spend" at bounding box center [730, 206] width 54 height 10
click at [655, 206] on span "By Hours" at bounding box center [657, 206] width 33 height 10
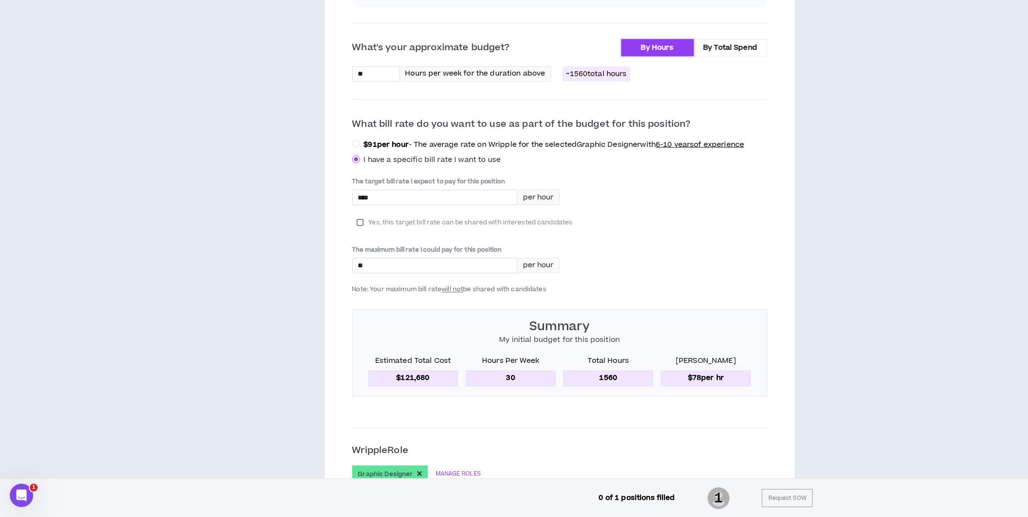
scroll to position [412, 0]
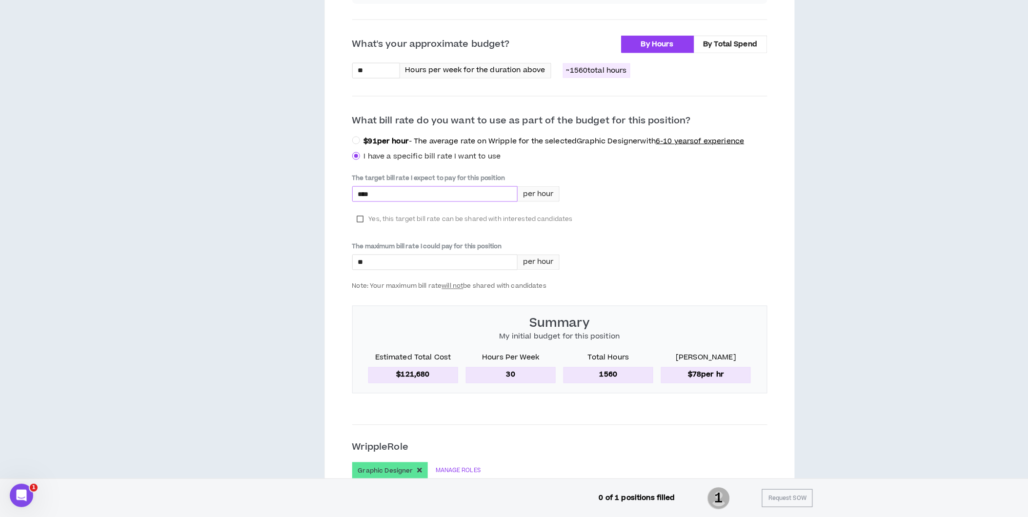
click at [379, 194] on input "****" at bounding box center [435, 194] width 164 height 15
type input "******"
click at [691, 250] on div "The target bill rate I expect to pay for this position ****** per hour Yes, thi…" at bounding box center [559, 232] width 415 height 117
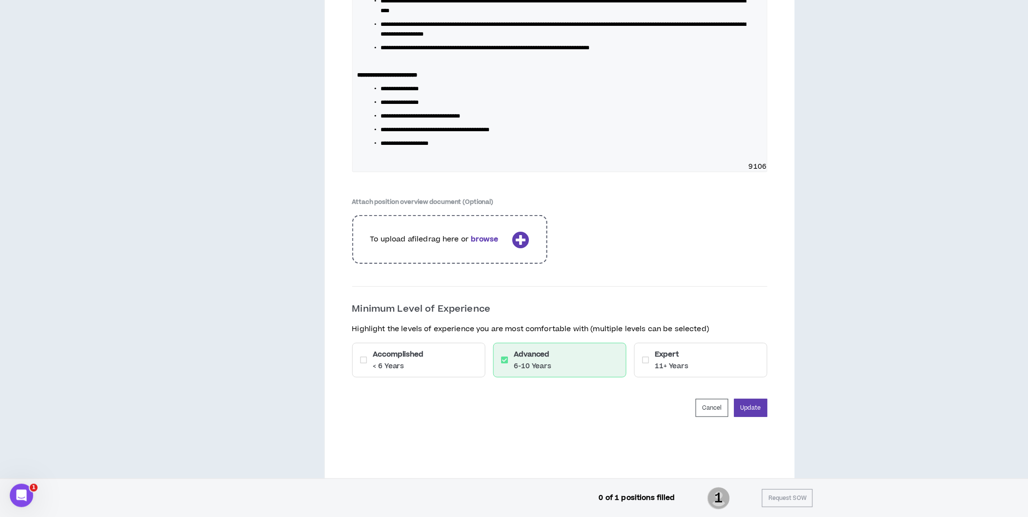
scroll to position [1459, 0]
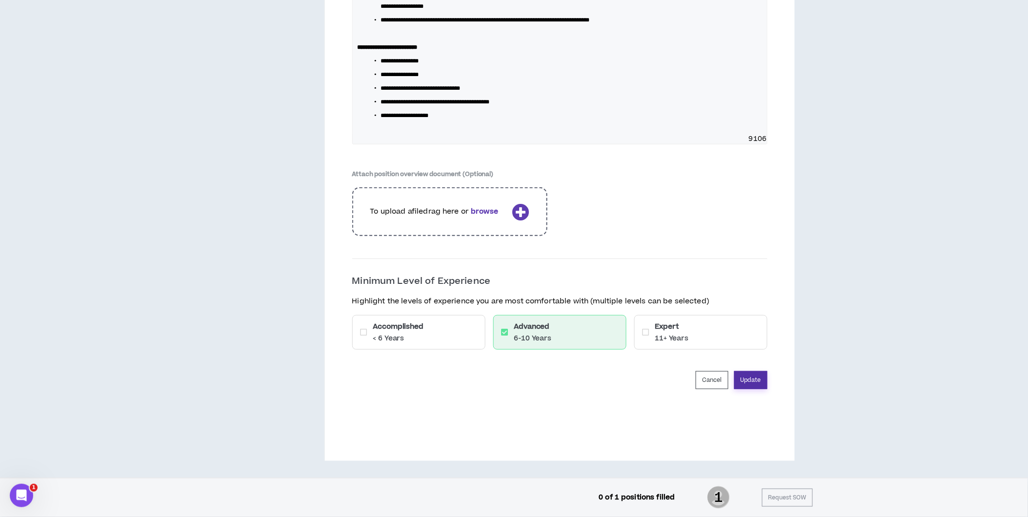
click at [759, 381] on button "Update" at bounding box center [750, 380] width 33 height 18
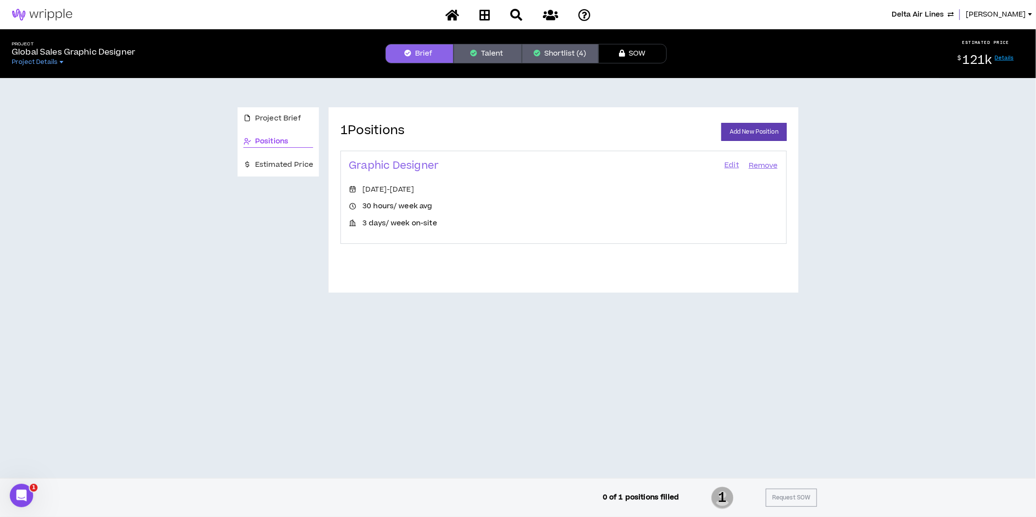
click at [561, 53] on button "Shortlist (4)" at bounding box center [560, 54] width 77 height 20
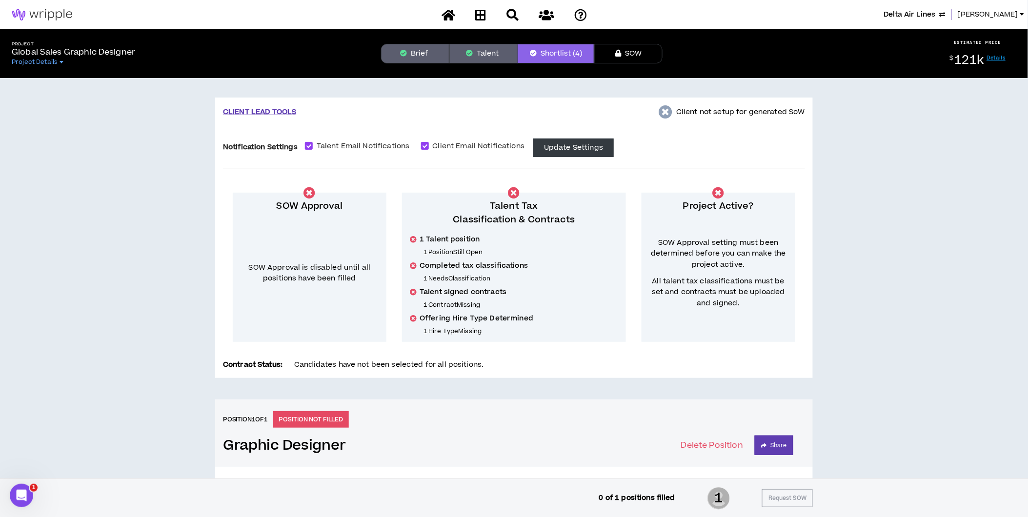
click at [987, 13] on span "Lauren-Bridget" at bounding box center [987, 14] width 60 height 11
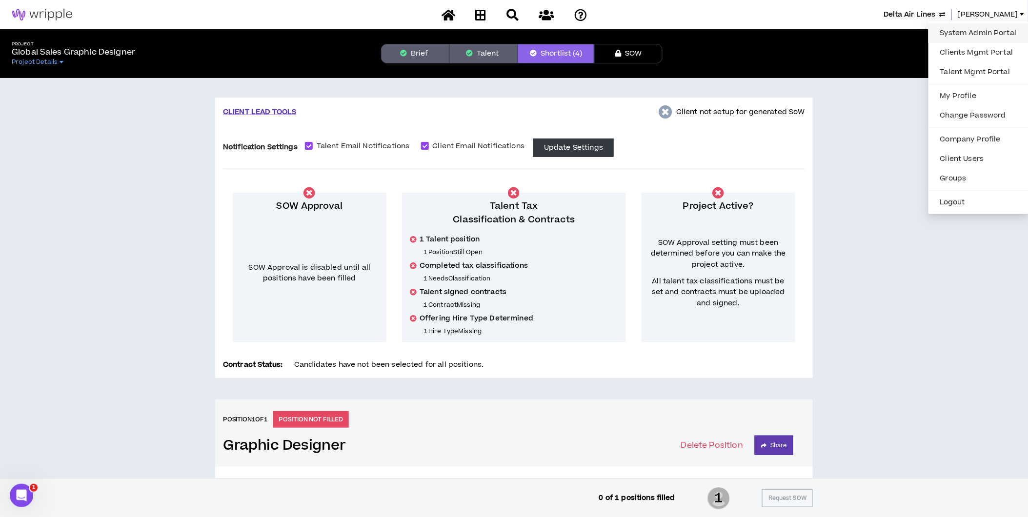
click at [977, 32] on link "System Admin Portal" at bounding box center [978, 33] width 88 height 15
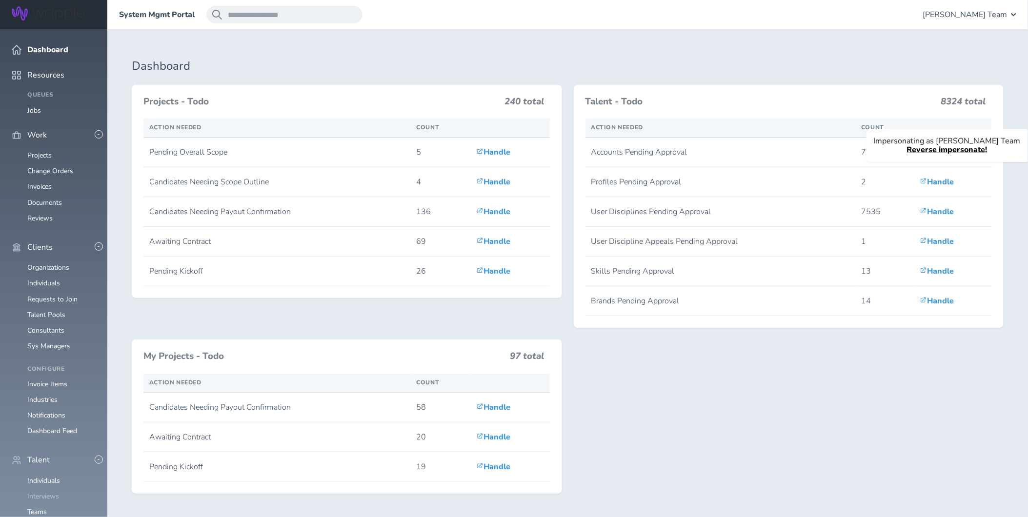
scroll to position [108, 0]
click at [34, 476] on link "Individuals" at bounding box center [43, 480] width 33 height 9
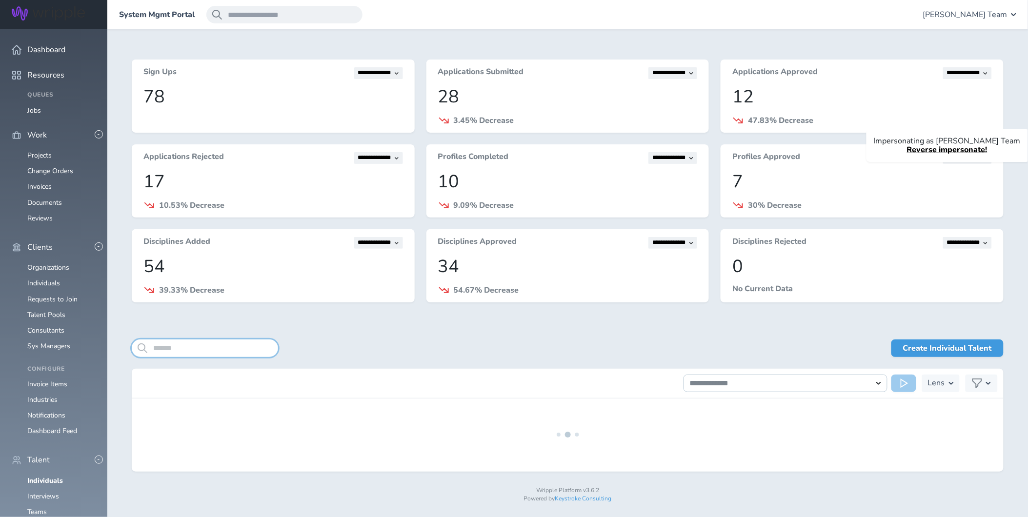
click at [241, 348] on input "search" at bounding box center [205, 348] width 146 height 18
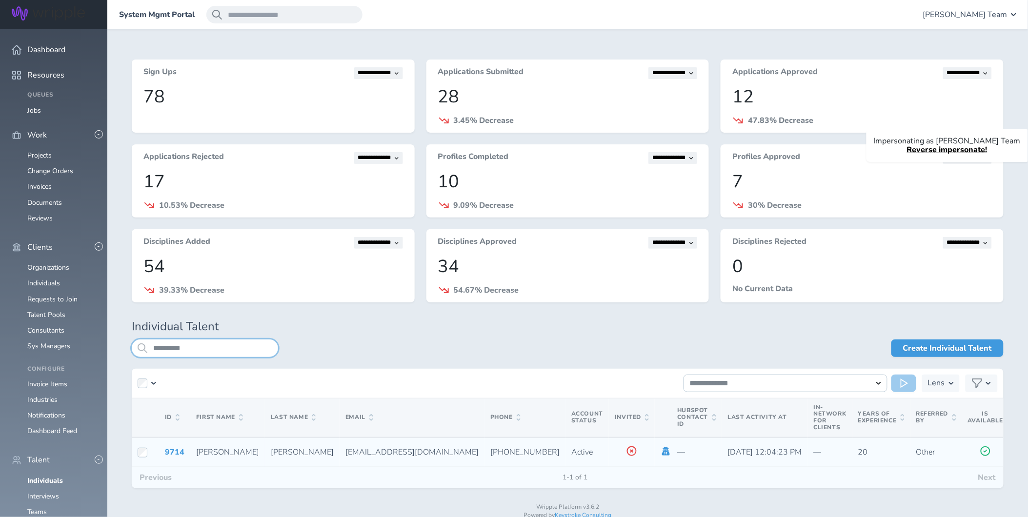
type input "*********"
click at [662, 451] on icon at bounding box center [666, 451] width 8 height 9
